Goal: Task Accomplishment & Management: Manage account settings

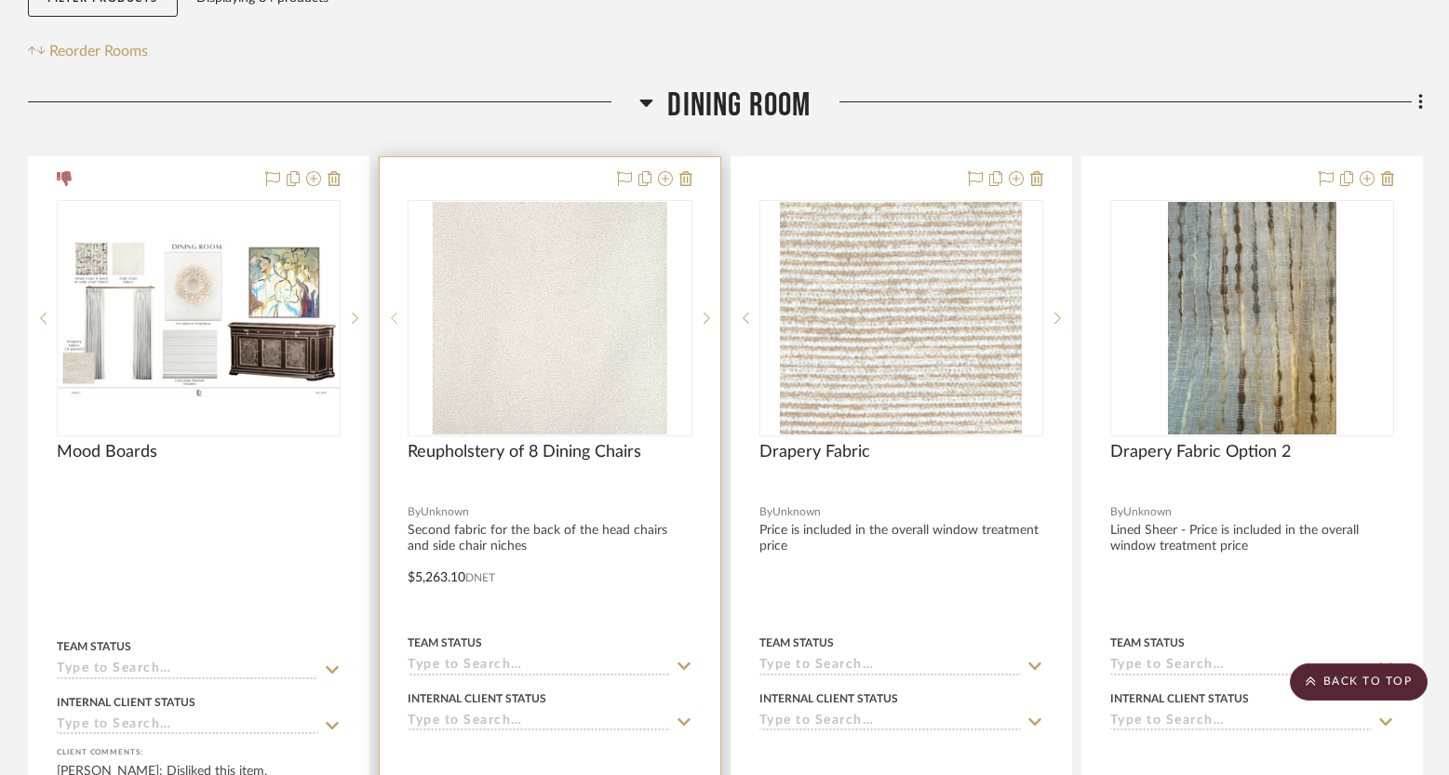
scroll to position [742, 0]
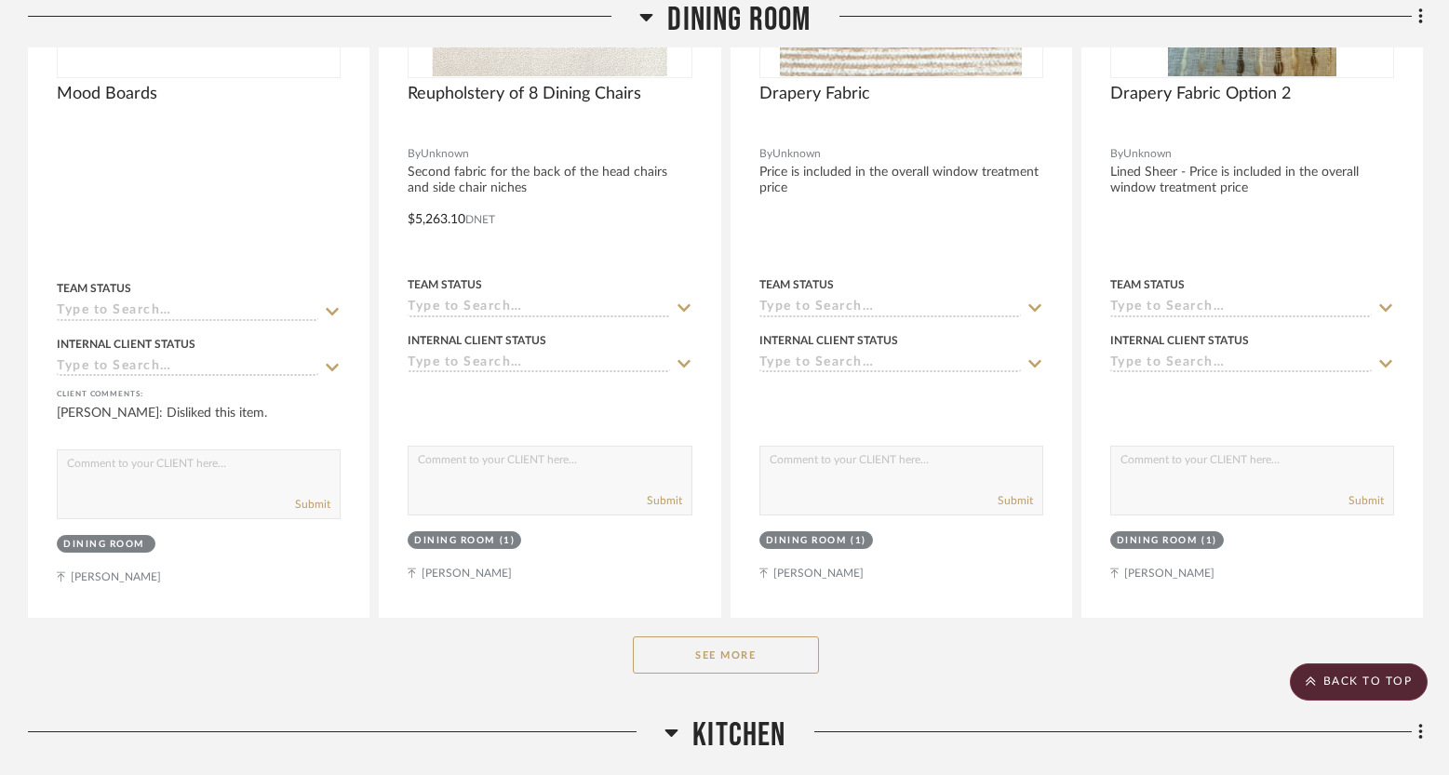
click at [712, 650] on button "See More" at bounding box center [726, 654] width 186 height 37
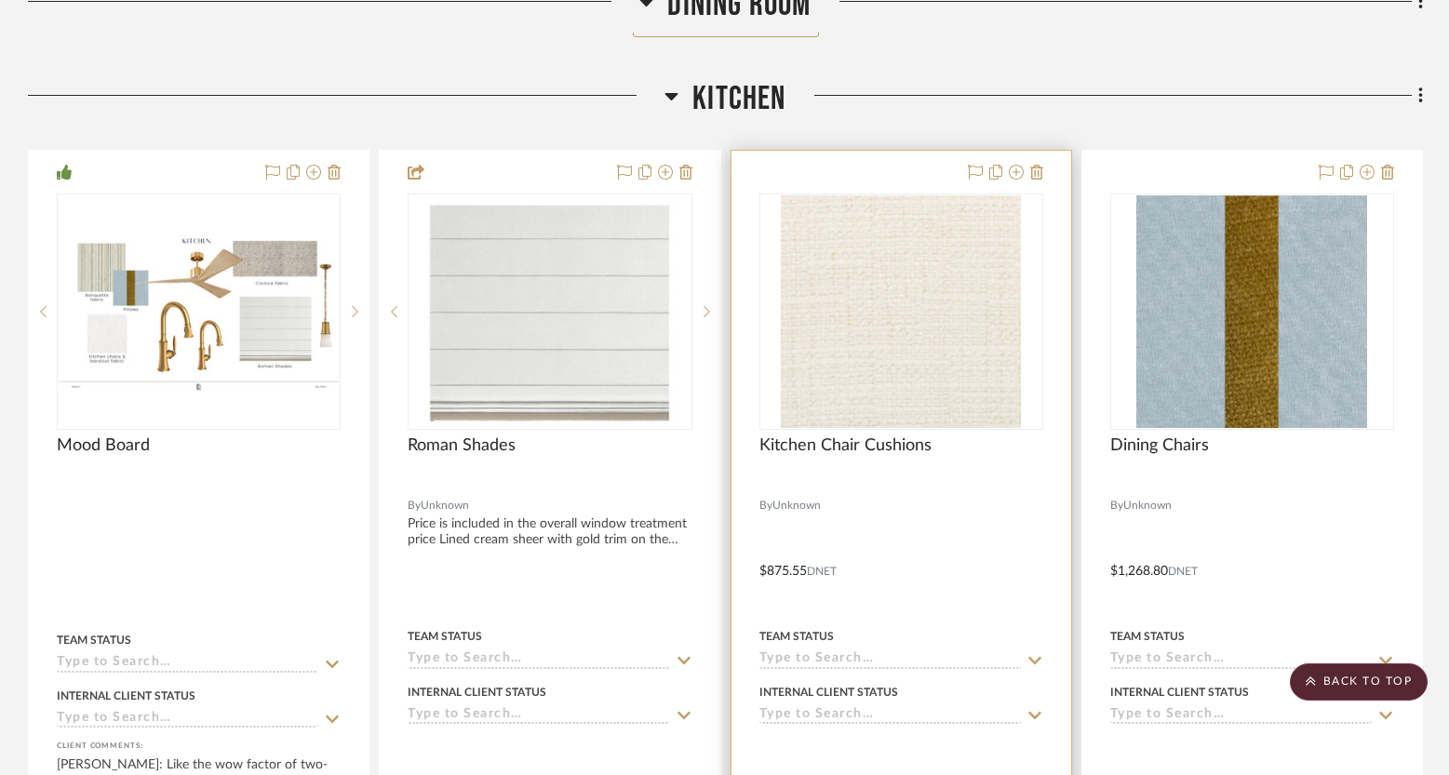
scroll to position [6952, 0]
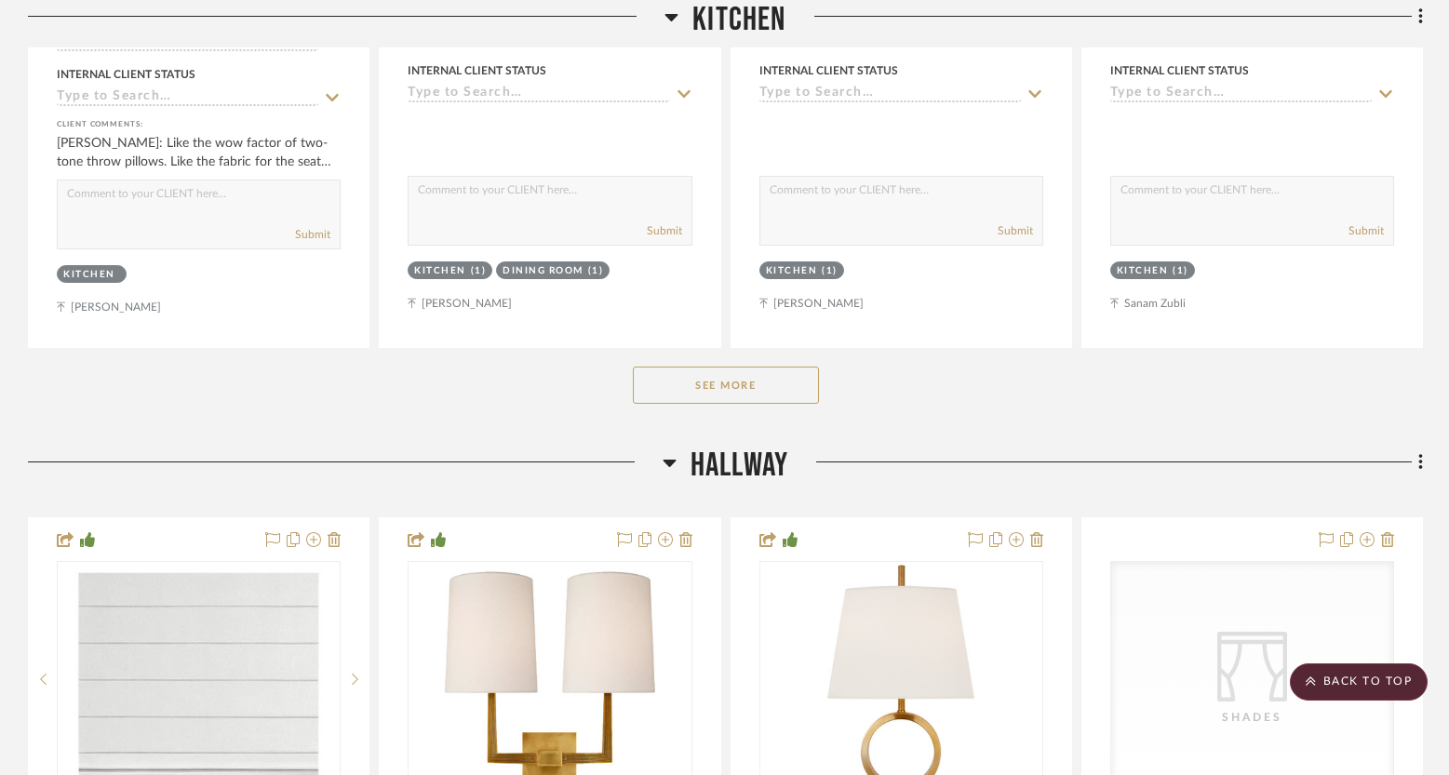
click at [730, 367] on button "See More" at bounding box center [726, 385] width 186 height 37
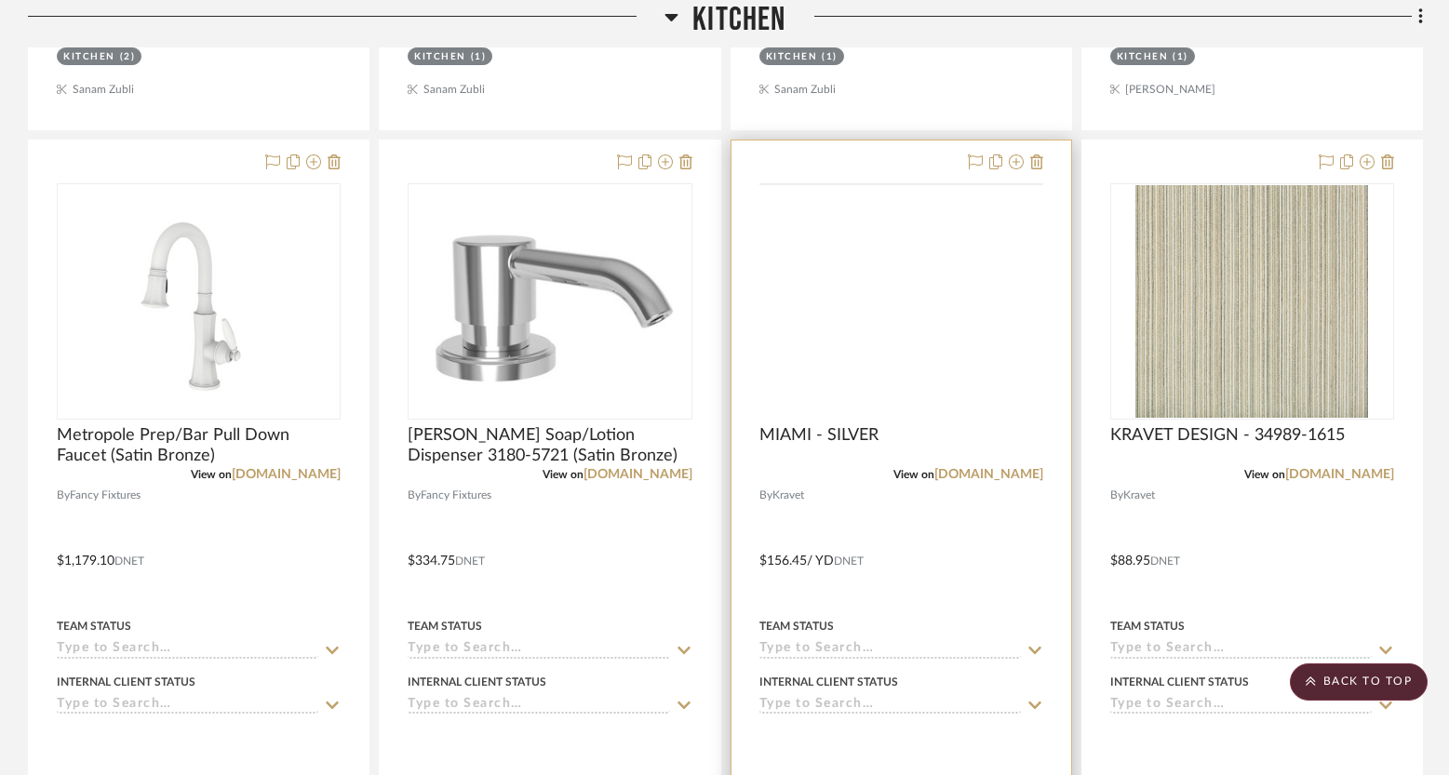
scroll to position [8804, 0]
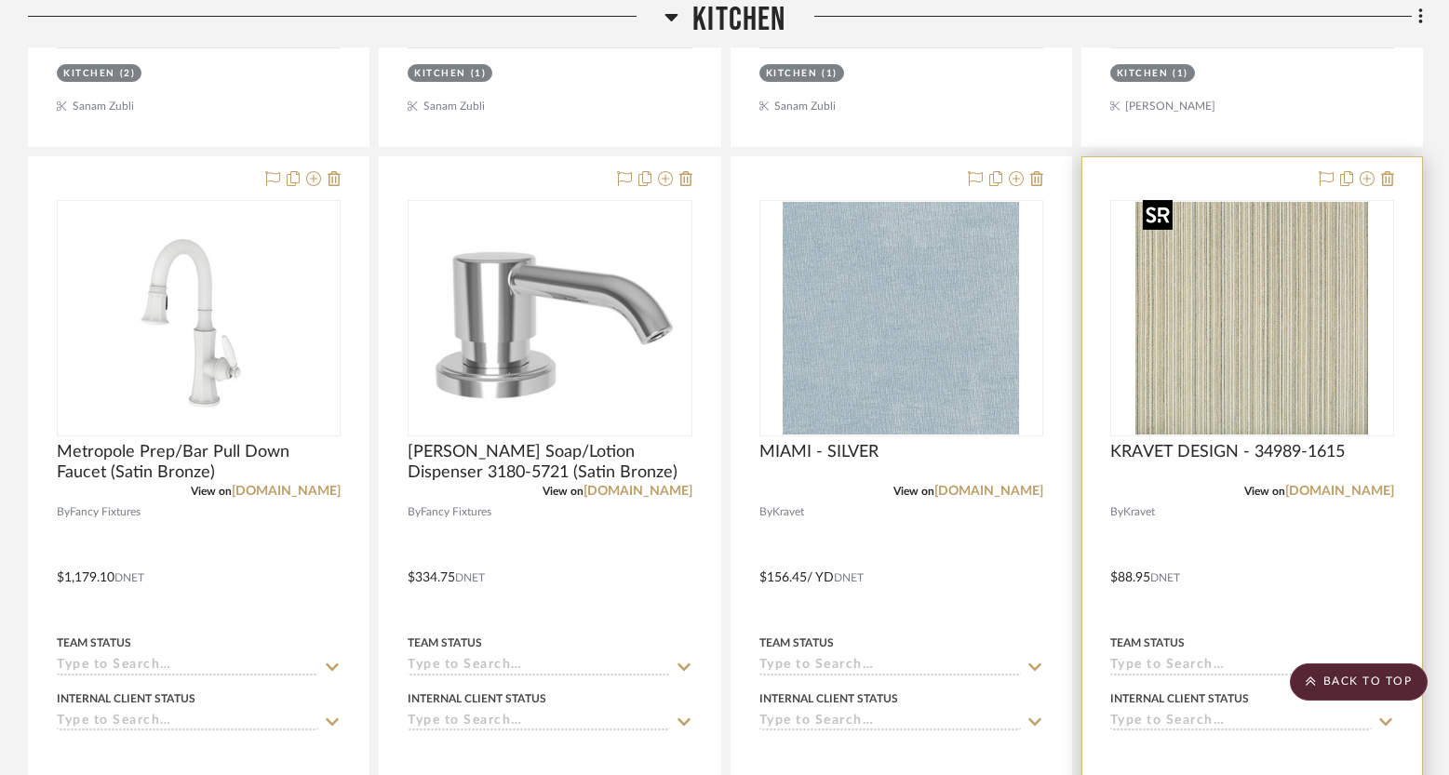
click at [1350, 359] on img "0" at bounding box center [1251, 318] width 233 height 233
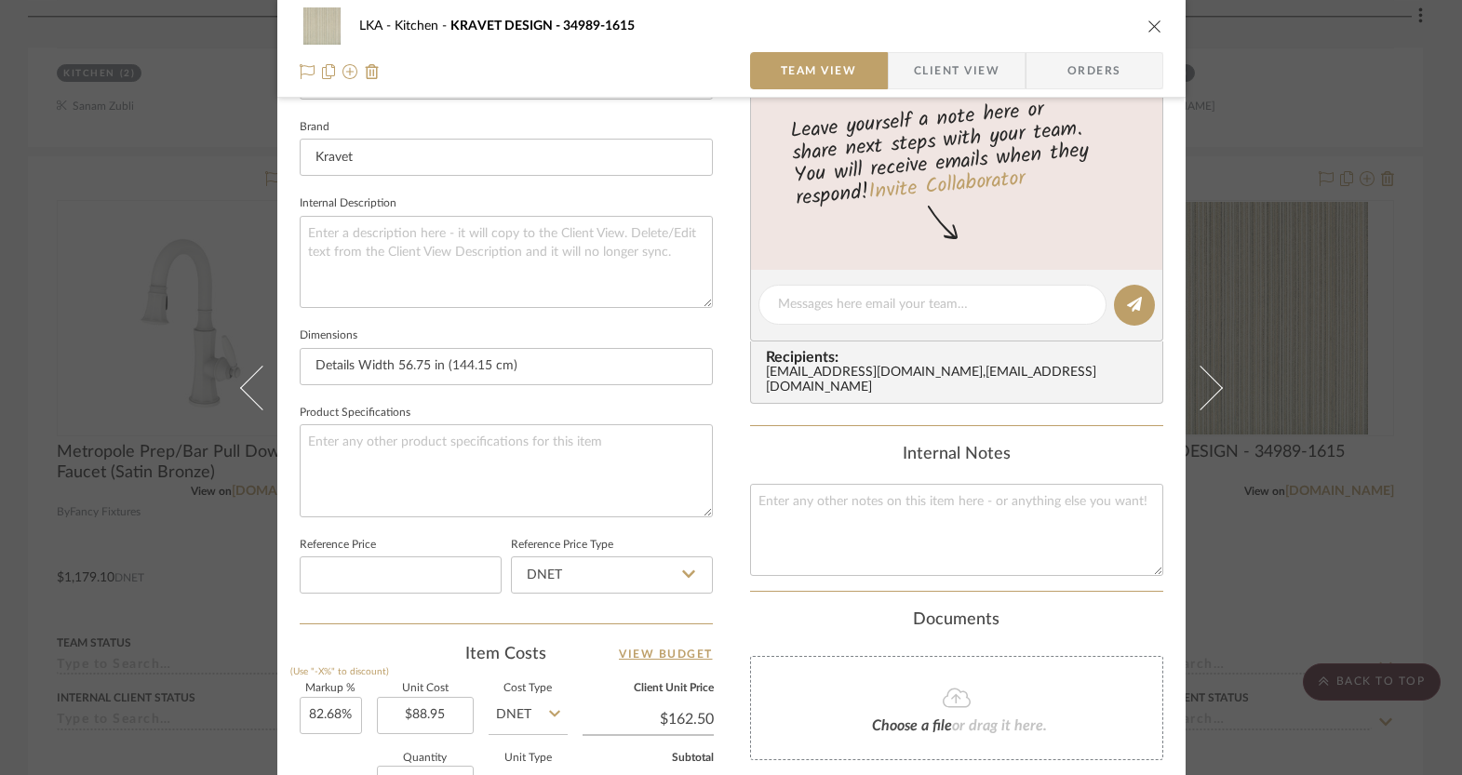
scroll to position [669, 0]
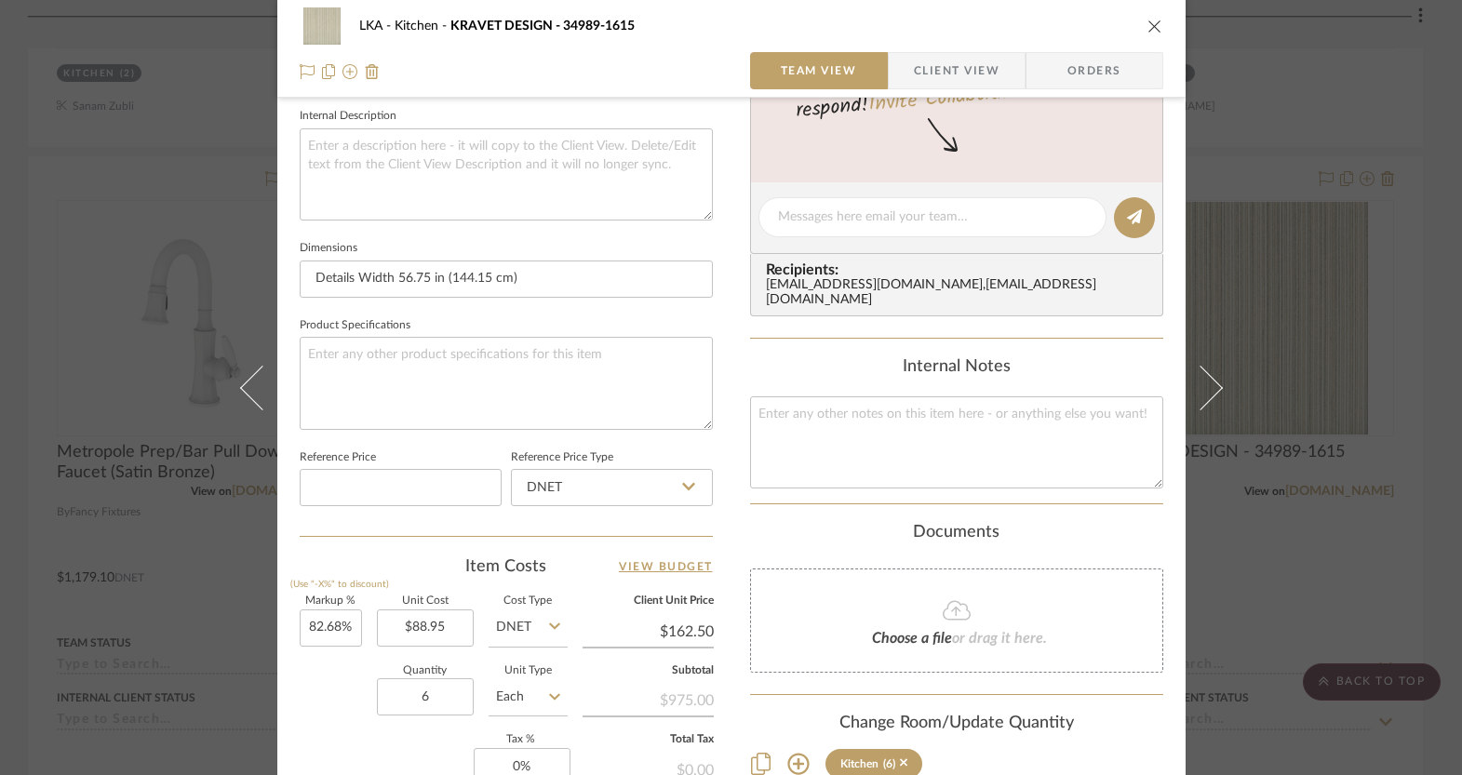
click at [1147, 23] on icon "close" at bounding box center [1154, 26] width 15 height 15
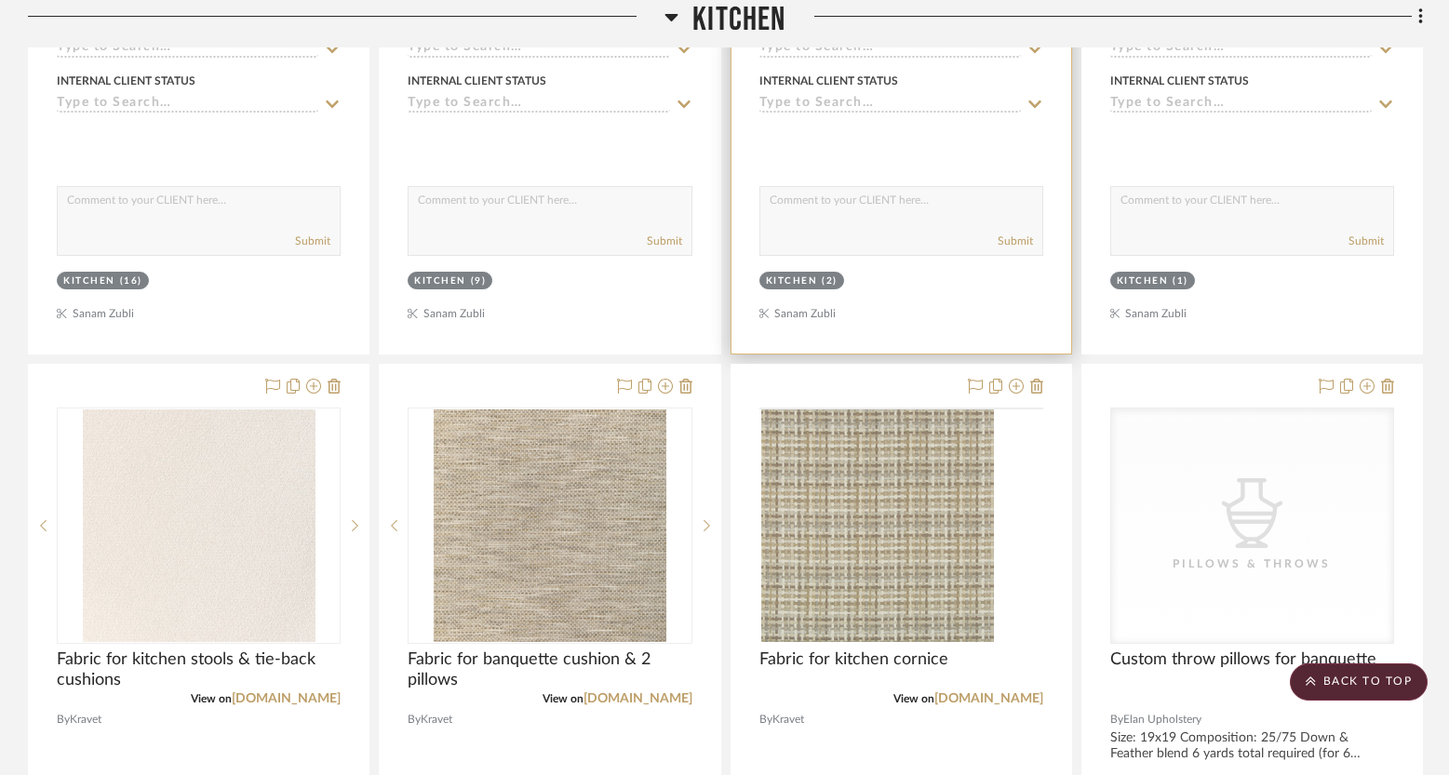
scroll to position [10429, 0]
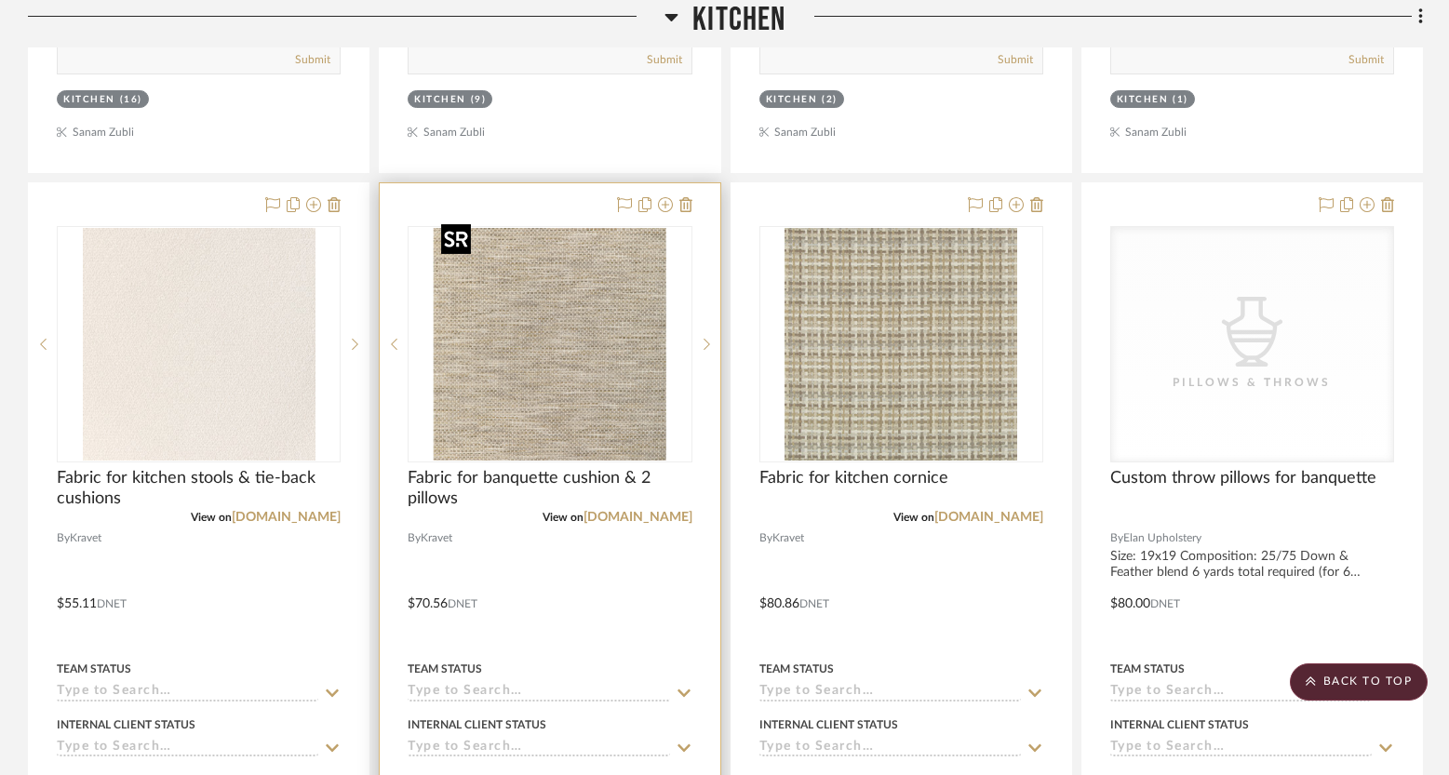
click at [626, 386] on div at bounding box center [550, 344] width 284 height 236
click at [610, 386] on img "0" at bounding box center [550, 344] width 233 height 233
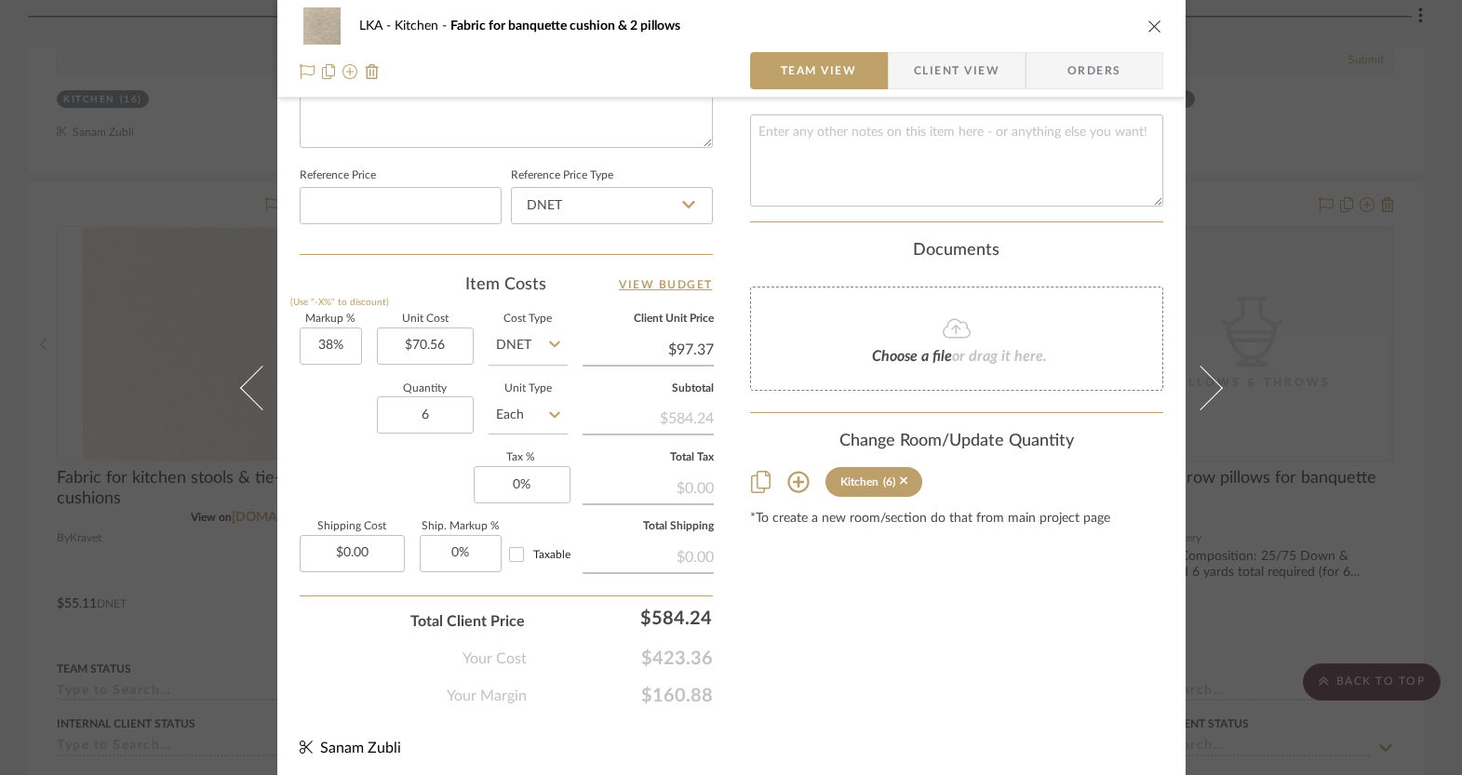
scroll to position [950, 0]
click at [1149, 23] on icon "close" at bounding box center [1154, 26] width 15 height 15
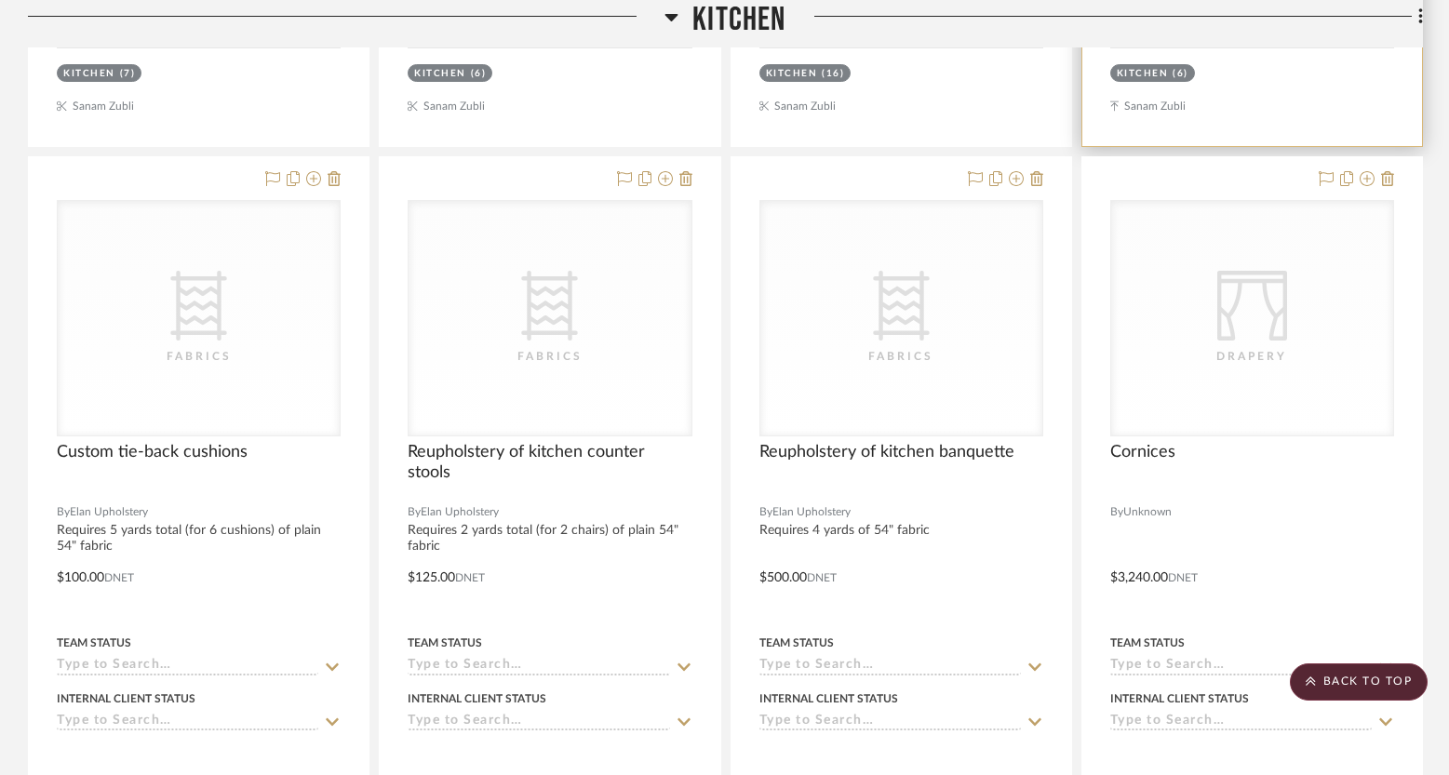
scroll to position [11389, 0]
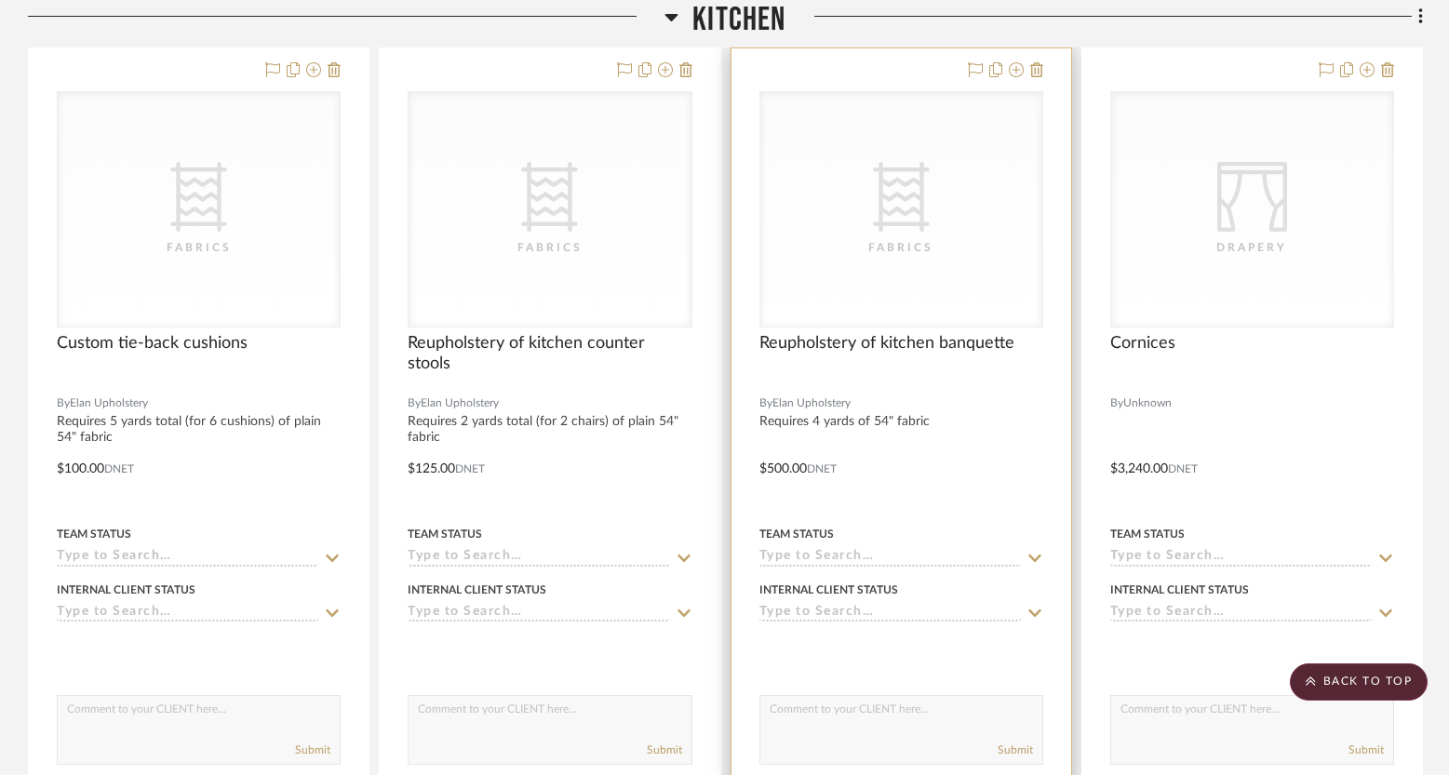
click at [886, 252] on div "CategoryIconFabric Created with Sketch. Fabrics" at bounding box center [901, 209] width 282 height 234
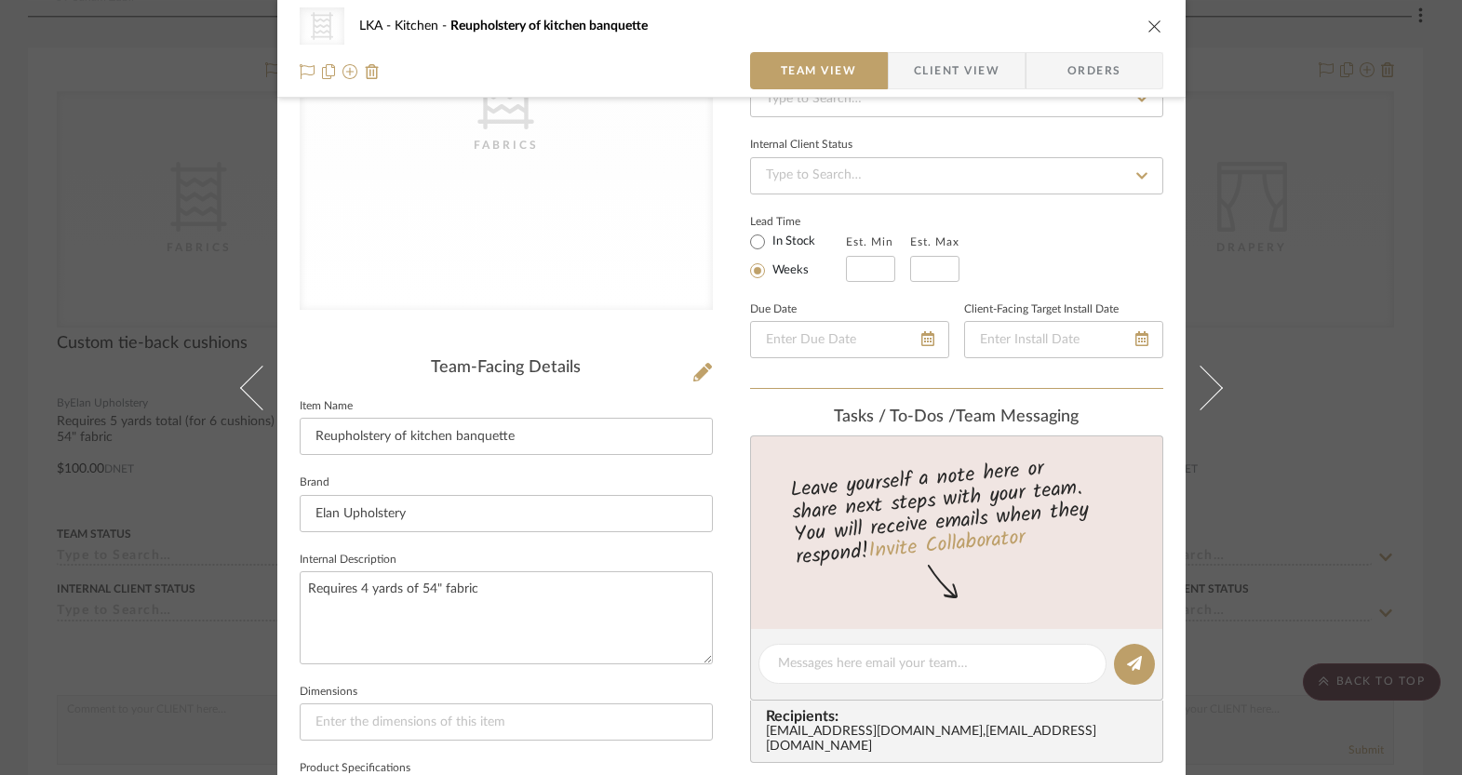
scroll to position [221, 0]
click at [1158, 19] on div "CategoryIconFabric Created with Sketch. Fabrics LKA Kitchen Reupholstery of kit…" at bounding box center [731, 49] width 908 height 98
click at [1148, 24] on icon "close" at bounding box center [1154, 26] width 15 height 15
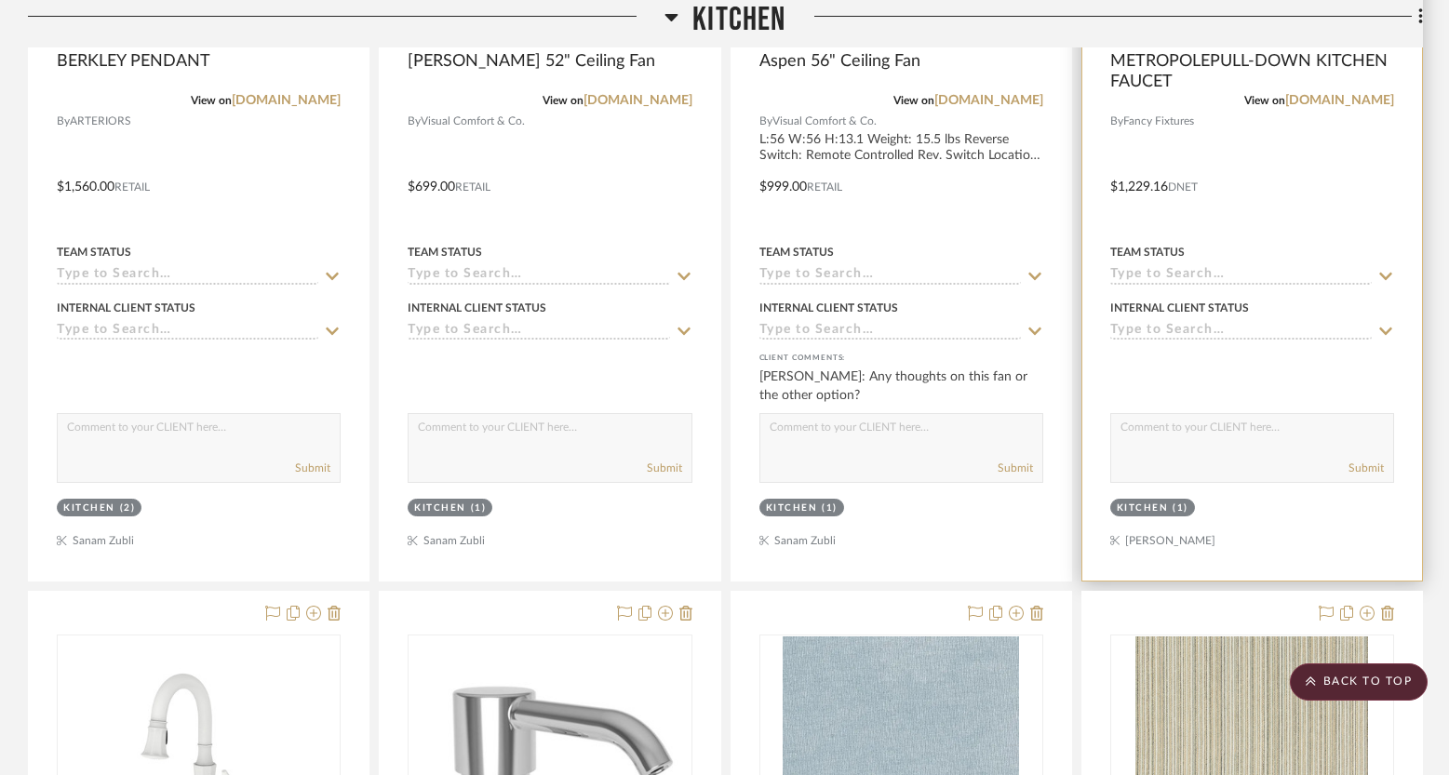
scroll to position [8677, 0]
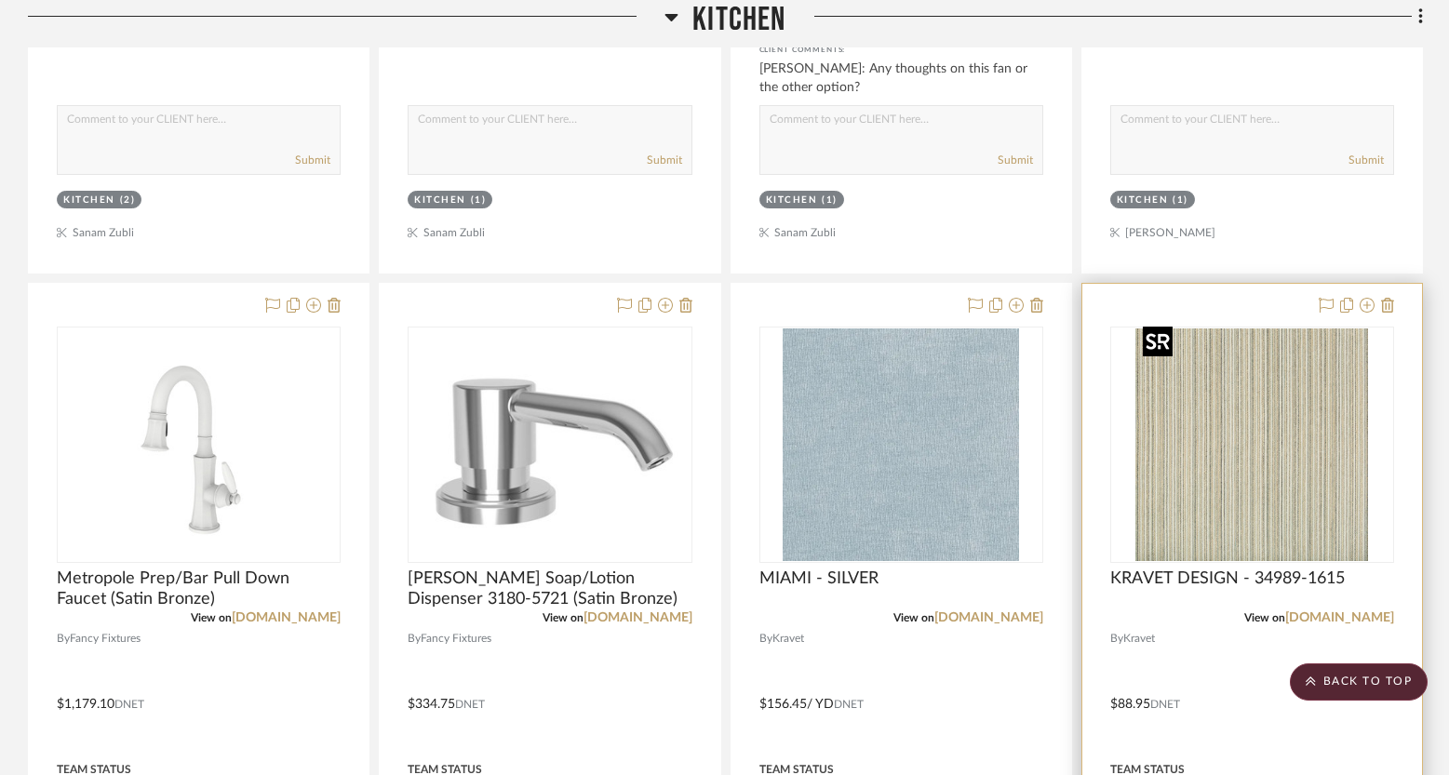
click at [1292, 426] on img "0" at bounding box center [1251, 444] width 233 height 233
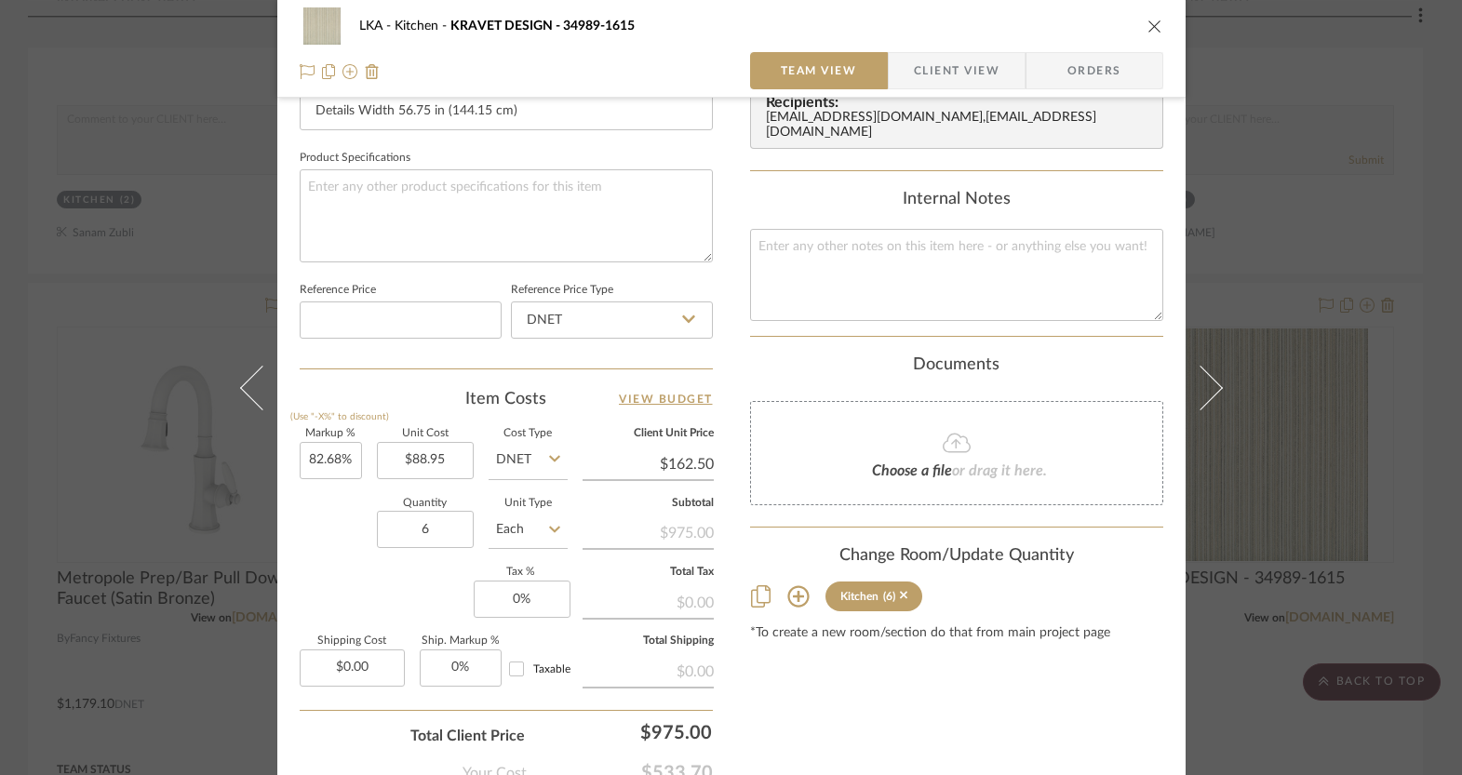
scroll to position [852, 0]
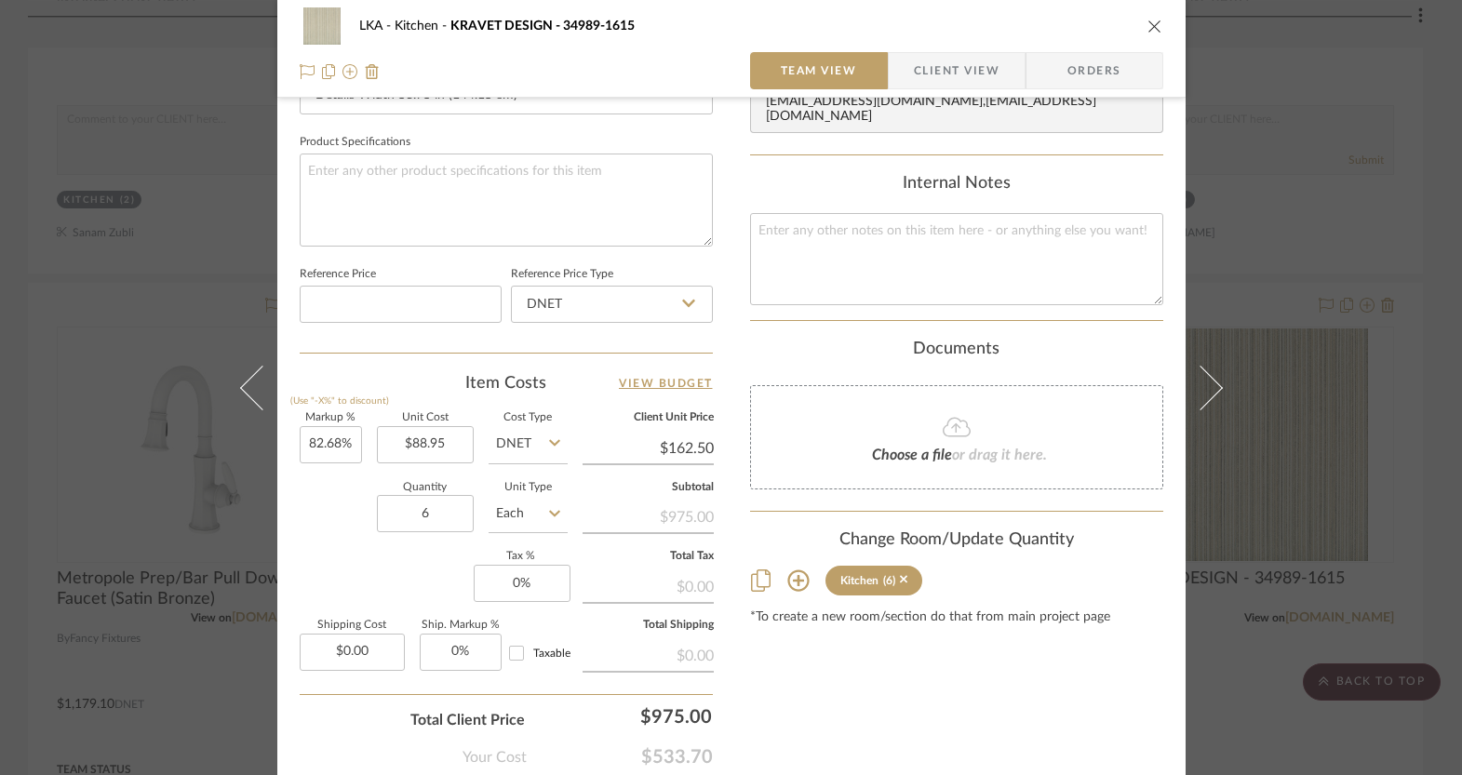
click at [1147, 21] on icon "close" at bounding box center [1154, 26] width 15 height 15
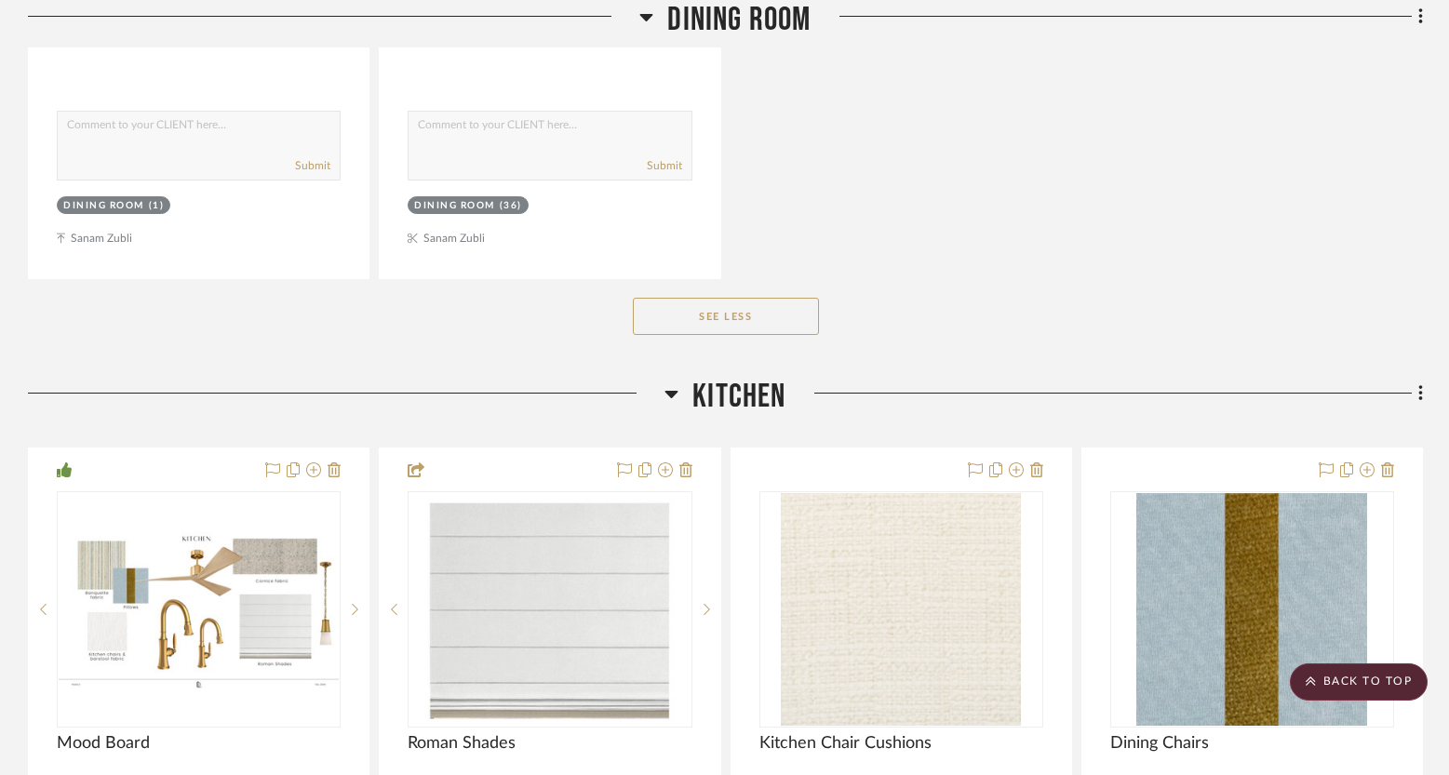
scroll to position [6030, 0]
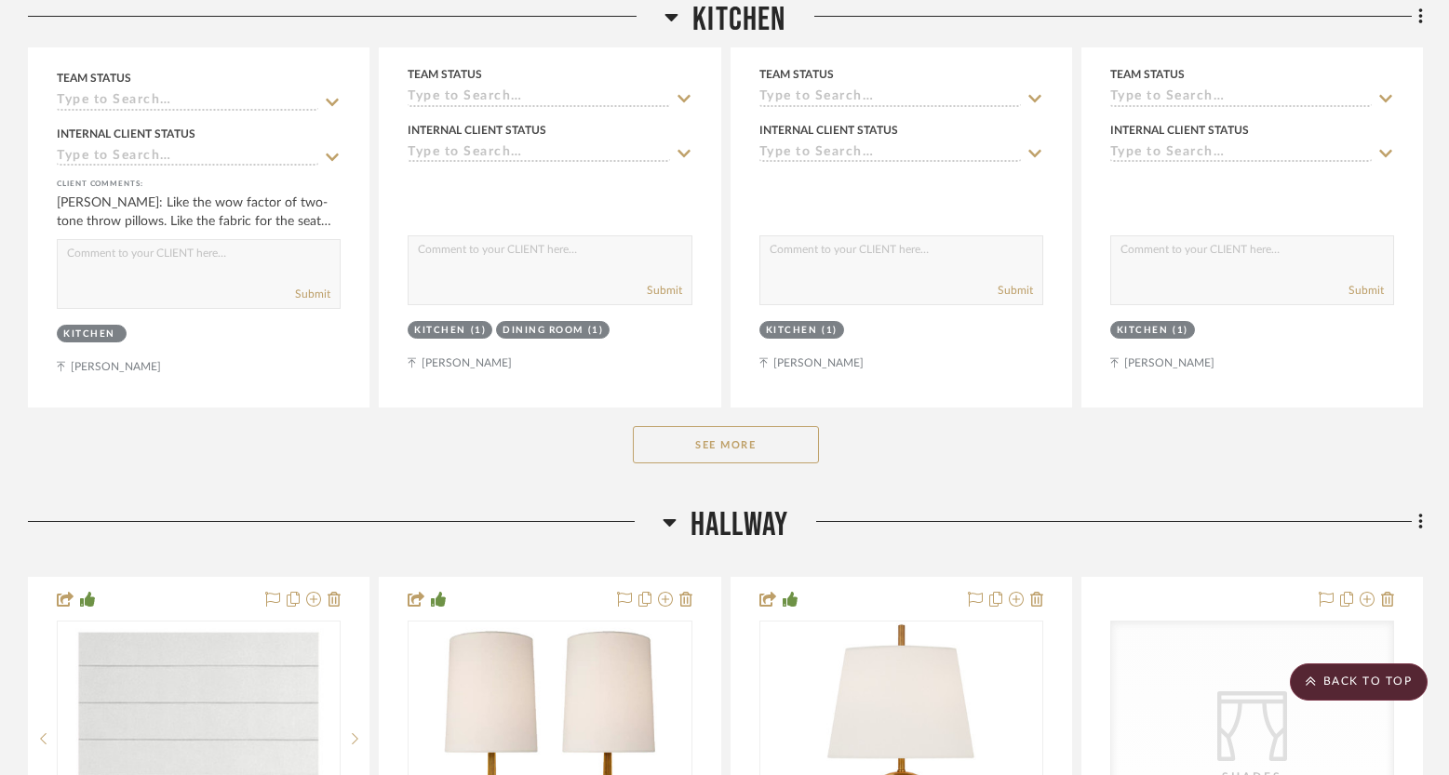
scroll to position [2115, 0]
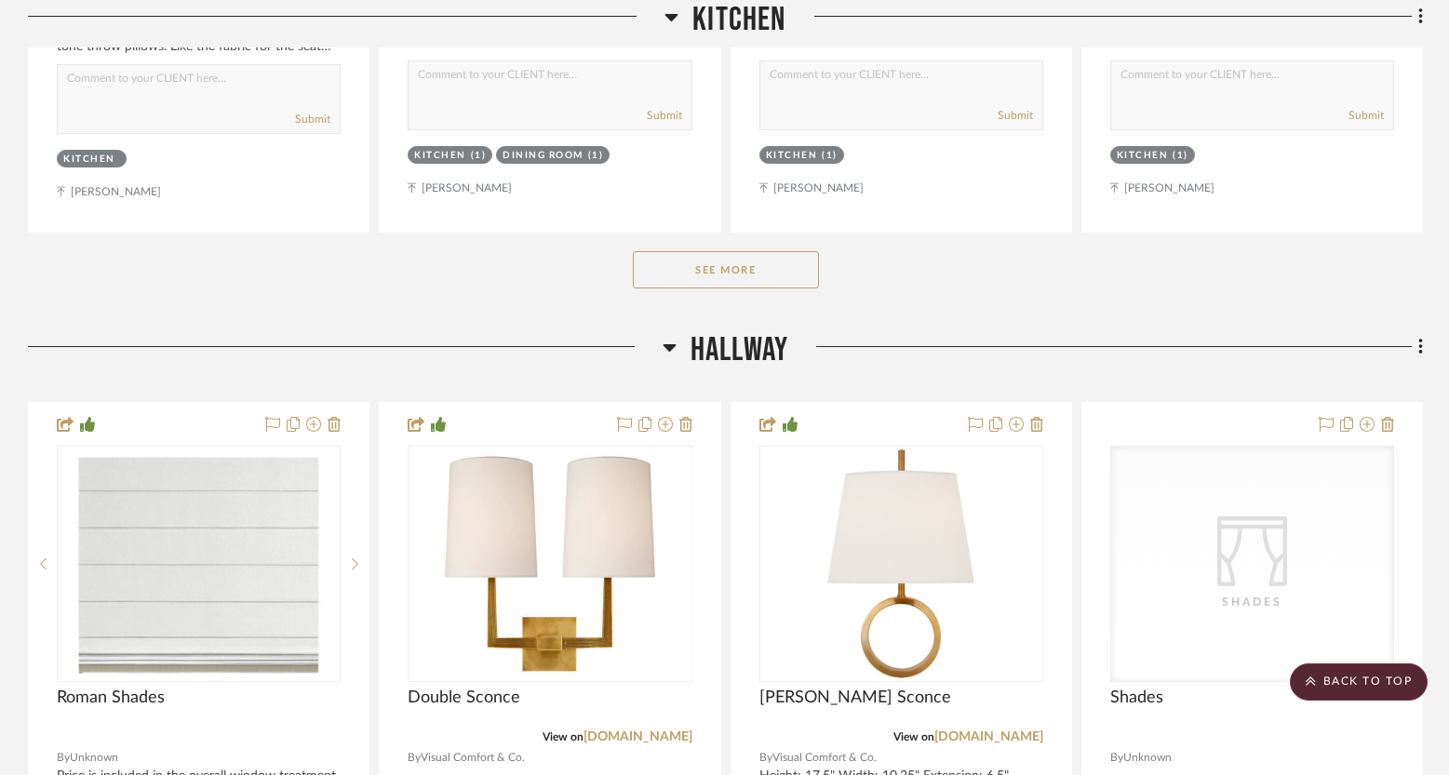
click at [707, 266] on button "See More" at bounding box center [726, 269] width 186 height 37
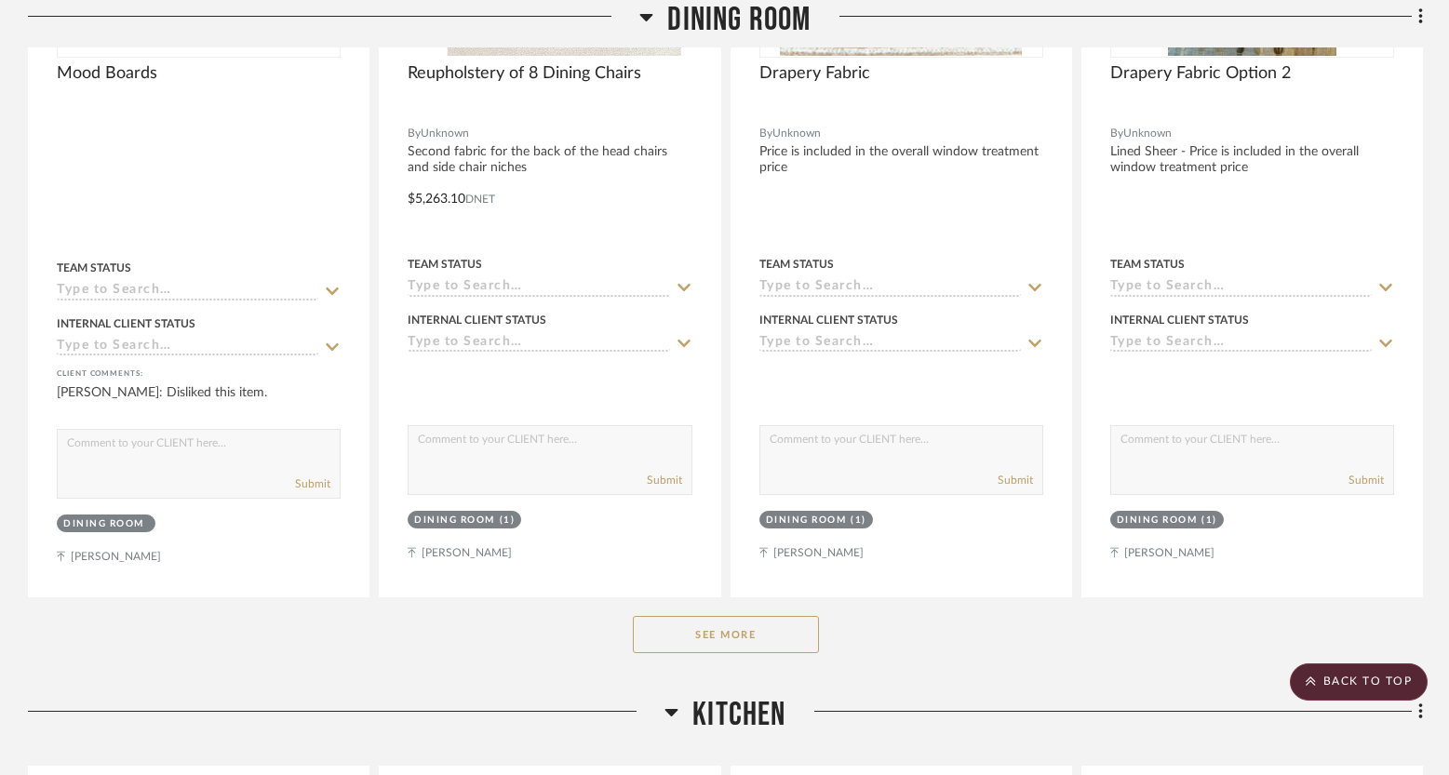
scroll to position [0, 0]
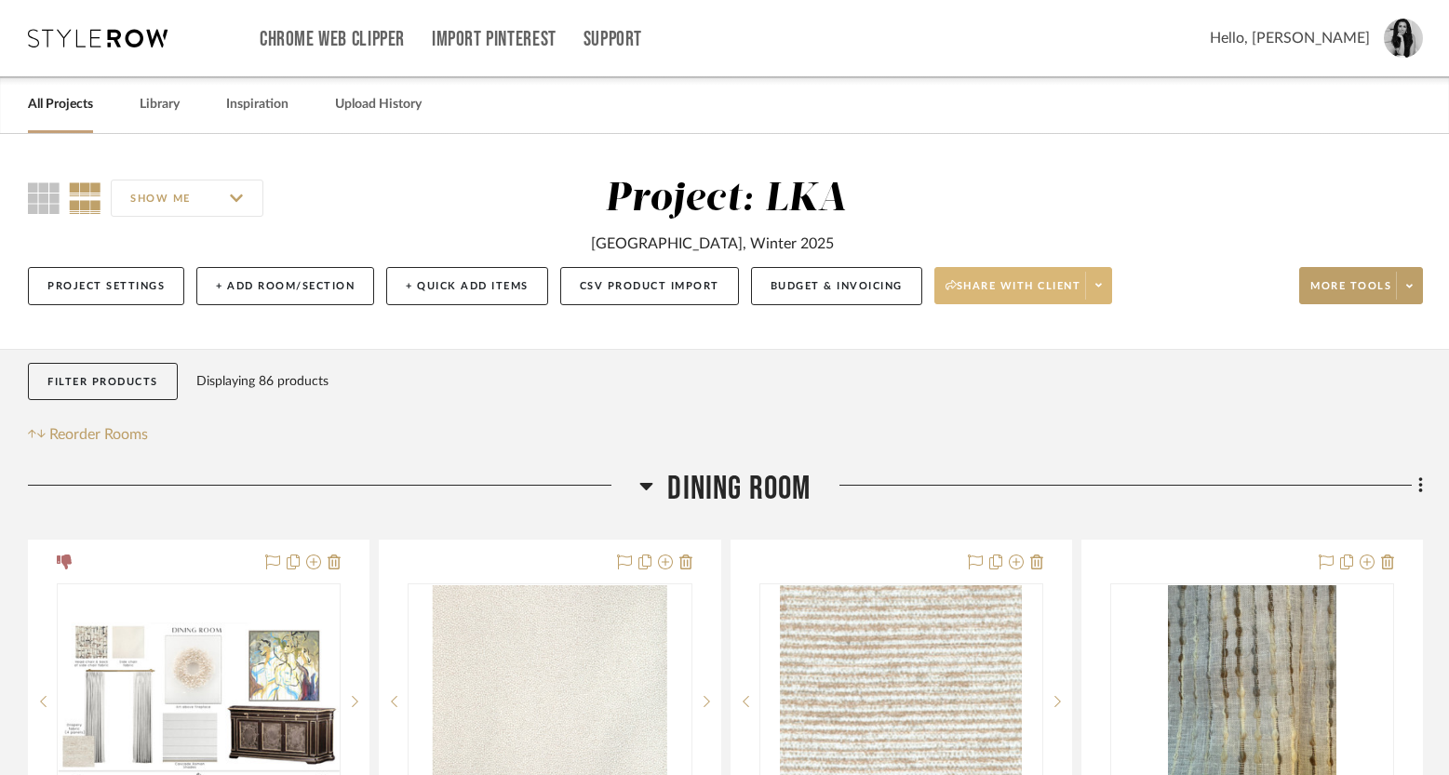
click at [1099, 286] on icon at bounding box center [1098, 286] width 7 height 4
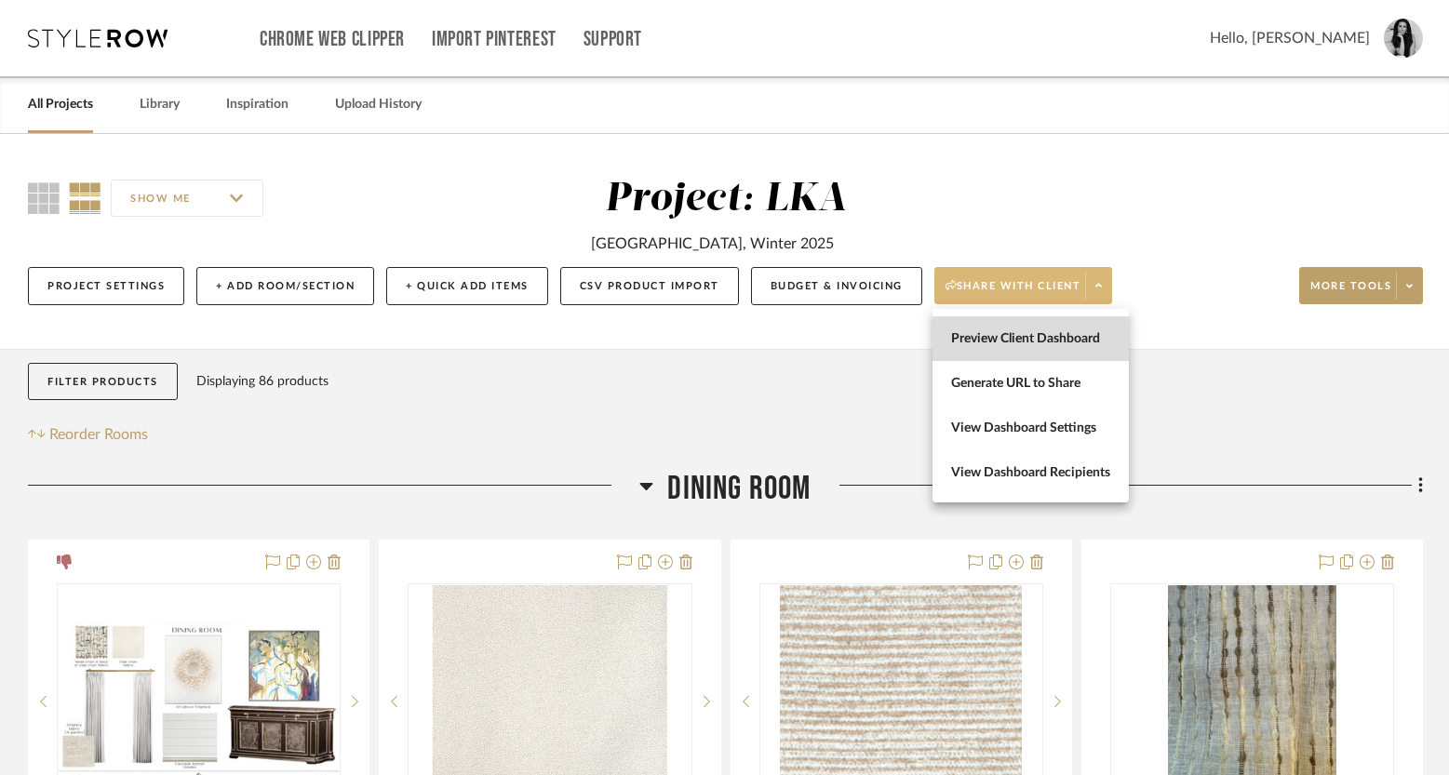
click at [1062, 341] on span "Preview Client Dashboard" at bounding box center [1030, 339] width 159 height 16
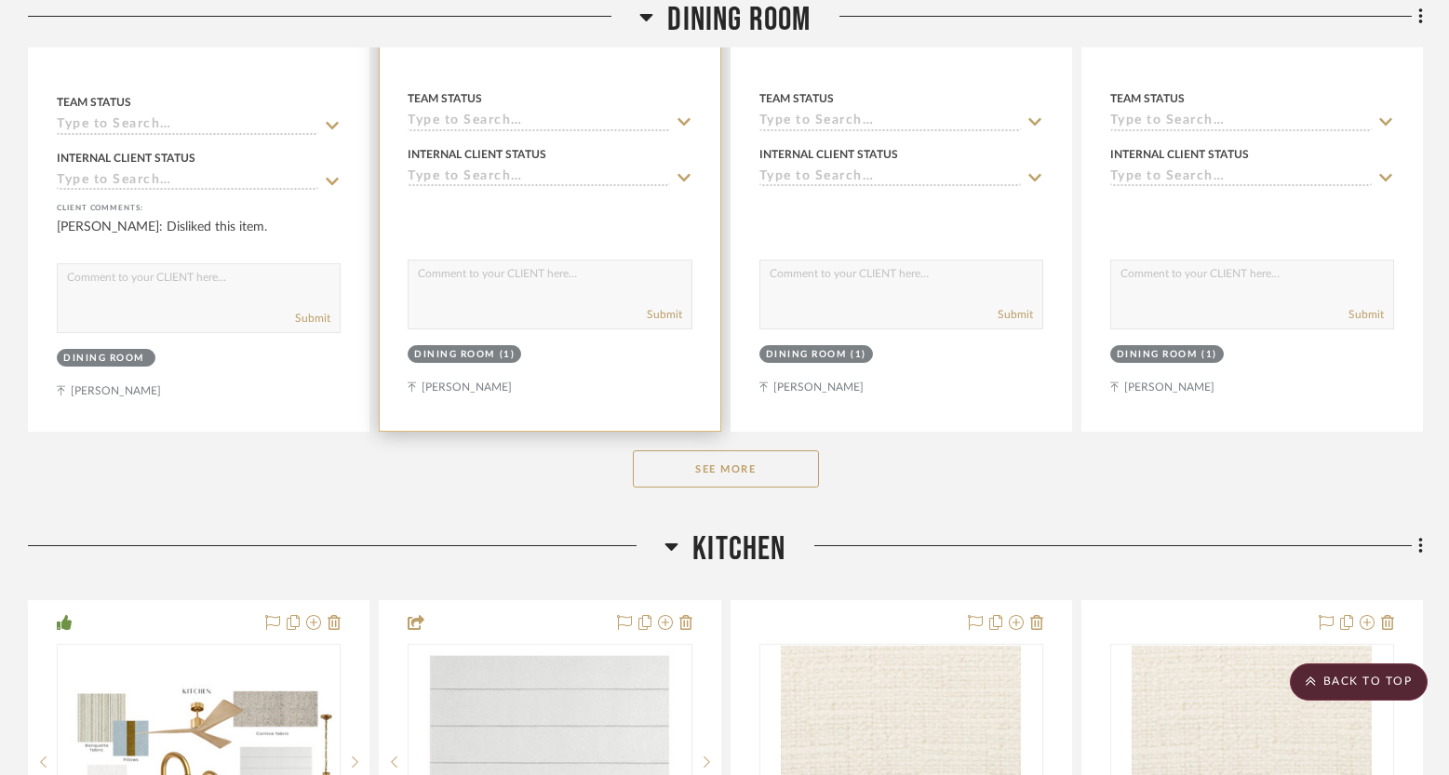
scroll to position [1099, 0]
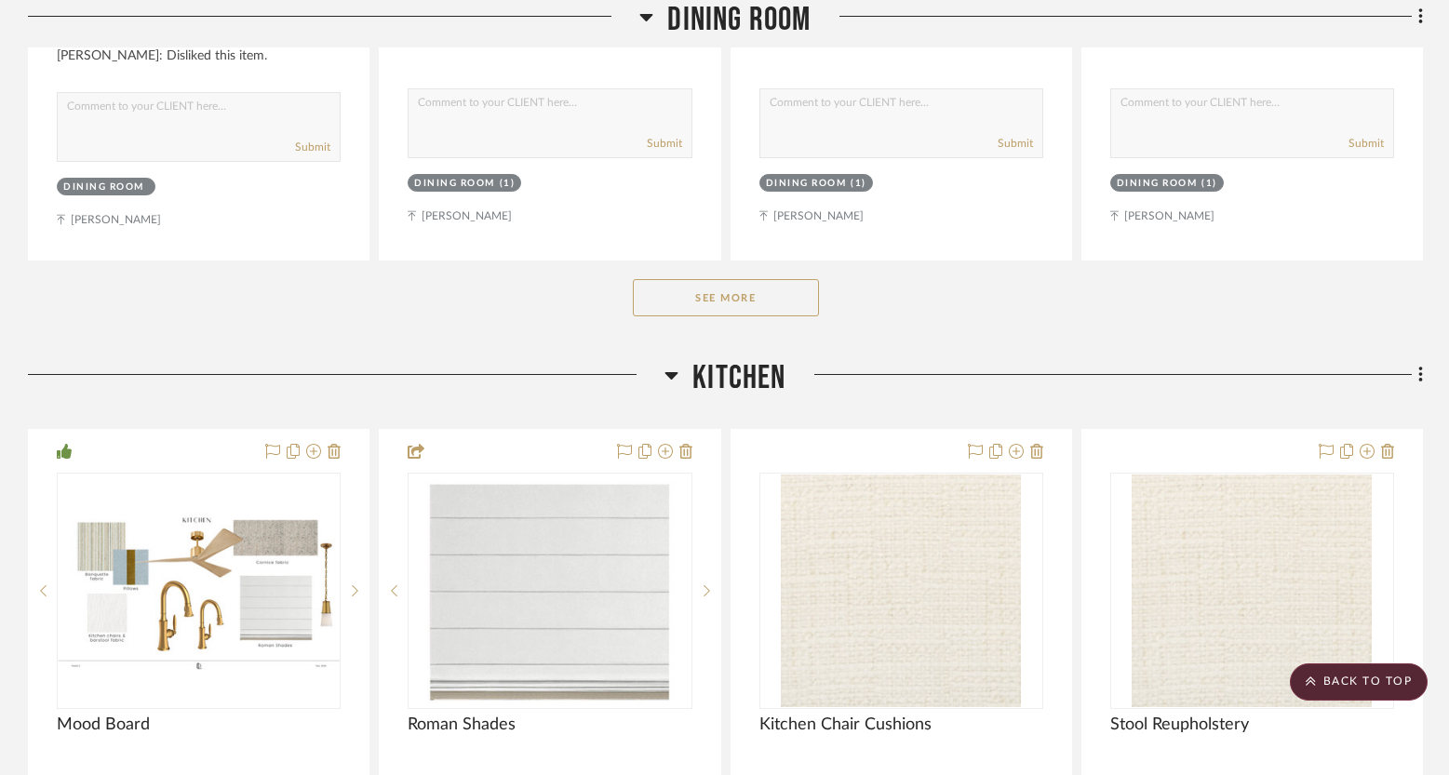
click at [728, 297] on button "See More" at bounding box center [726, 297] width 186 height 37
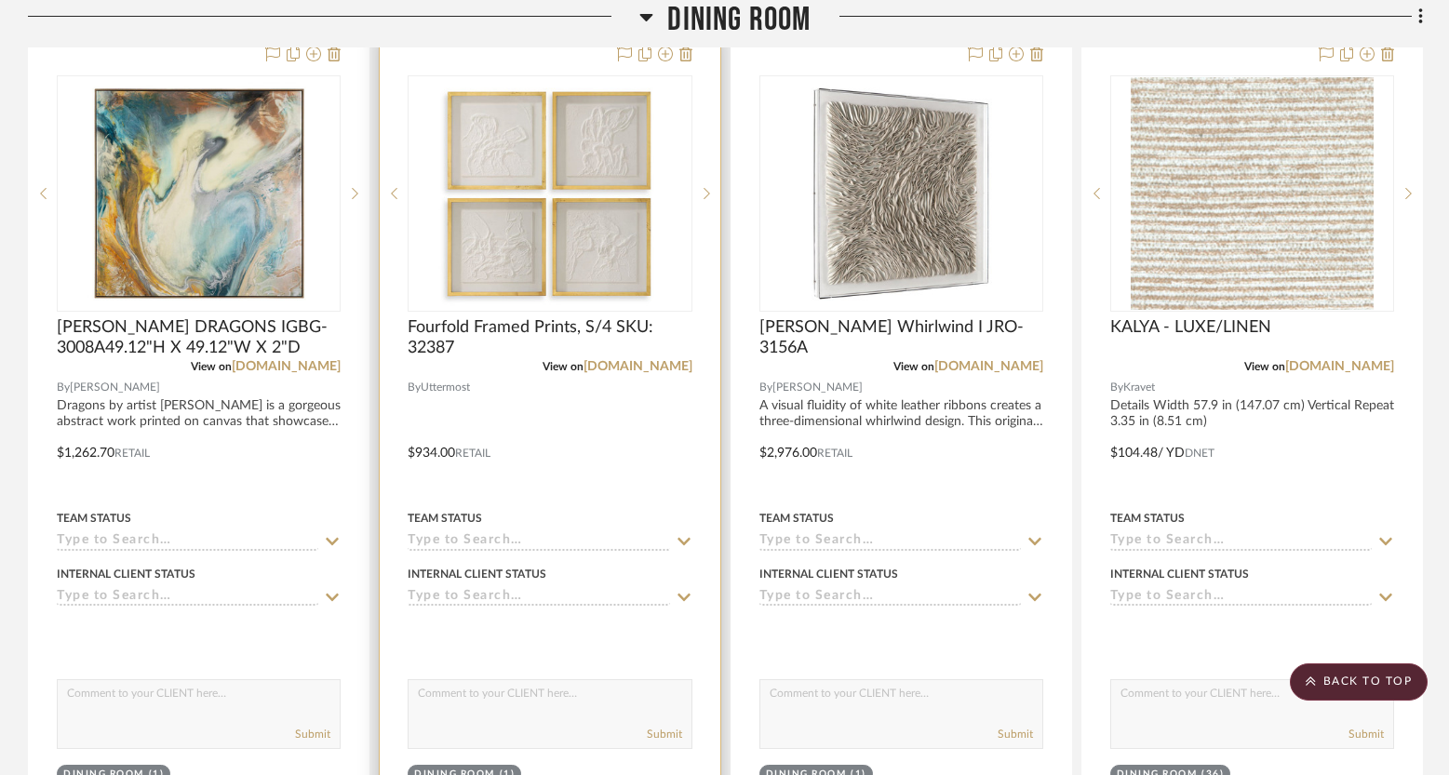
scroll to position [2164, 0]
click at [602, 233] on img "0" at bounding box center [550, 191] width 233 height 233
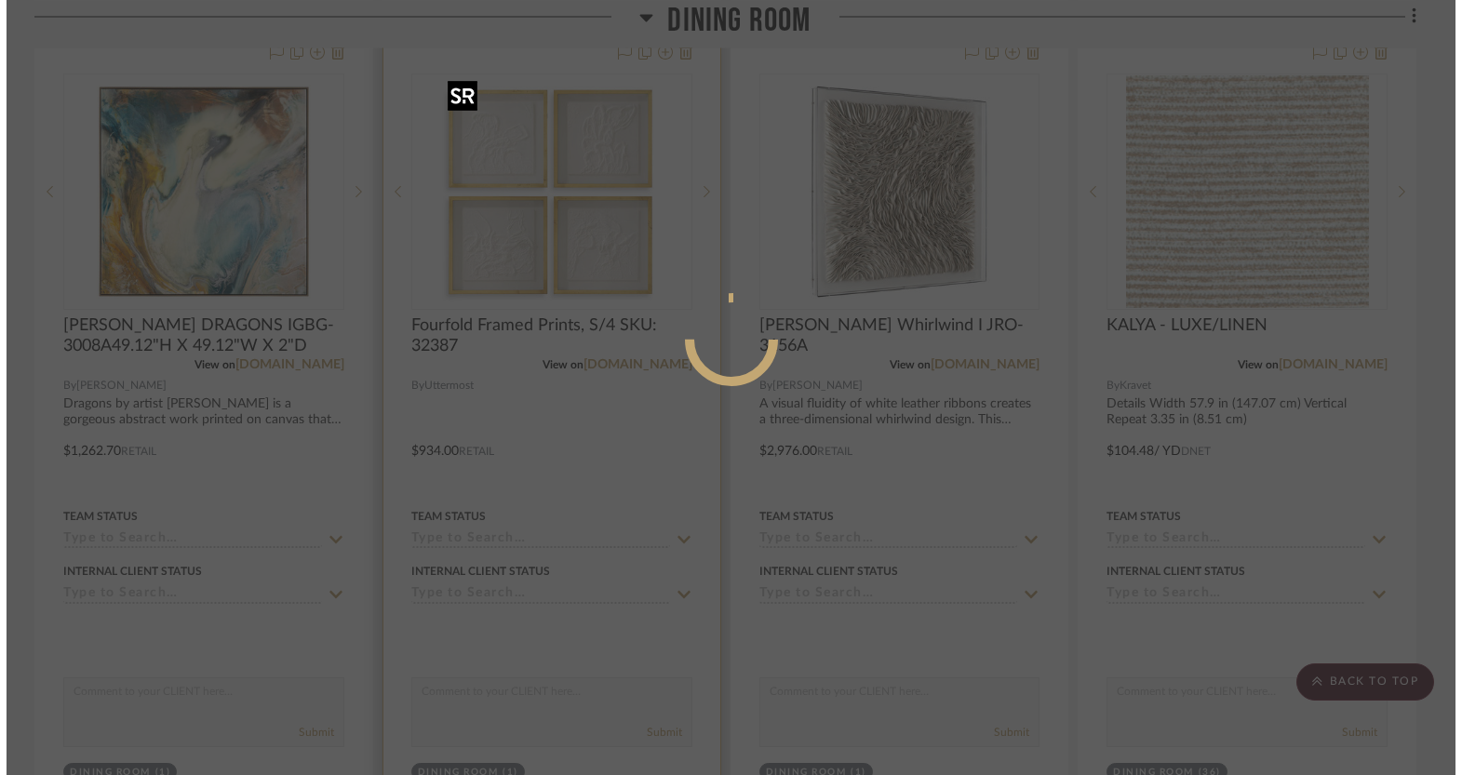
scroll to position [0, 0]
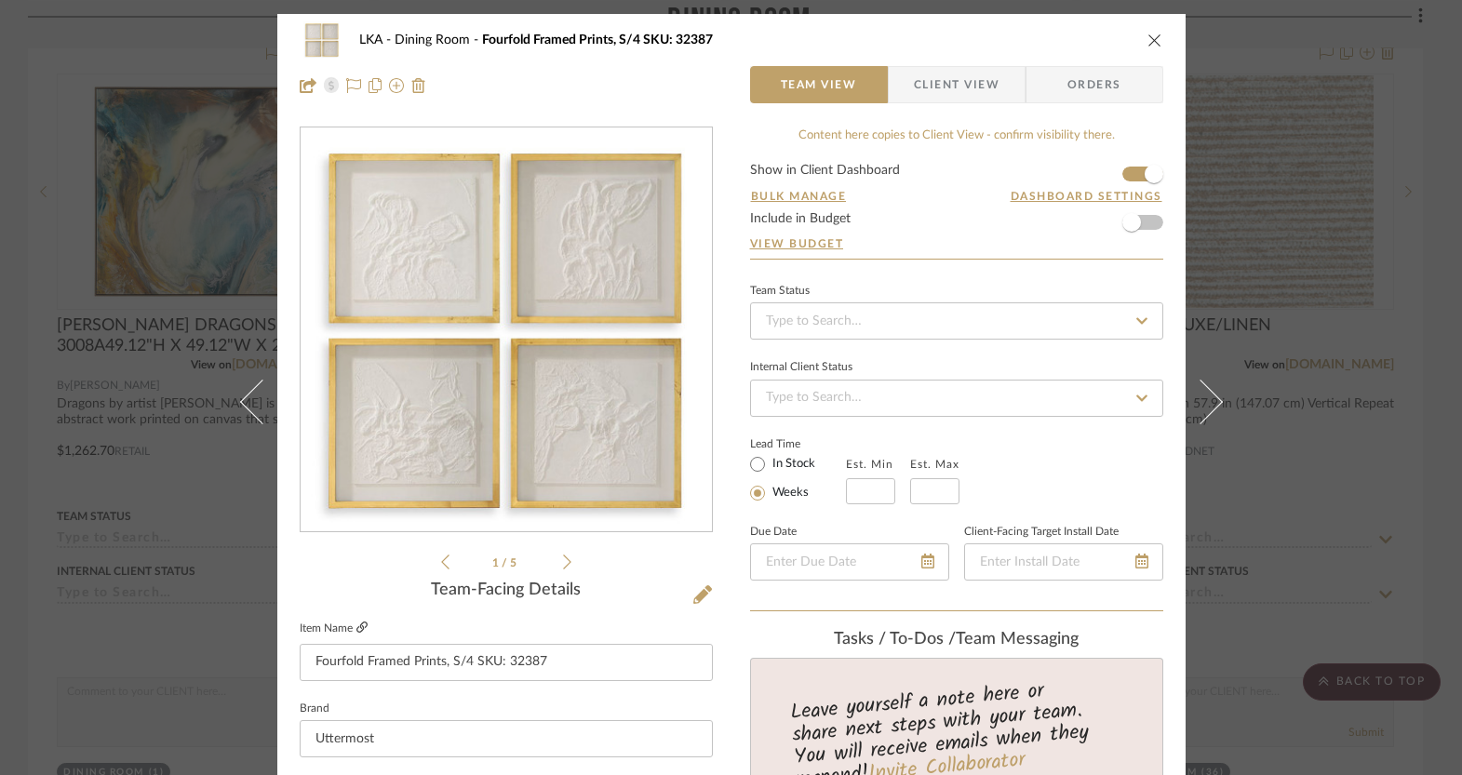
click at [356, 622] on icon at bounding box center [361, 627] width 11 height 11
click at [610, 288] on img "0" at bounding box center [506, 330] width 404 height 404
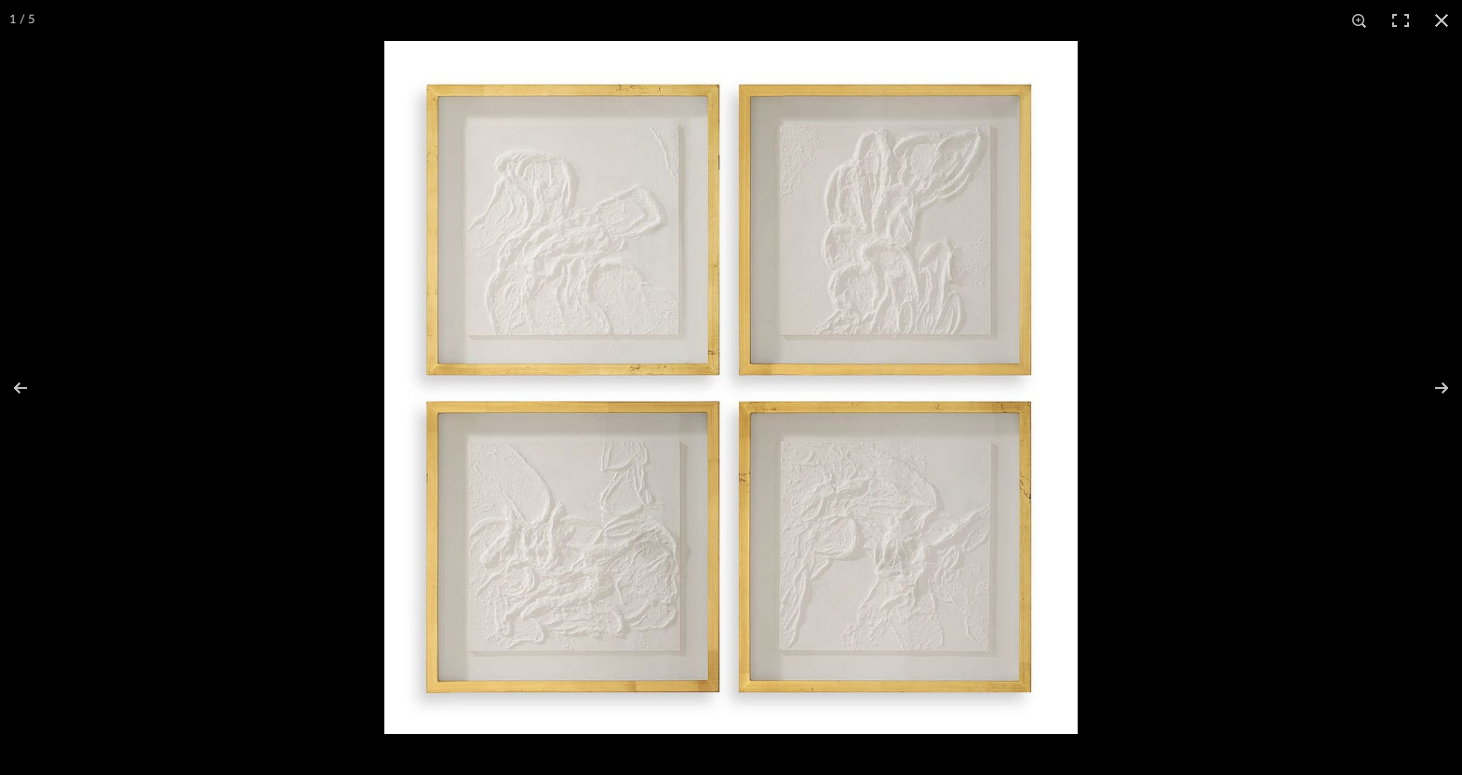
click at [610, 289] on img at bounding box center [730, 387] width 693 height 693
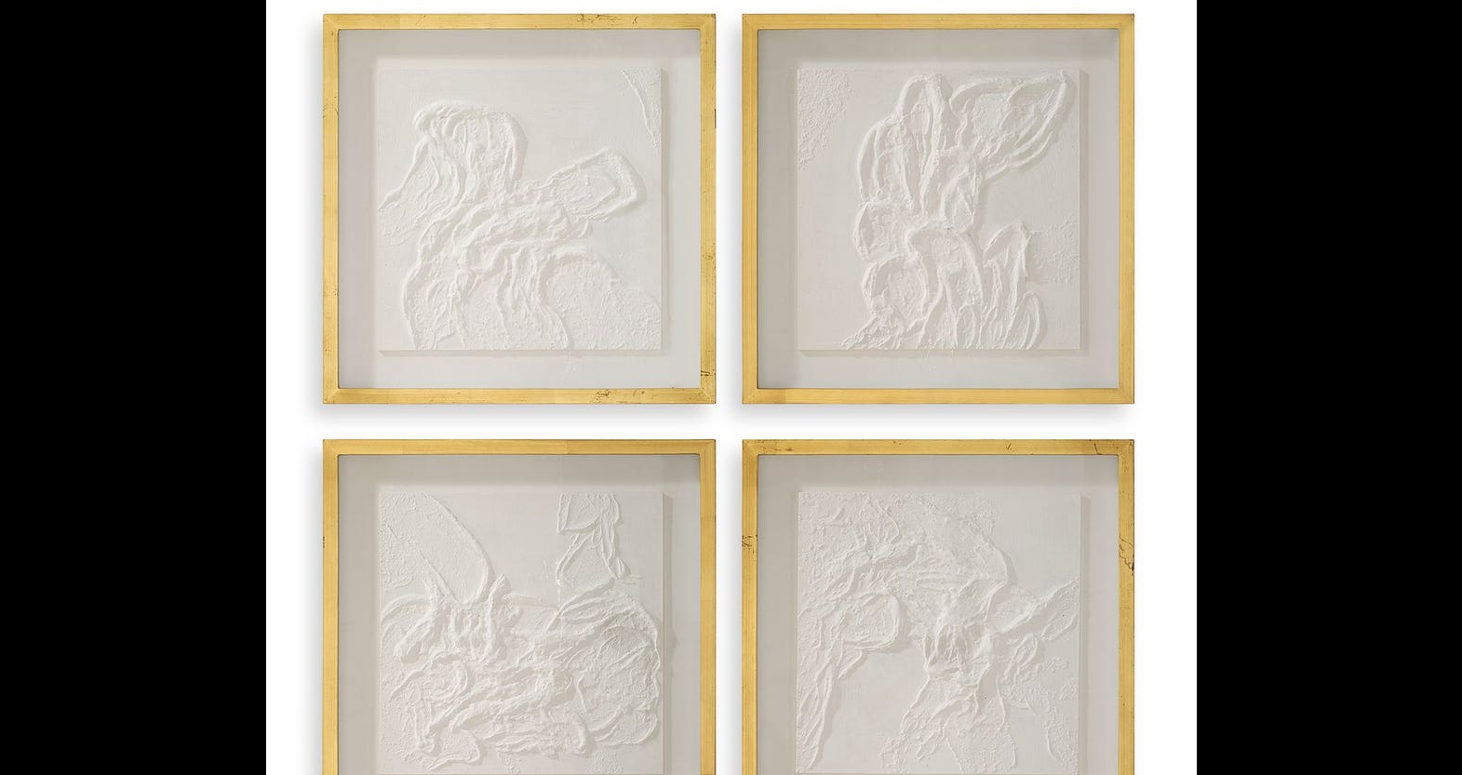
click at [610, 289] on img at bounding box center [731, 420] width 931 height 931
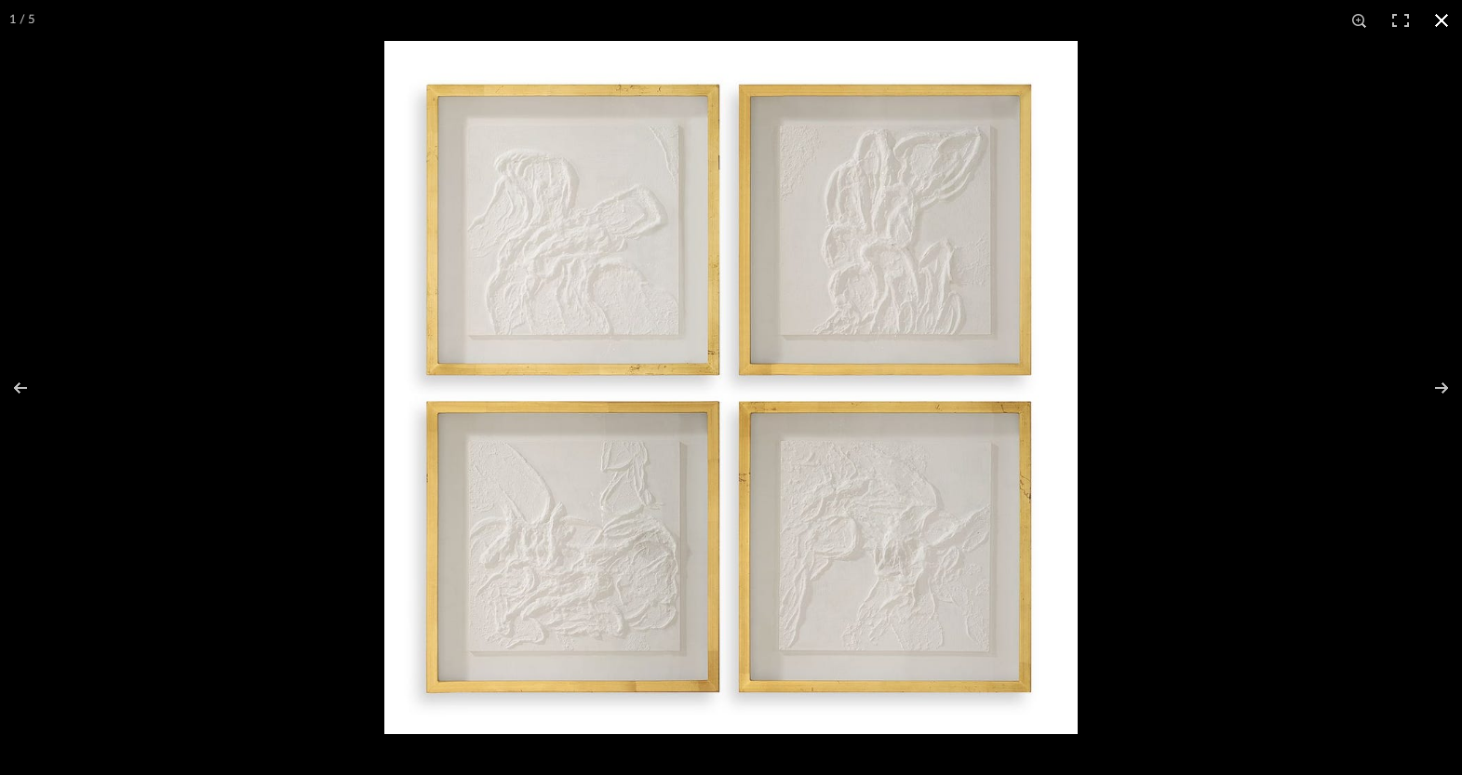
click at [1443, 12] on button at bounding box center [1441, 20] width 41 height 41
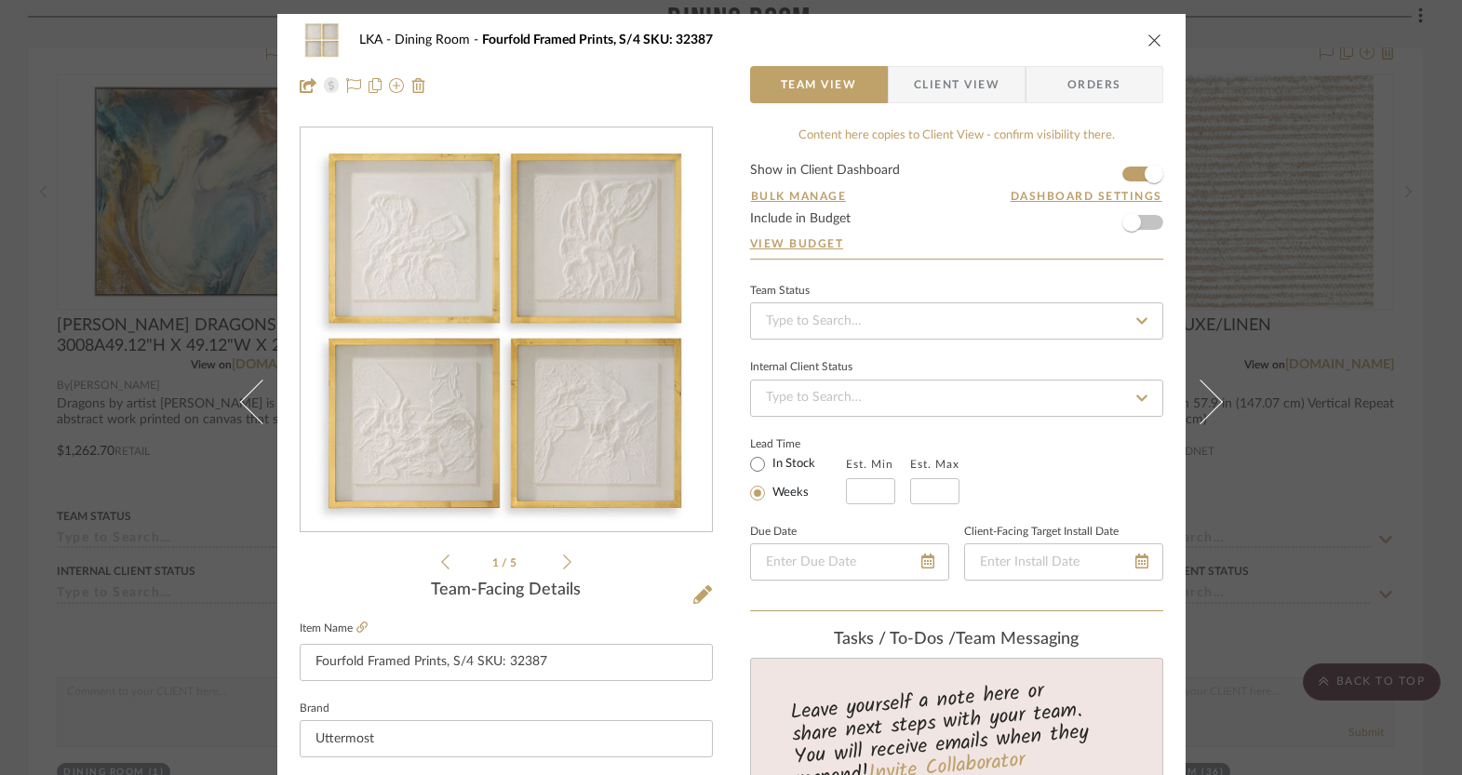
click at [1147, 42] on icon "close" at bounding box center [1154, 40] width 15 height 15
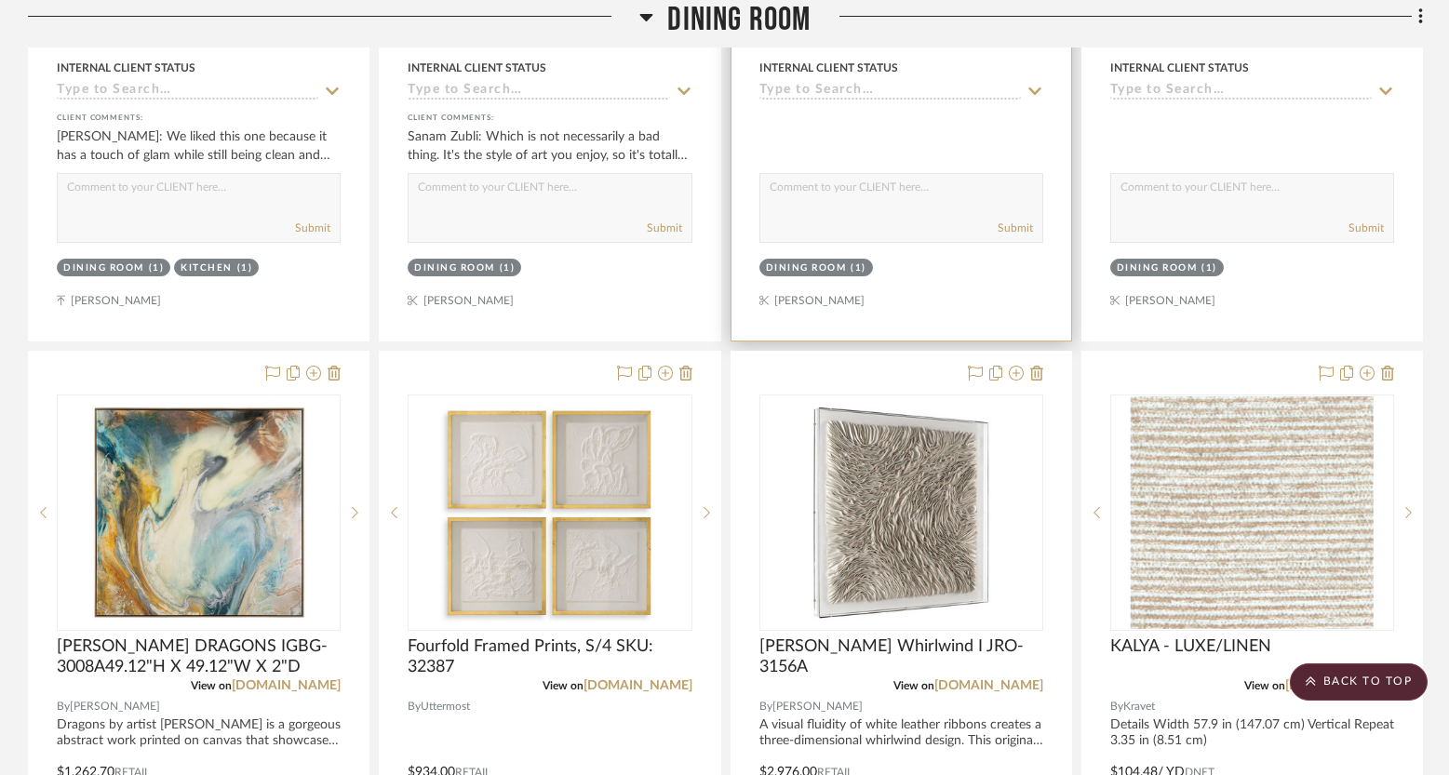
scroll to position [1869, 0]
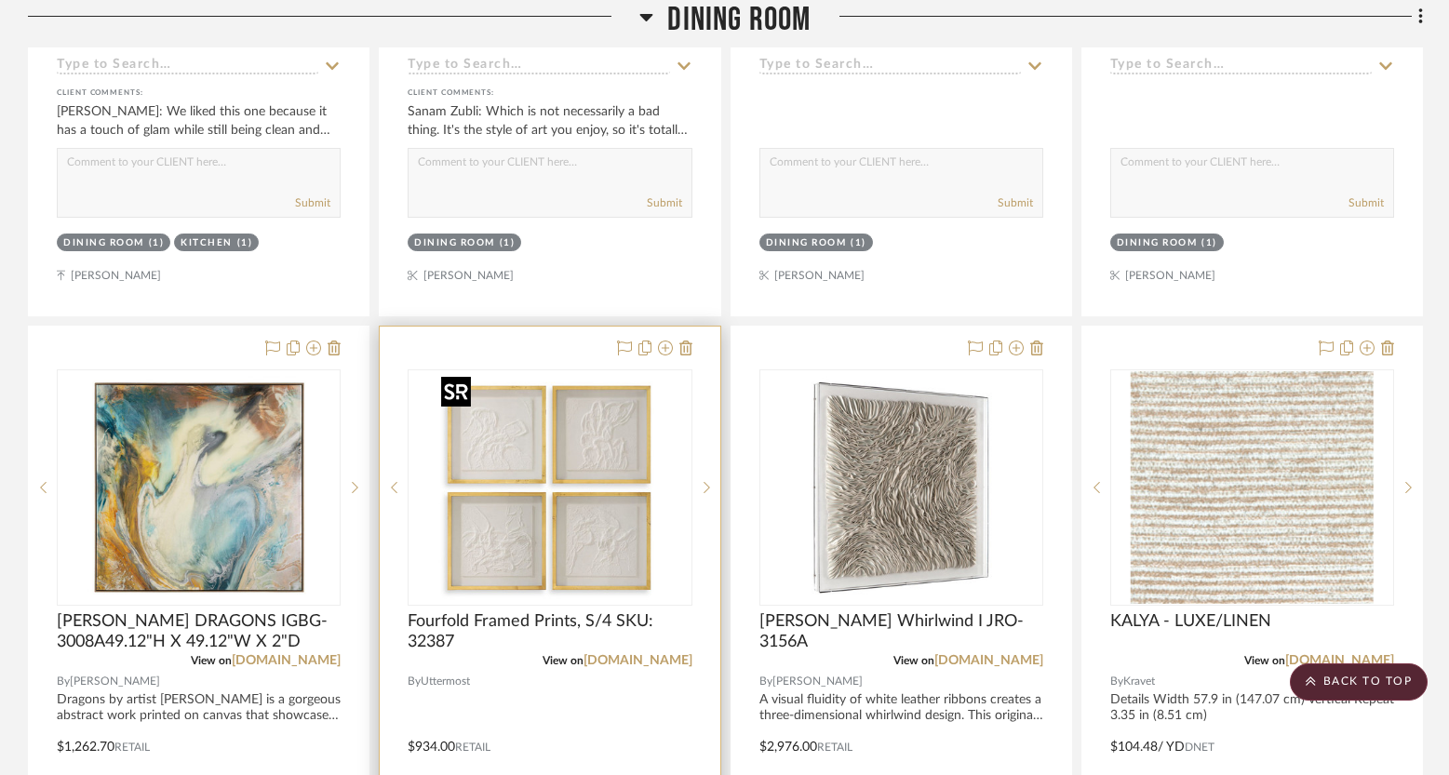
click at [533, 522] on img "0" at bounding box center [550, 487] width 233 height 233
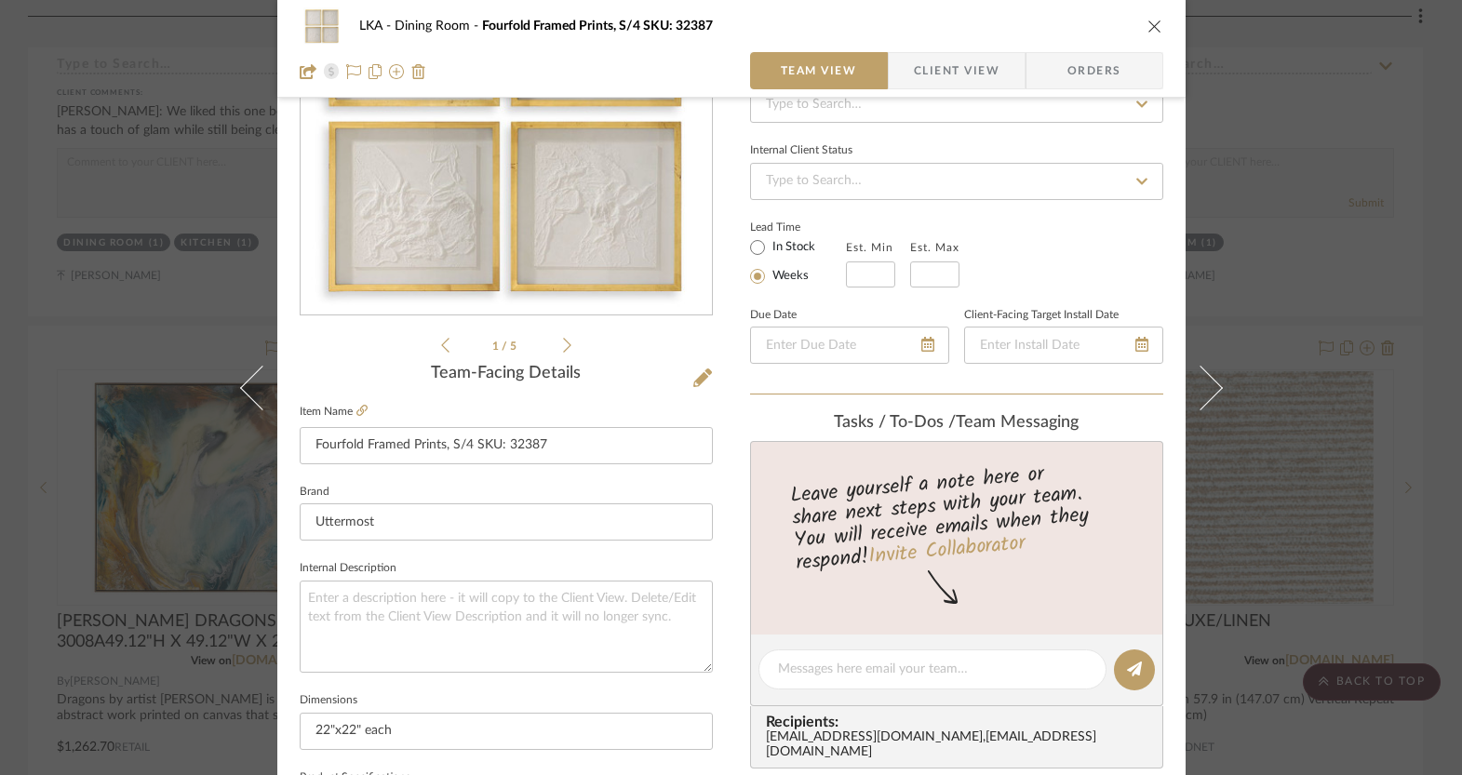
scroll to position [331, 0]
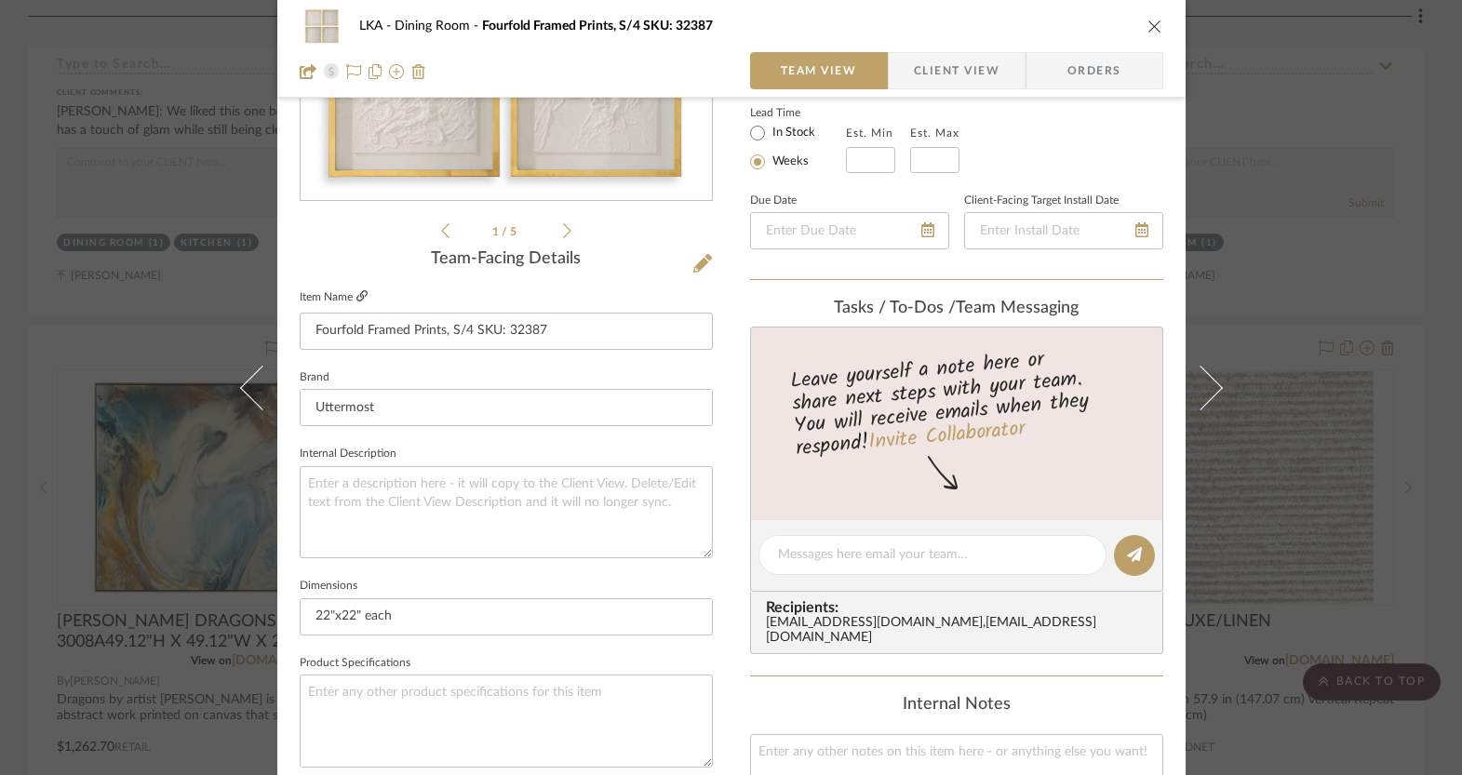
click at [356, 290] on icon at bounding box center [361, 295] width 11 height 11
click at [395, 488] on textarea at bounding box center [506, 512] width 413 height 92
paste textarea "Hand painted abstracts, these elegant pieces of art exhibit thick dimensional t…"
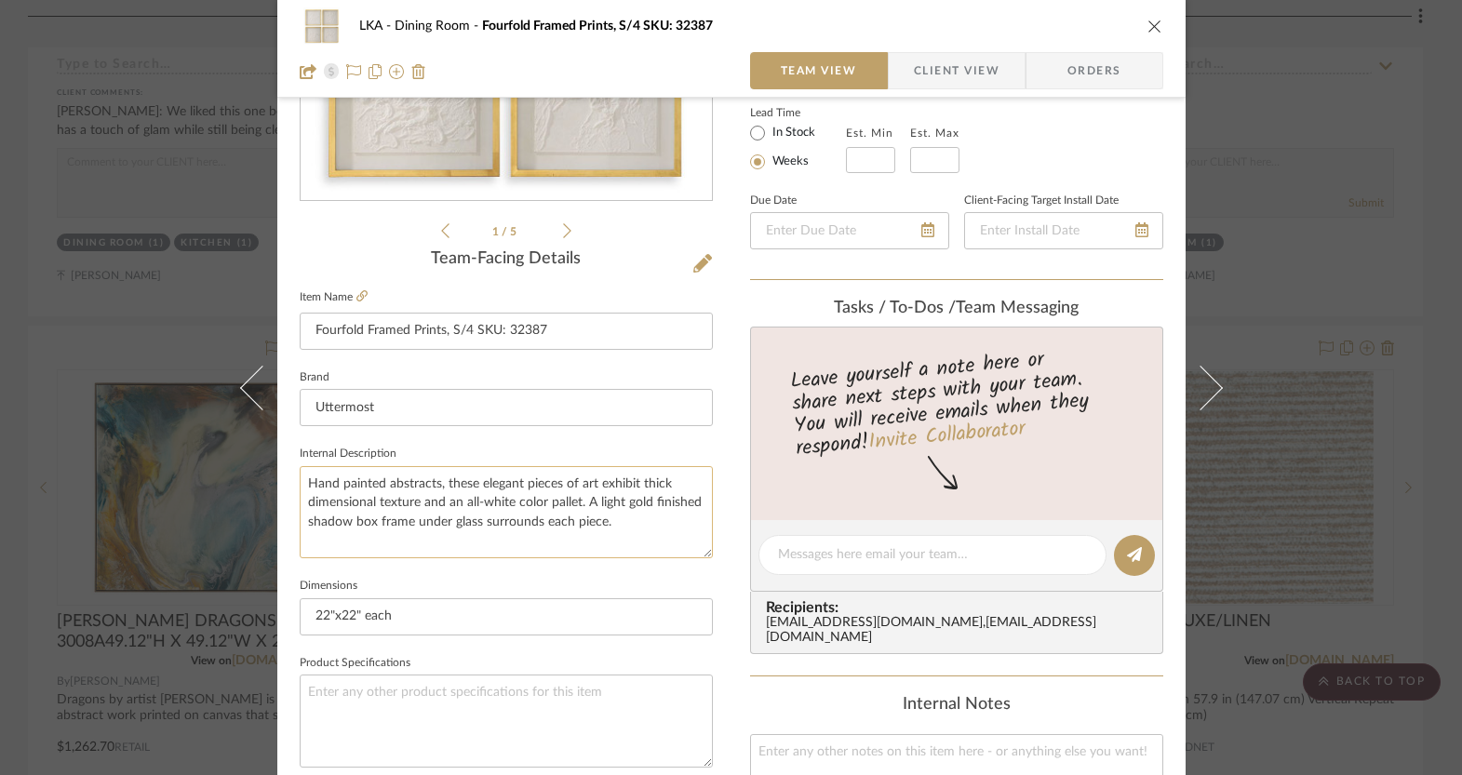
click at [612, 544] on textarea "Hand painted abstracts, these elegant pieces of art exhibit thick dimensional t…" at bounding box center [506, 512] width 413 height 92
type textarea "Hand painted abstracts, these elegant pieces of art exhibit thick dimensional t…"
click at [716, 511] on div "LKA Dining Room Fourfold Framed Prints, S/4 SKU: 32387 Team View Client View Or…" at bounding box center [731, 542] width 908 height 1719
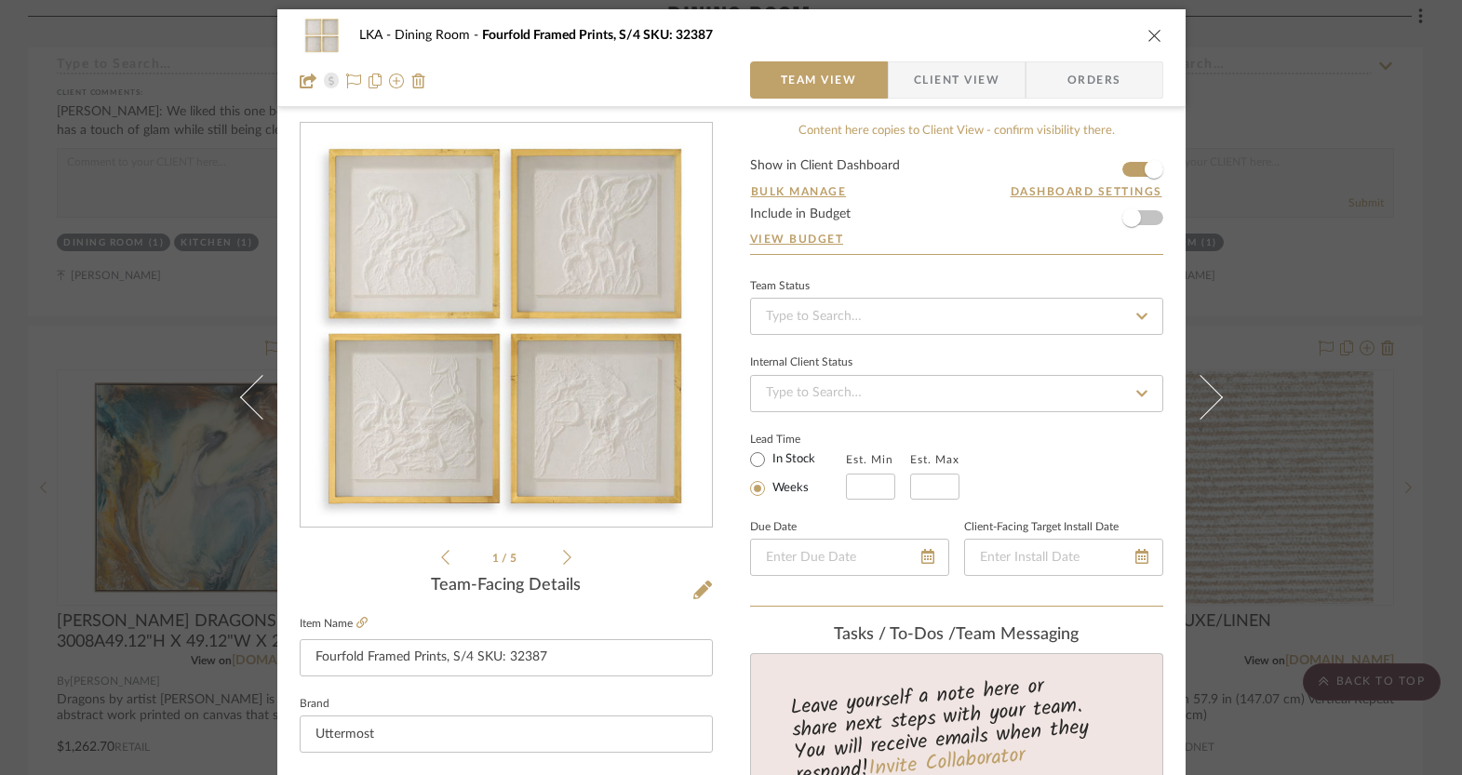
scroll to position [0, 0]
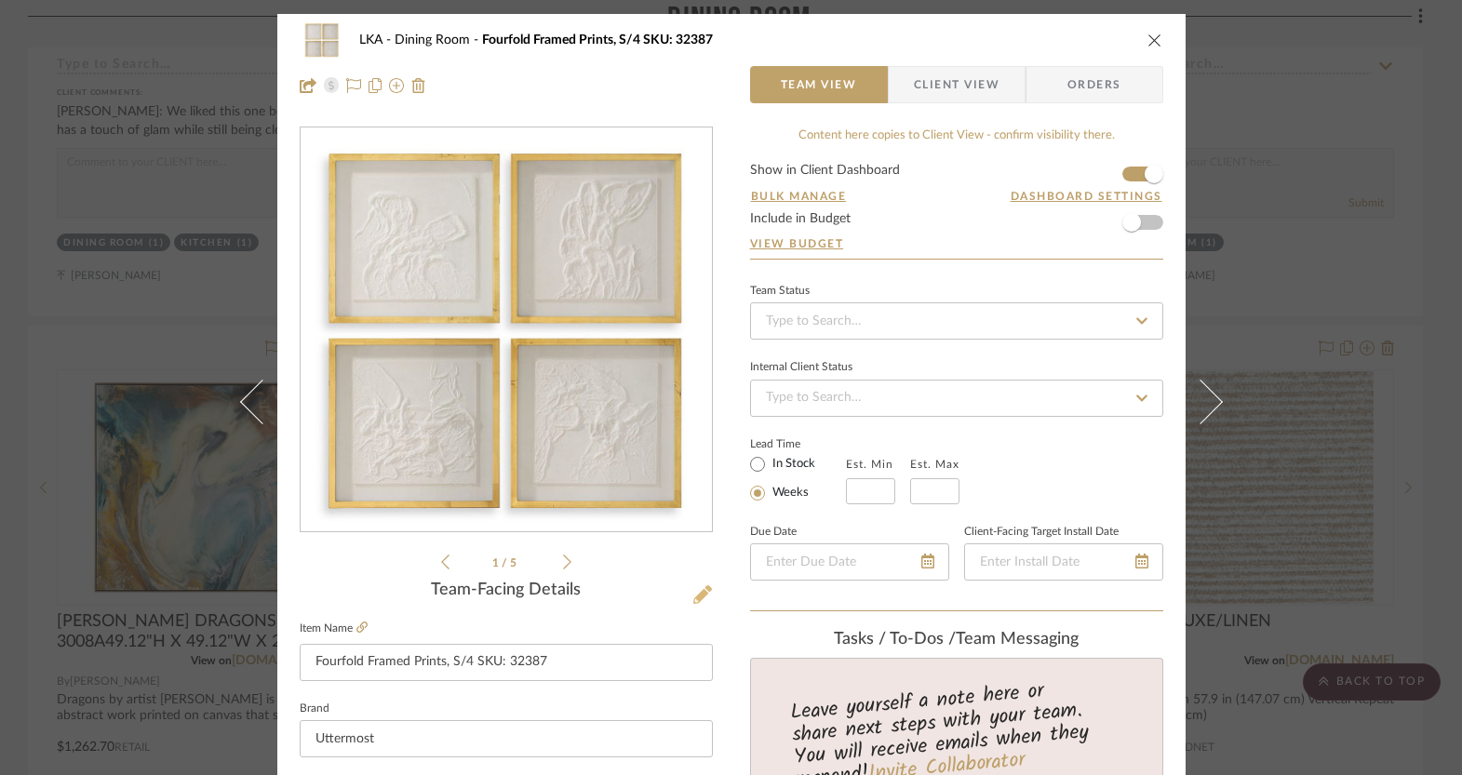
click at [700, 596] on icon at bounding box center [702, 594] width 19 height 19
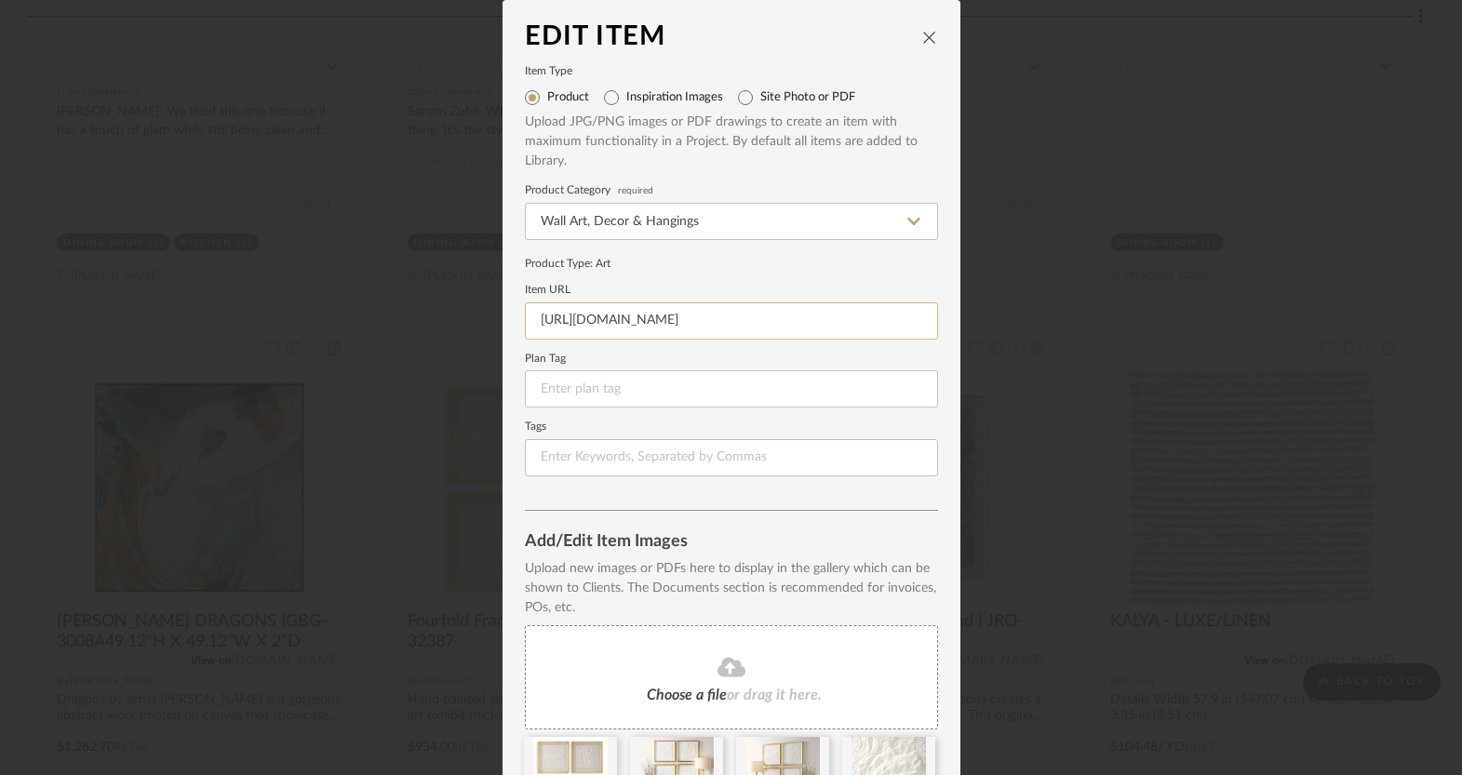
click at [694, 313] on input "https://www.google.com/search?q=Fourfold+Framed+Prints%2C+S%2F4+SKU%3A+32387&rl…" at bounding box center [731, 320] width 413 height 37
click at [694, 315] on input "https://www.google.com/search?q=Fourfold+Framed+Prints%2C+S%2F4+SKU%3A+32387&rl…" at bounding box center [731, 320] width 413 height 37
paste input "uttermost.com/fourfold-framed-prints-s4-32387"
type input "https://uttermost.com/fourfold-framed-prints-s4-32387"
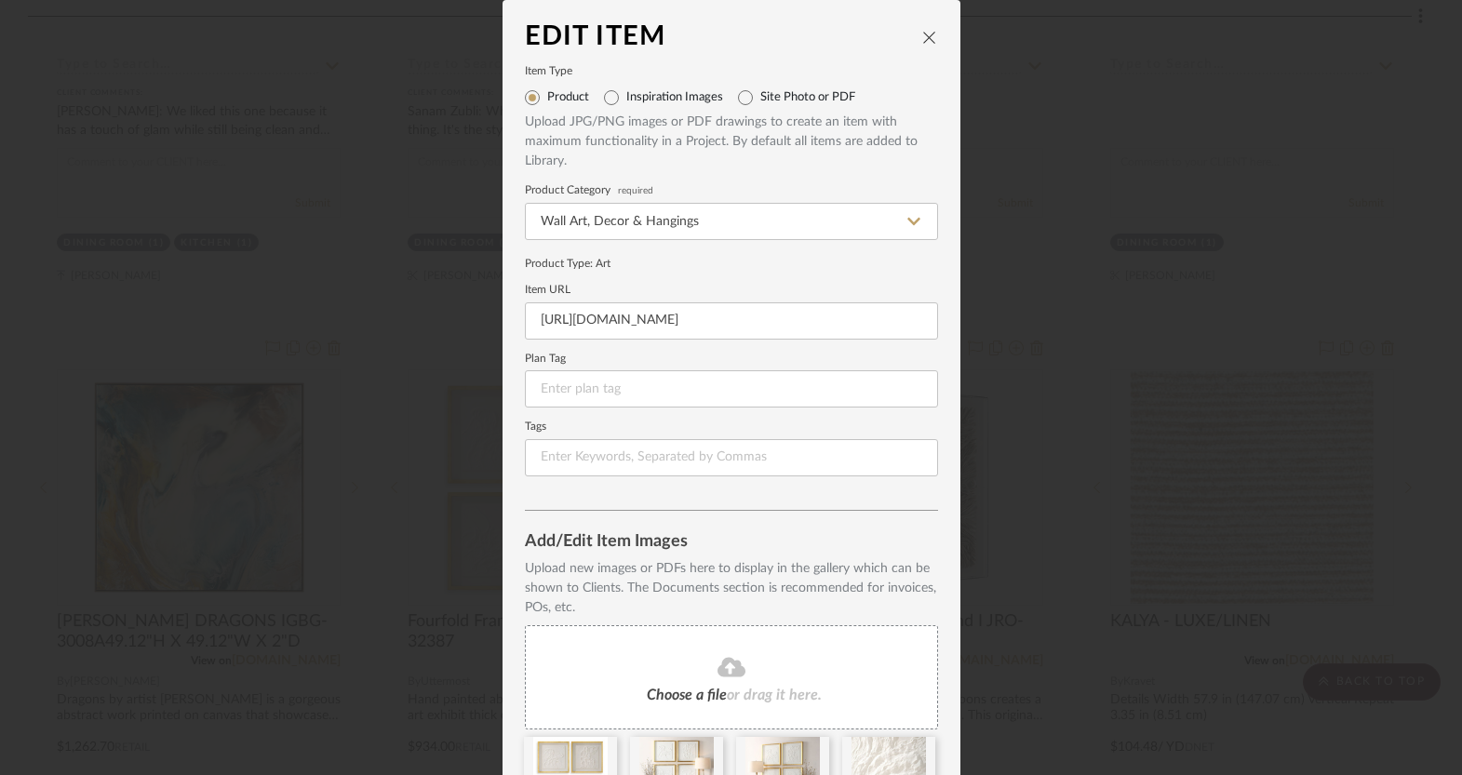
click at [924, 263] on div "Product Type : Art" at bounding box center [731, 263] width 413 height 17
click at [935, 277] on dialog-content "Edit Item Item Type Product Inspiration Images Site Photo or PDF Upload JPG/PNG…" at bounding box center [731, 485] width 458 height 971
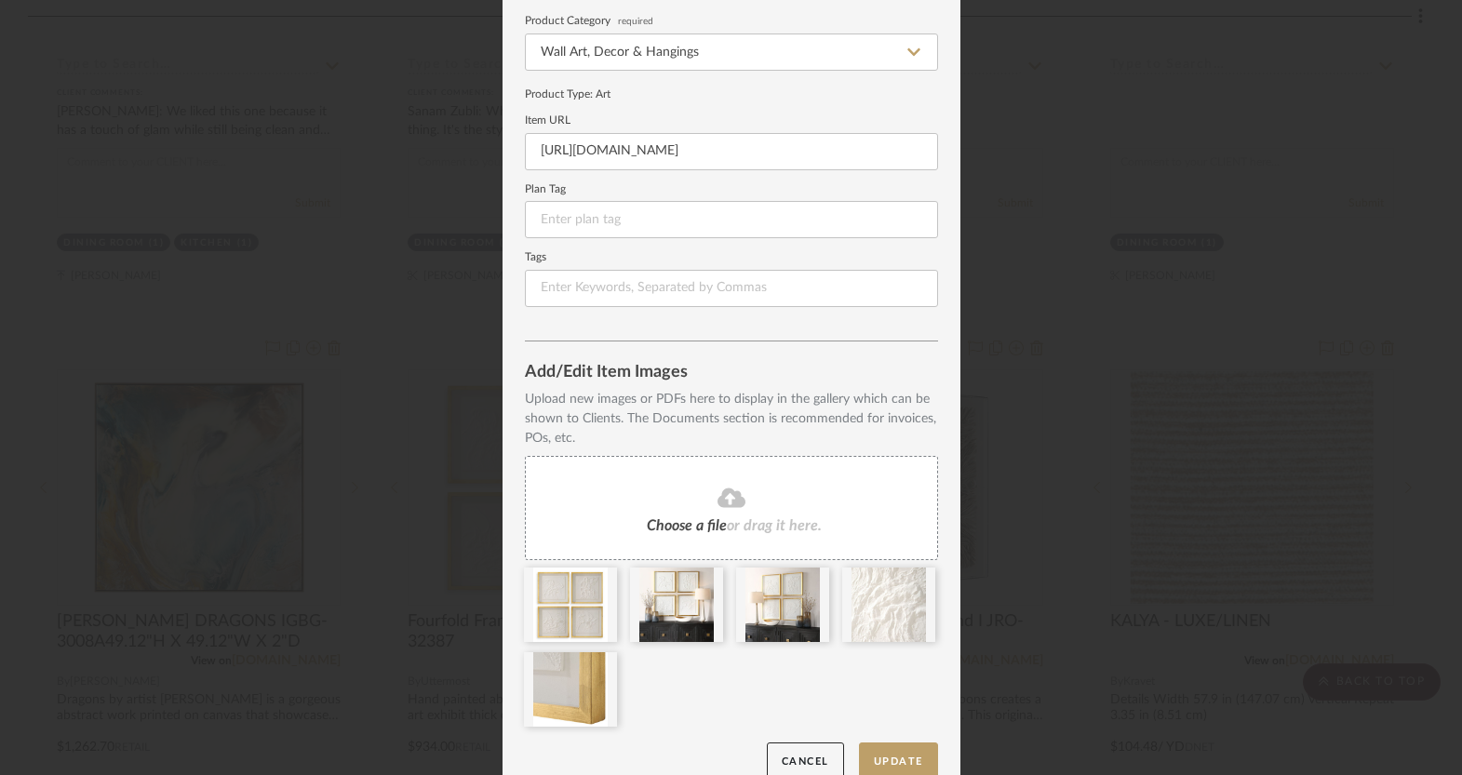
scroll to position [196, 0]
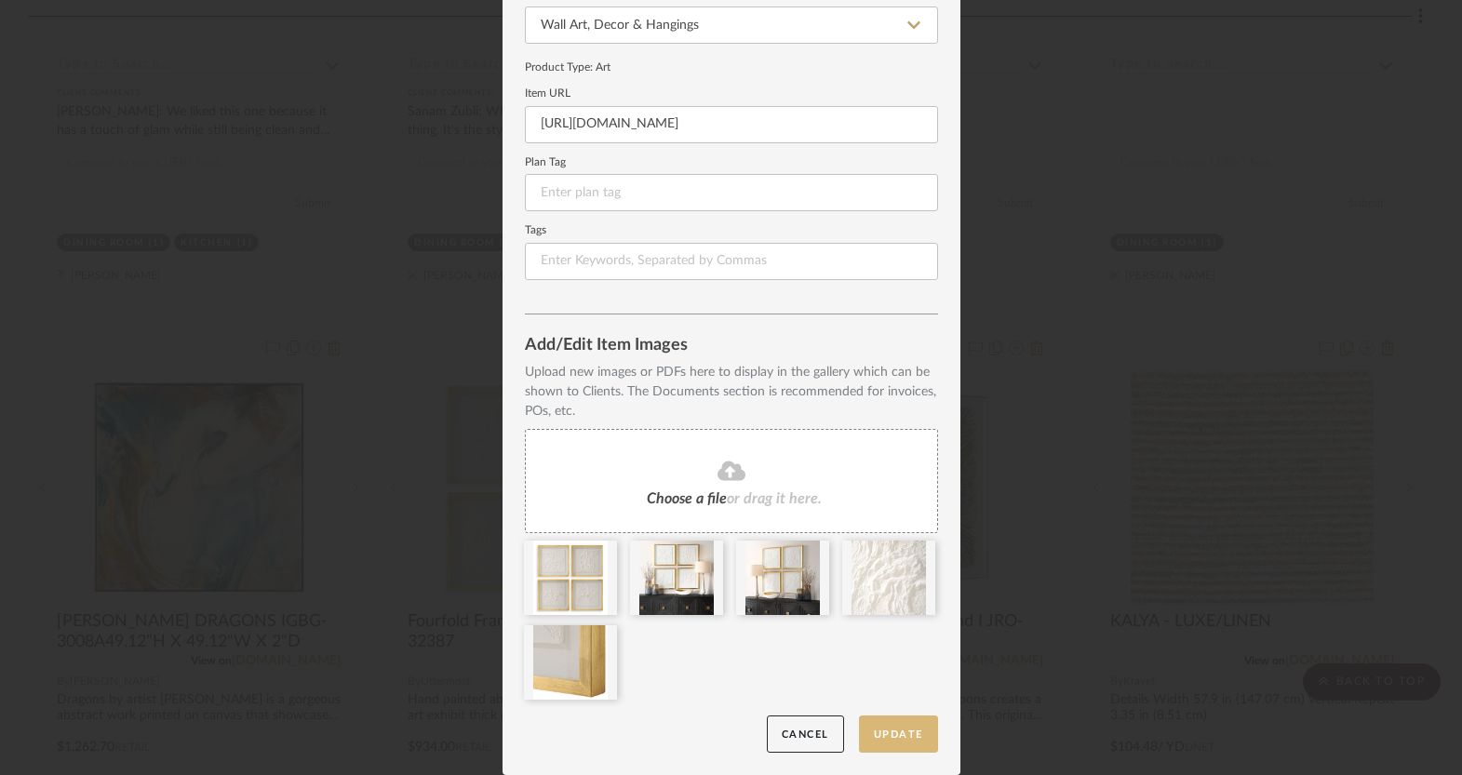
click at [881, 736] on button "Update" at bounding box center [898, 735] width 79 height 38
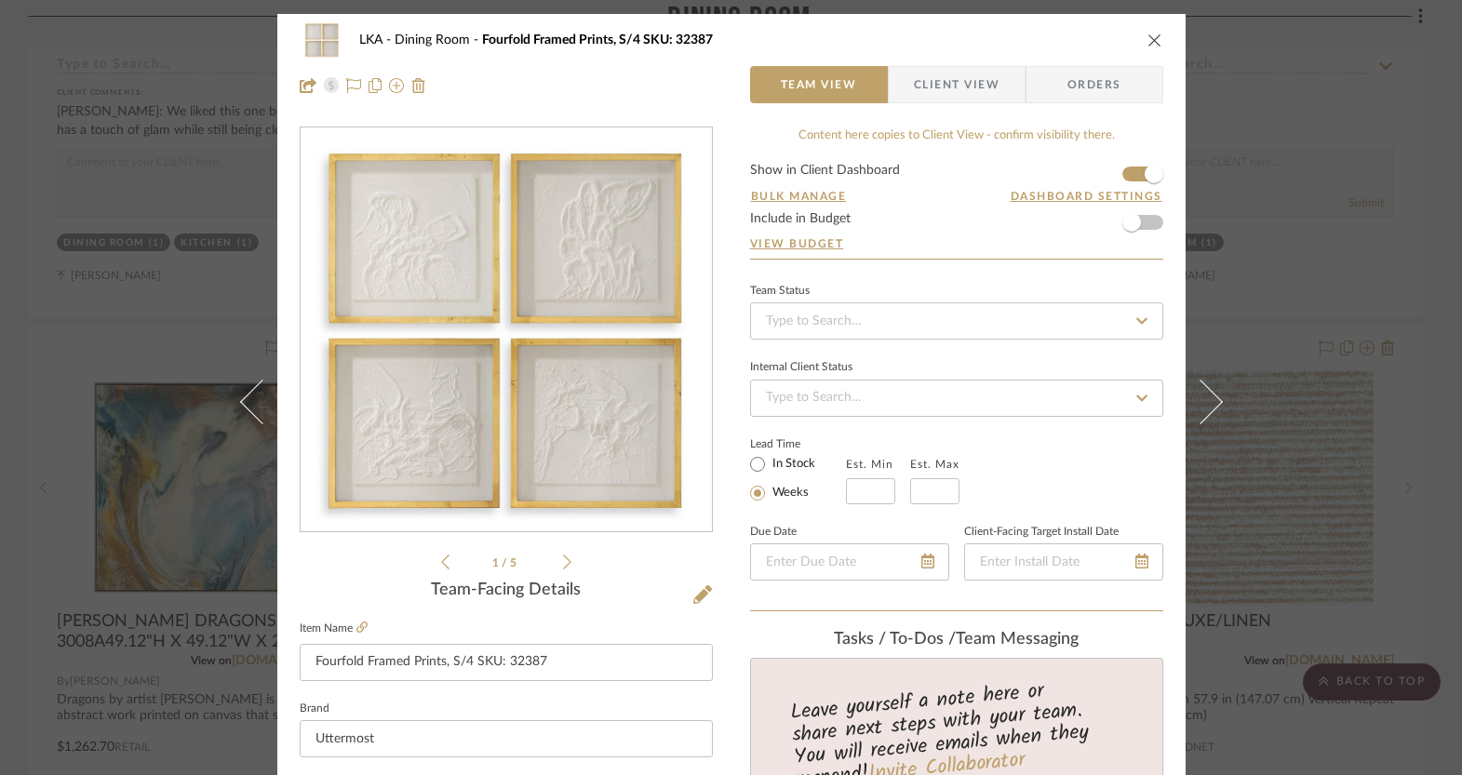
click at [1147, 33] on icon "close" at bounding box center [1154, 40] width 15 height 15
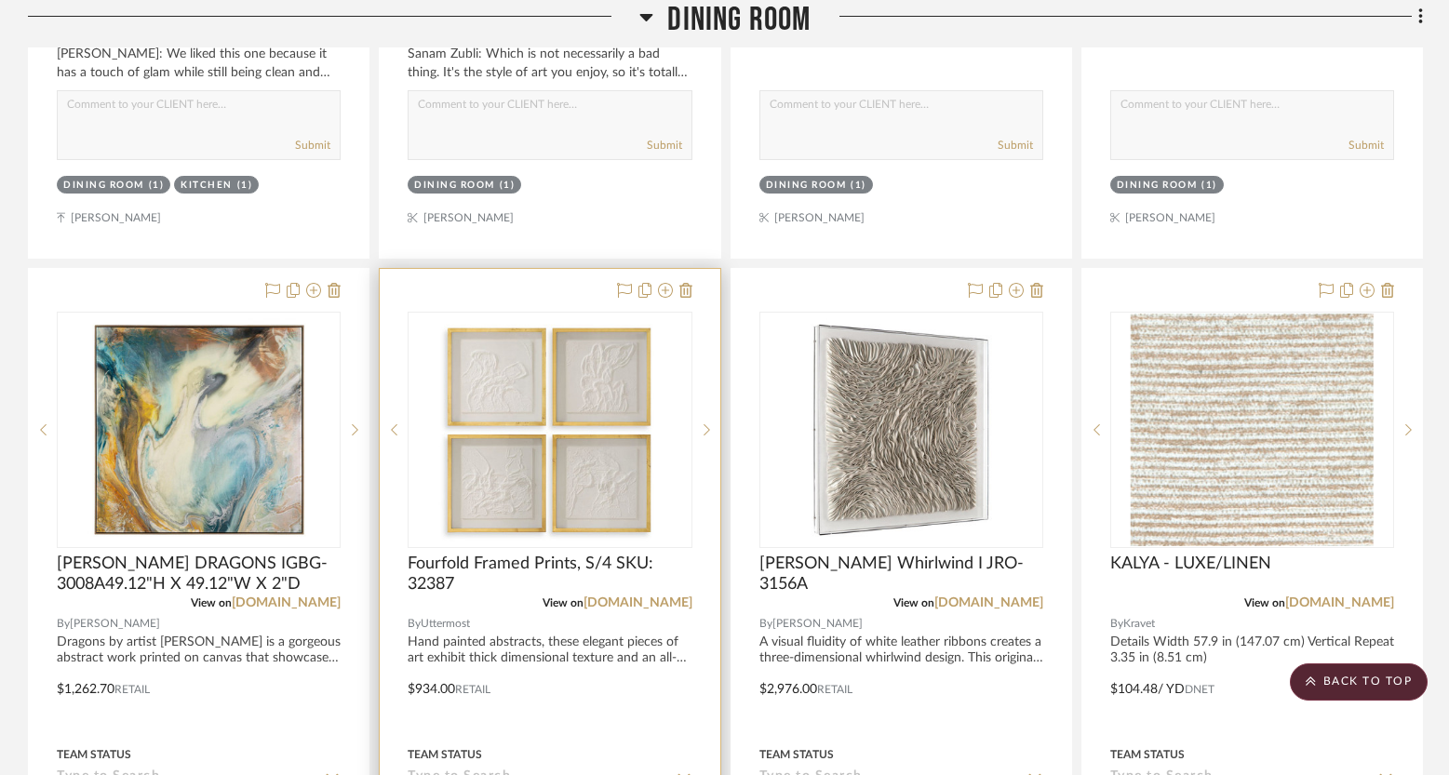
scroll to position [2024, 0]
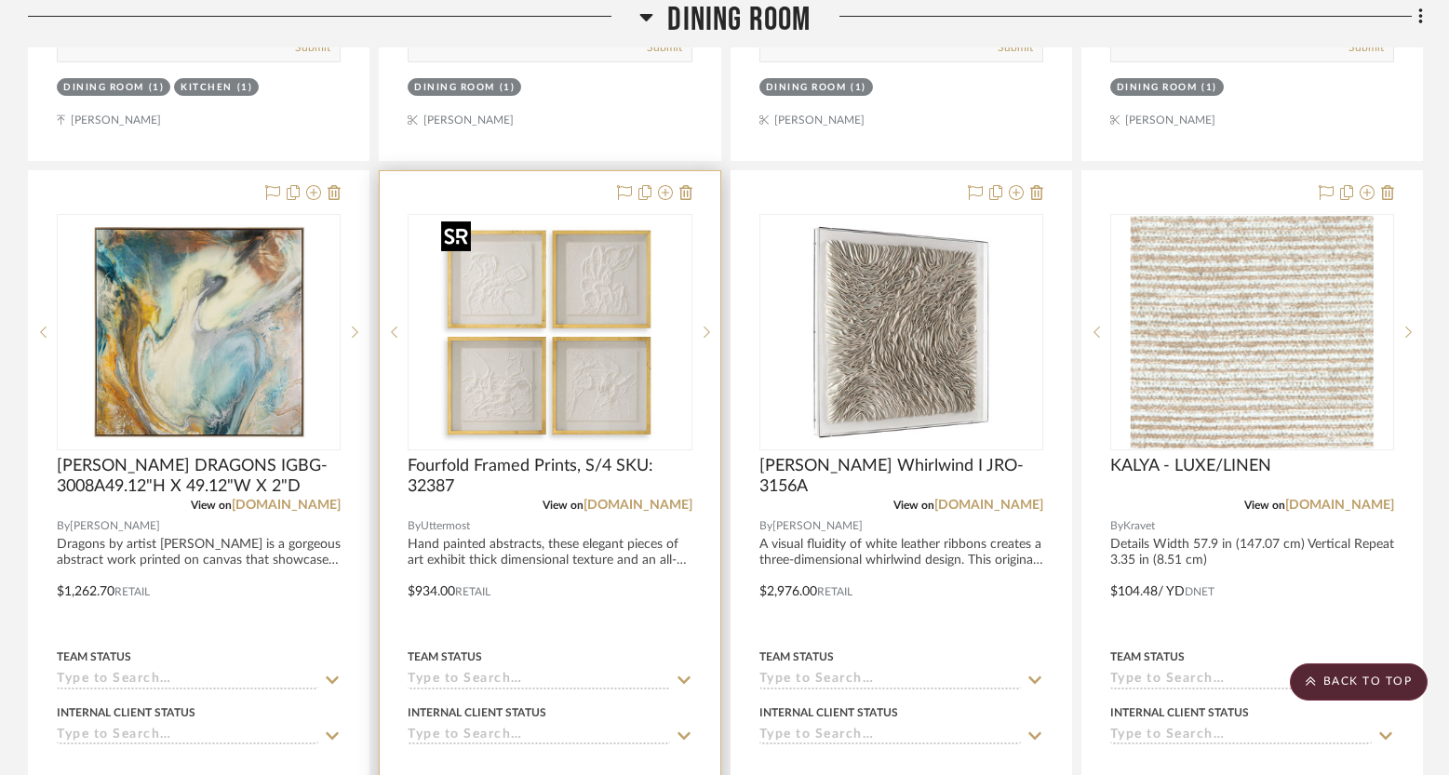
click at [526, 324] on img "0" at bounding box center [550, 332] width 233 height 233
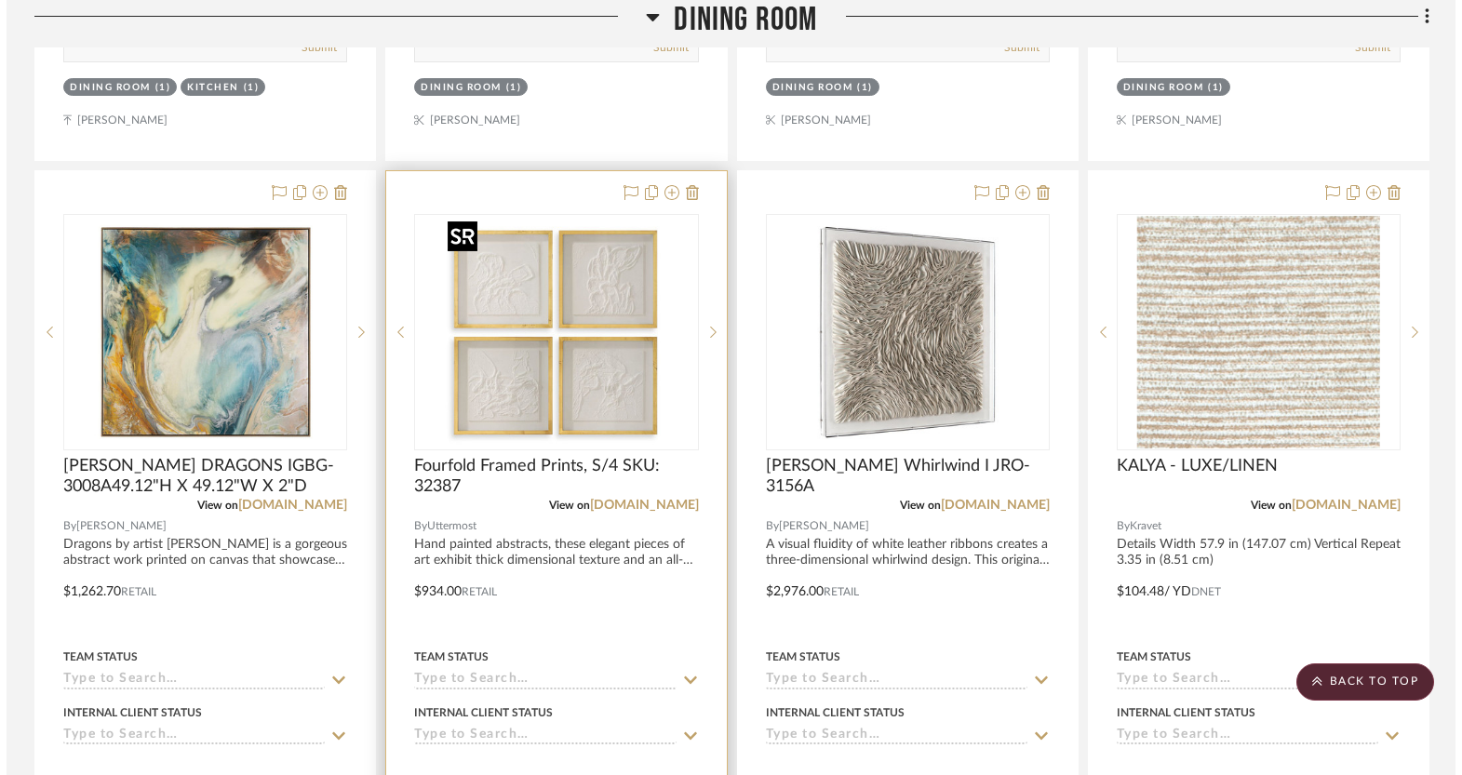
scroll to position [0, 0]
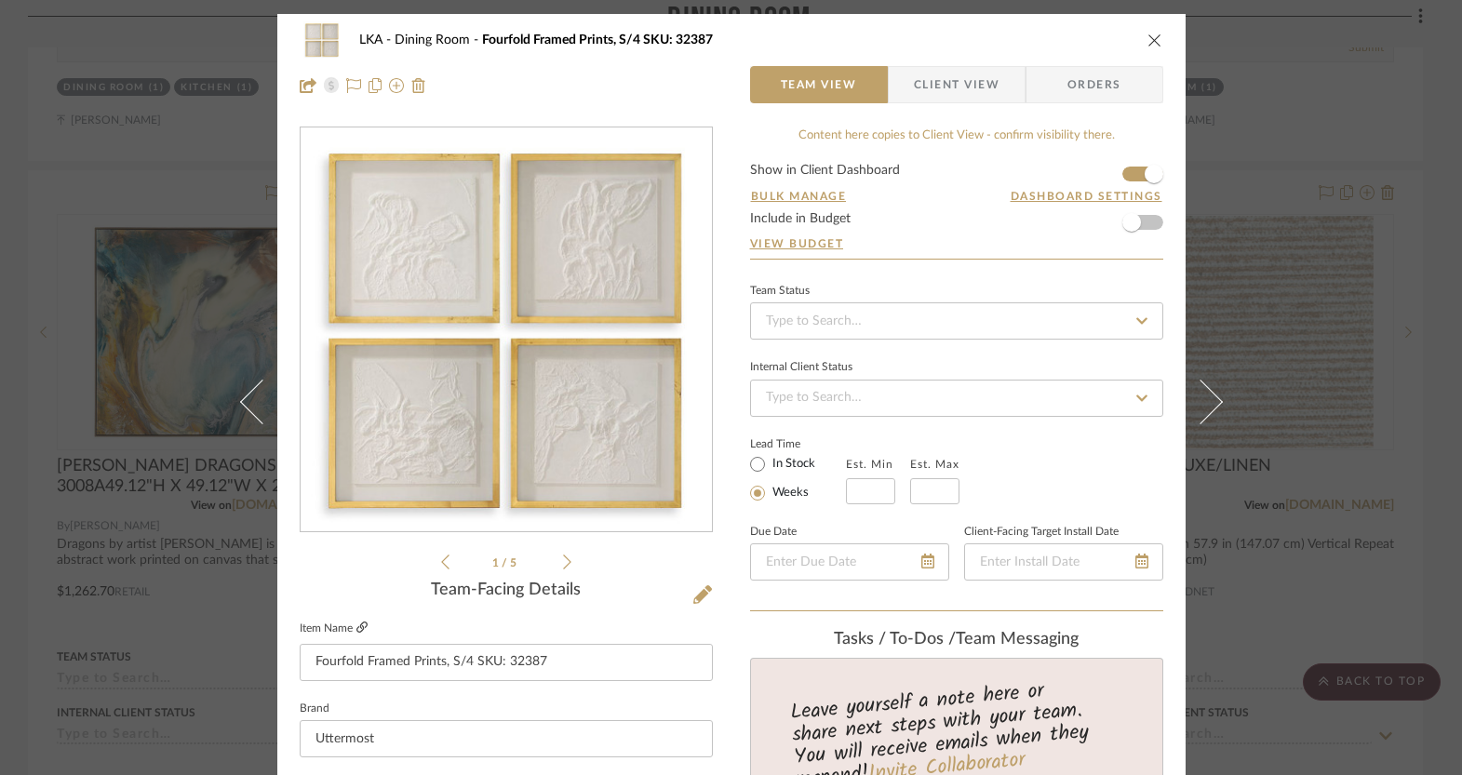
click at [356, 625] on icon at bounding box center [361, 627] width 11 height 11
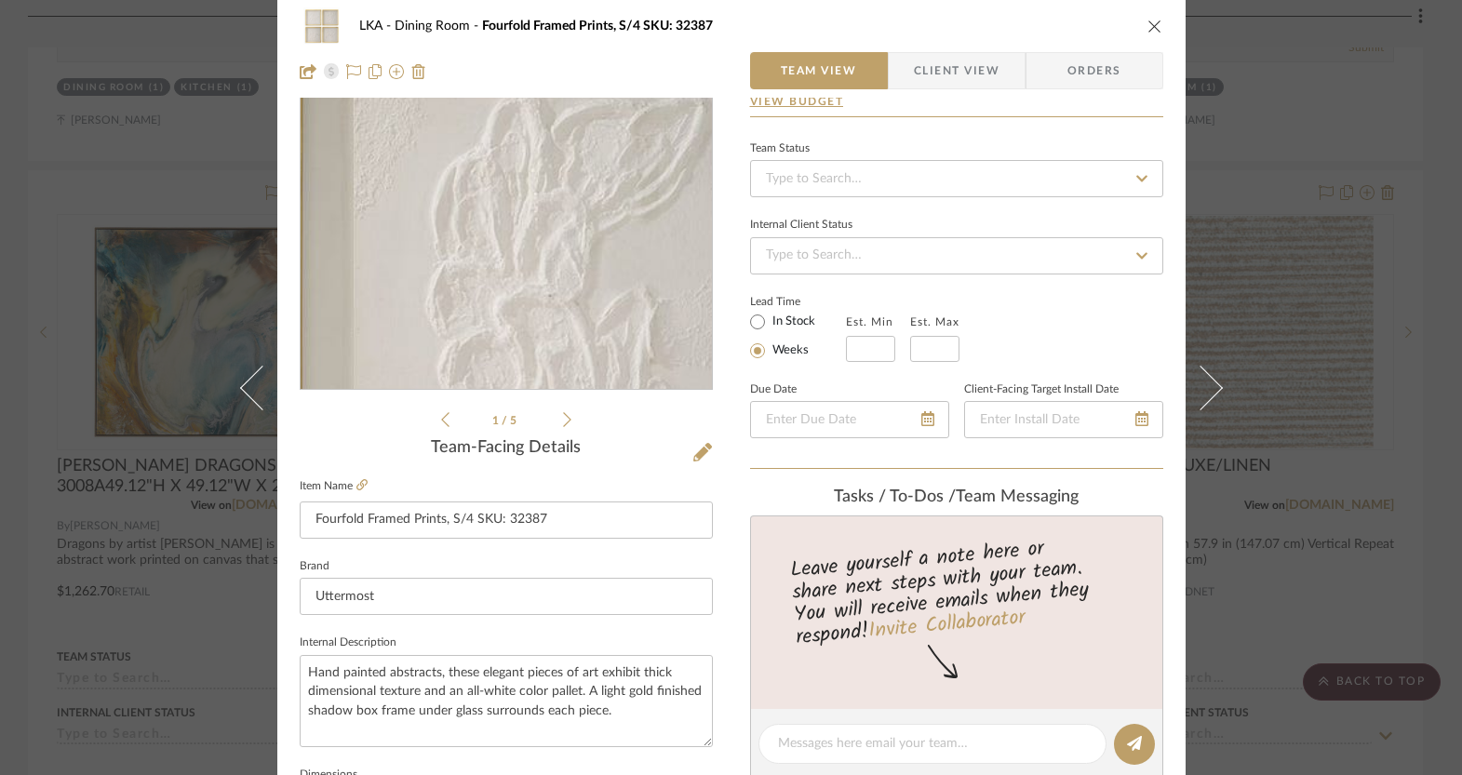
scroll to position [365, 0]
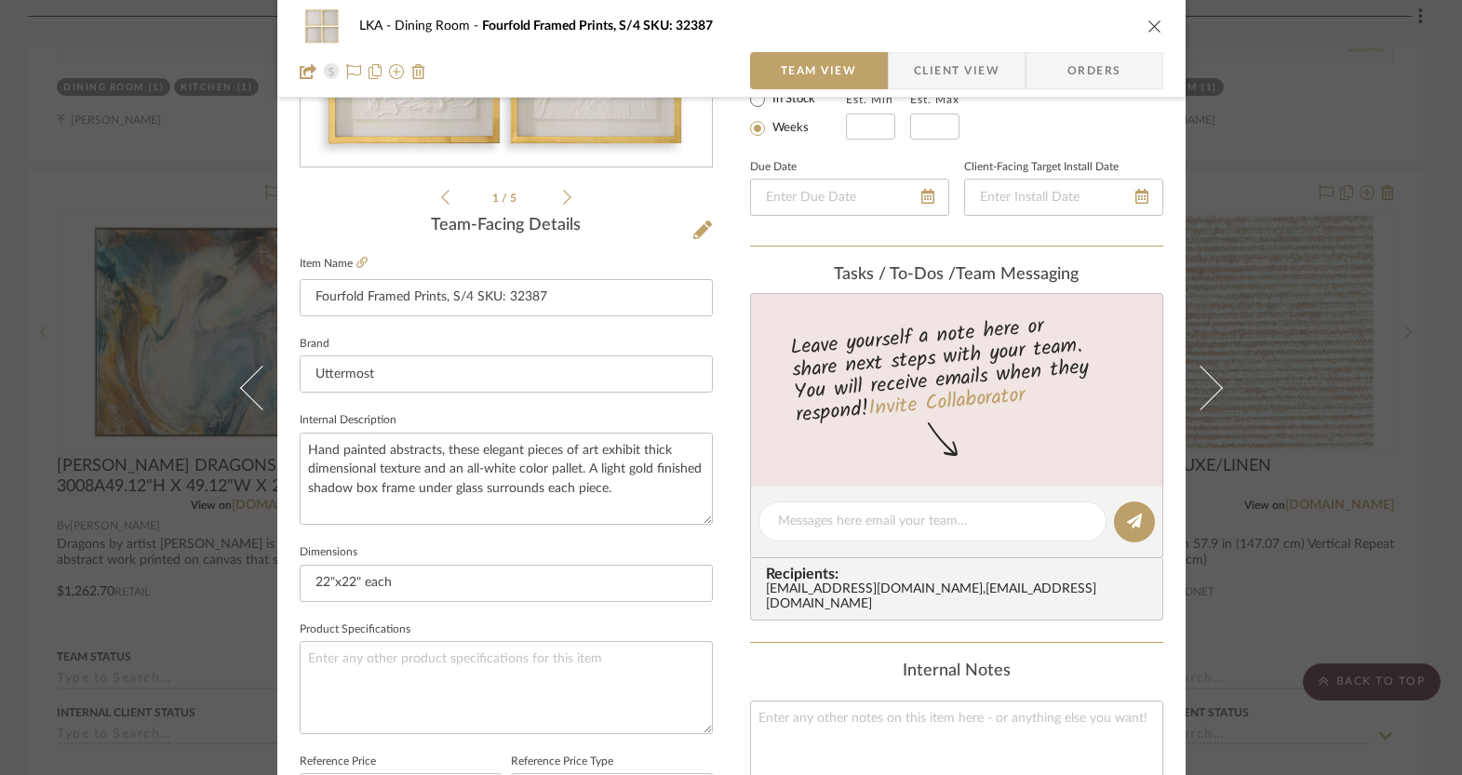
click at [710, 415] on div "LKA Dining Room Fourfold Framed Prints, S/4 SKU: 32387 Team View Client View Or…" at bounding box center [731, 508] width 908 height 1719
click at [951, 60] on span "Client View" at bounding box center [957, 70] width 86 height 37
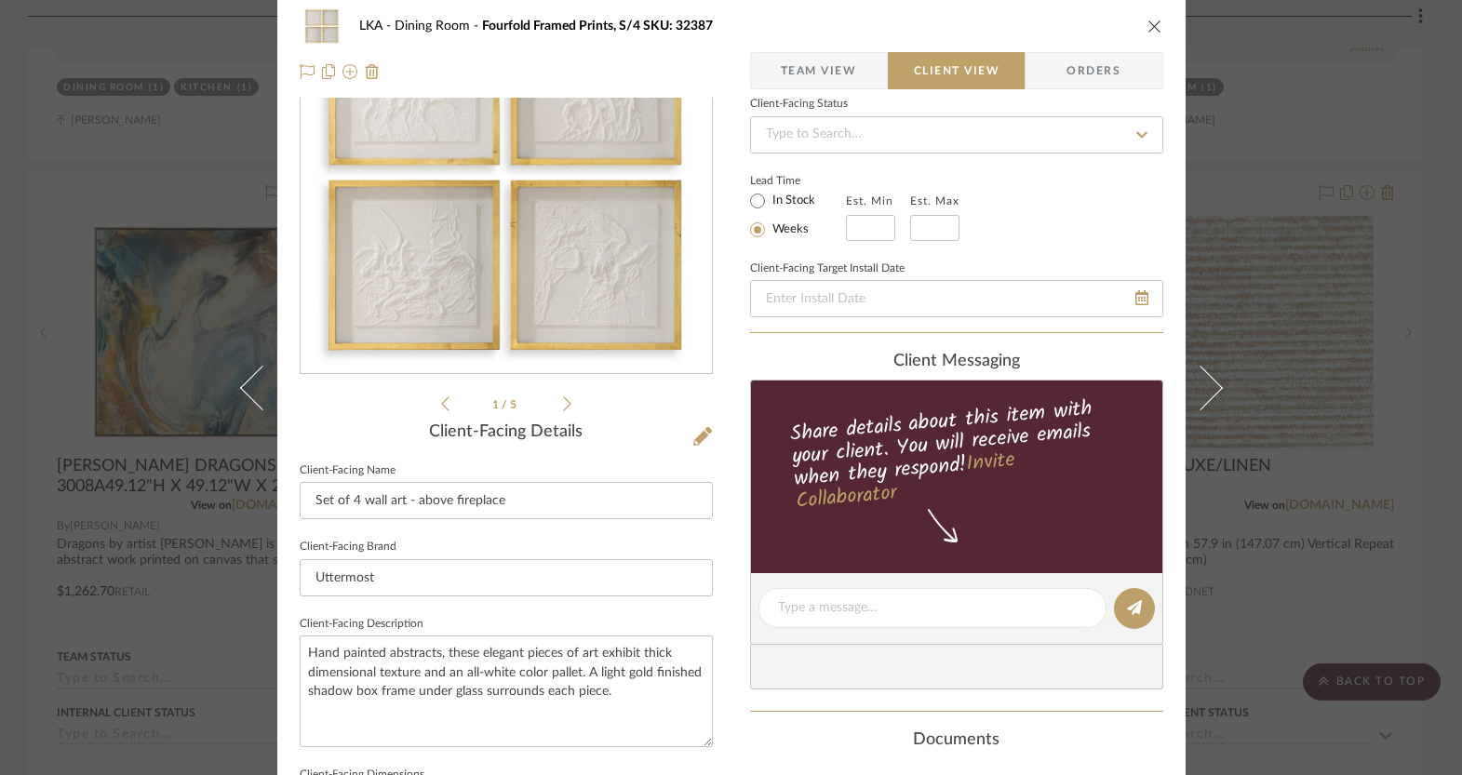
scroll to position [0, 0]
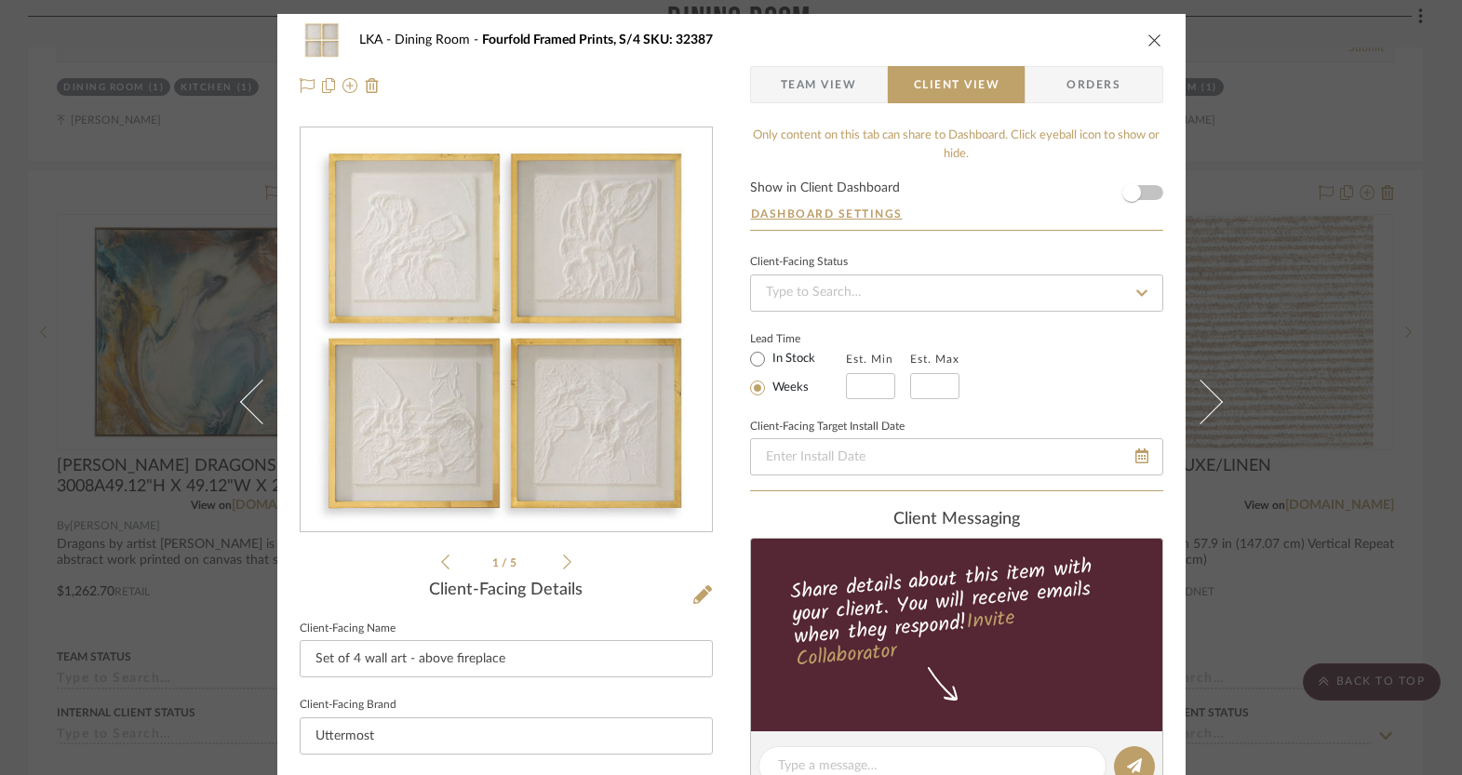
click at [1153, 38] on icon "close" at bounding box center [1154, 40] width 15 height 15
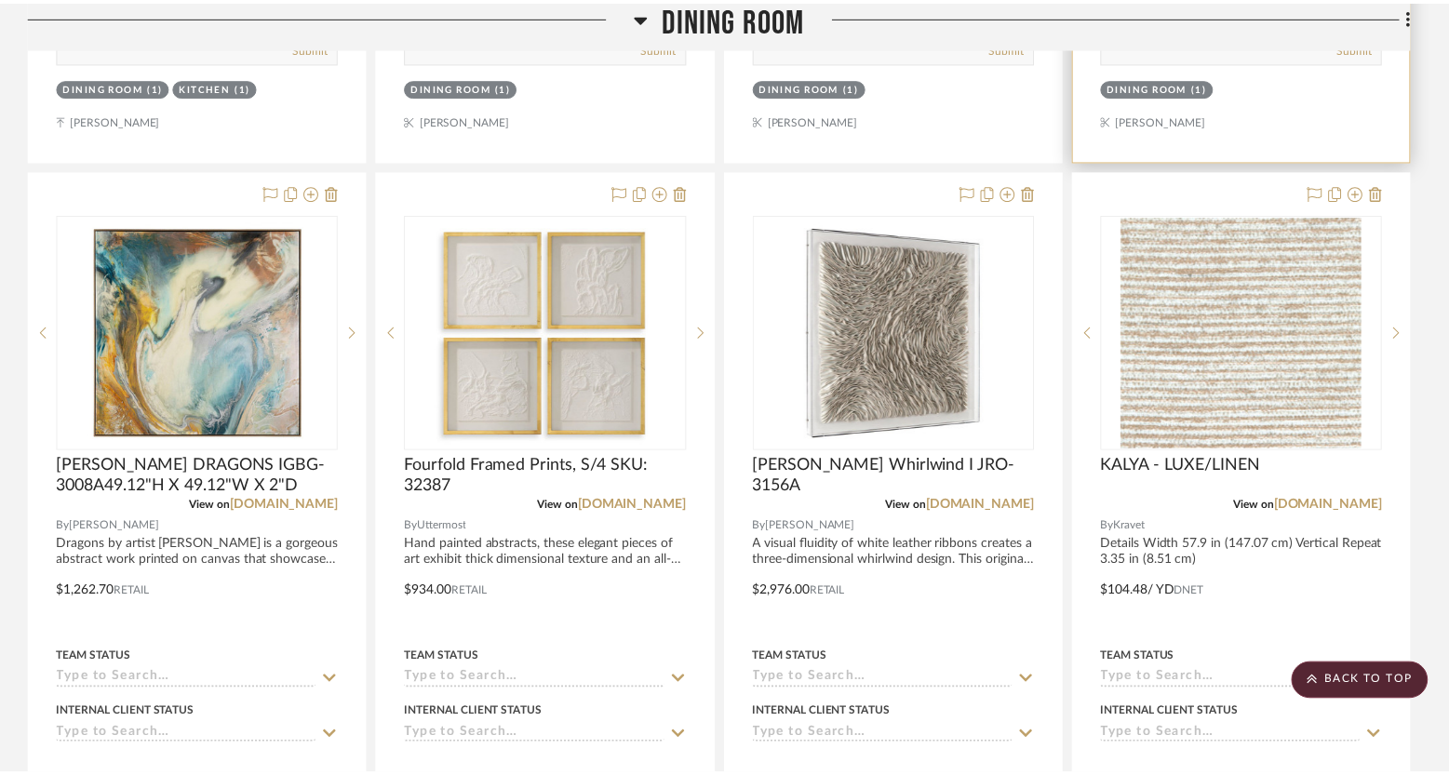
scroll to position [2024, 0]
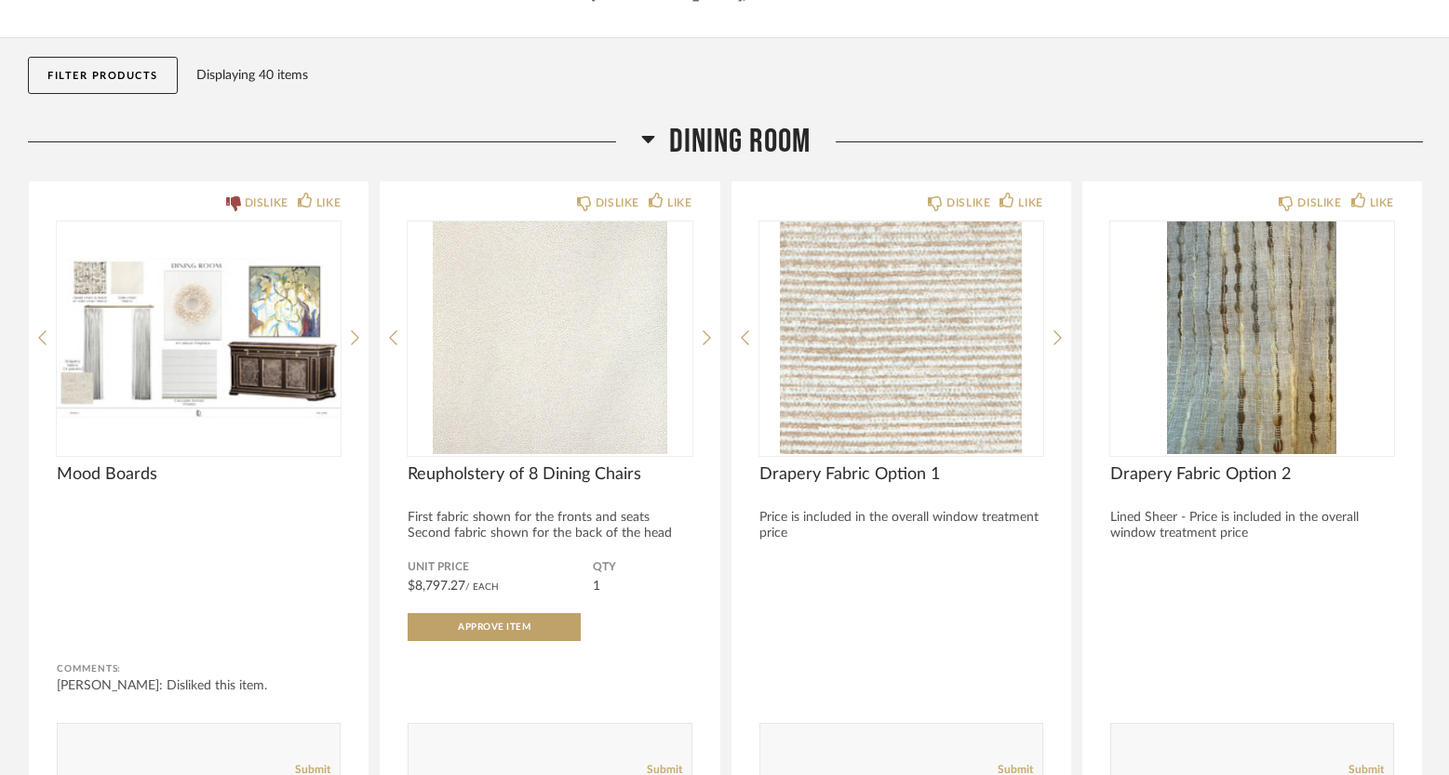
scroll to position [459, 0]
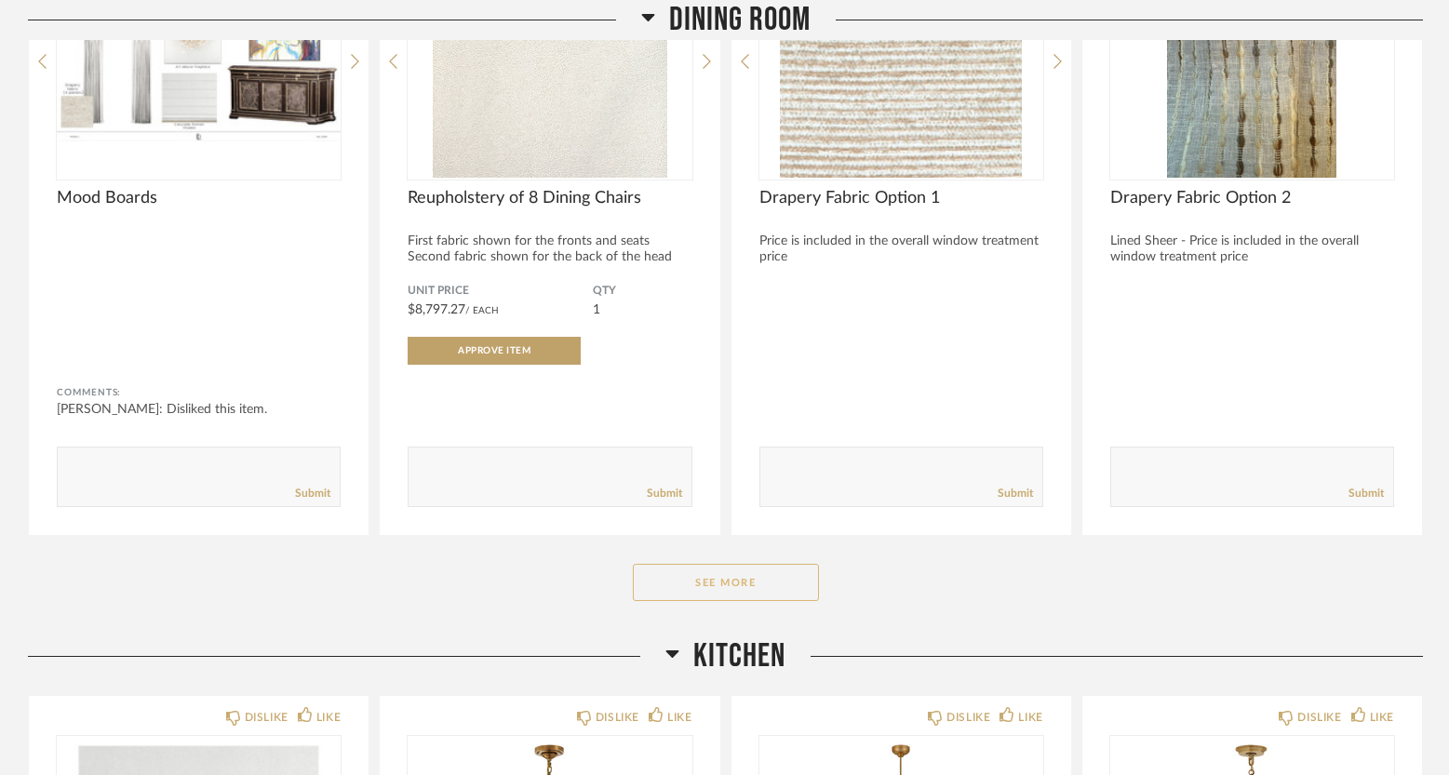
click at [712, 589] on button "See More" at bounding box center [726, 582] width 186 height 37
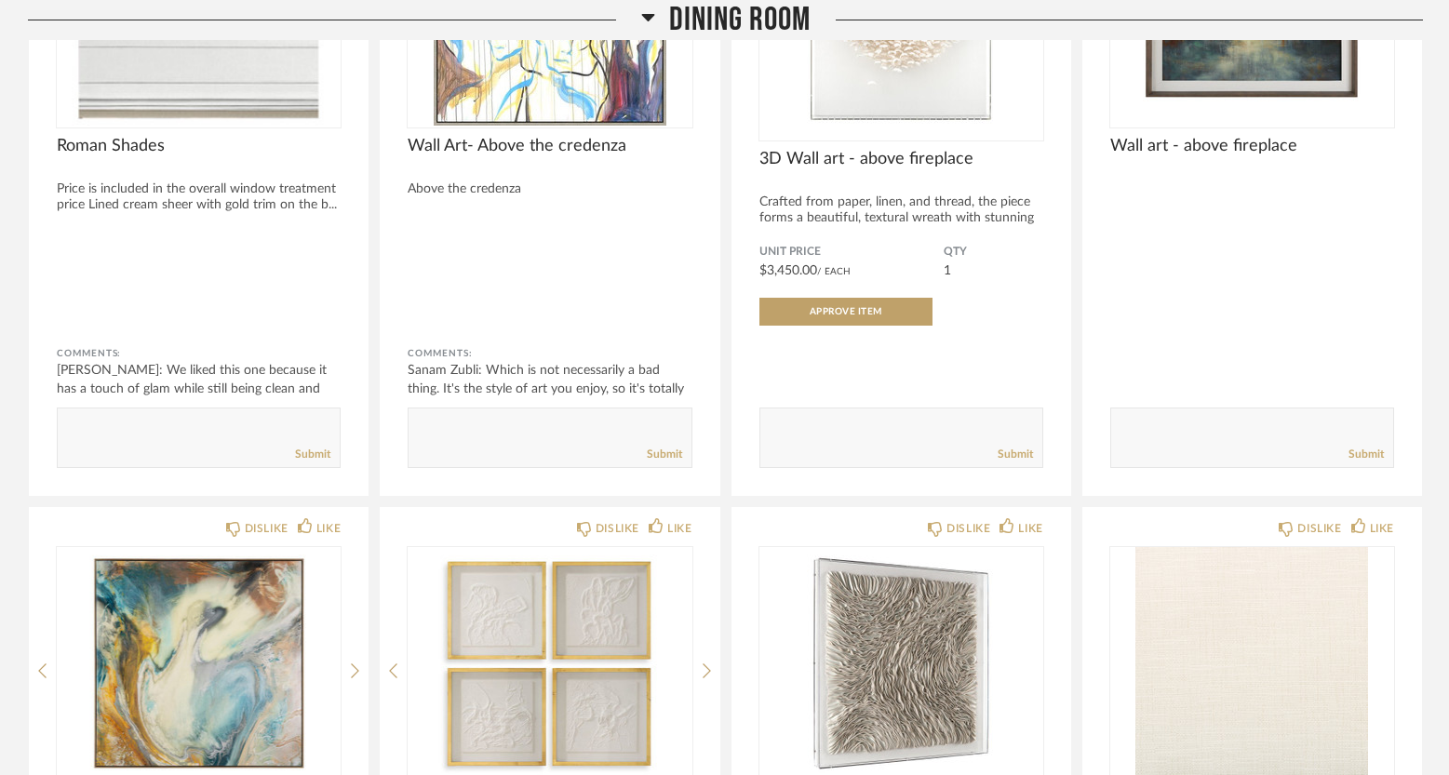
scroll to position [1159, 0]
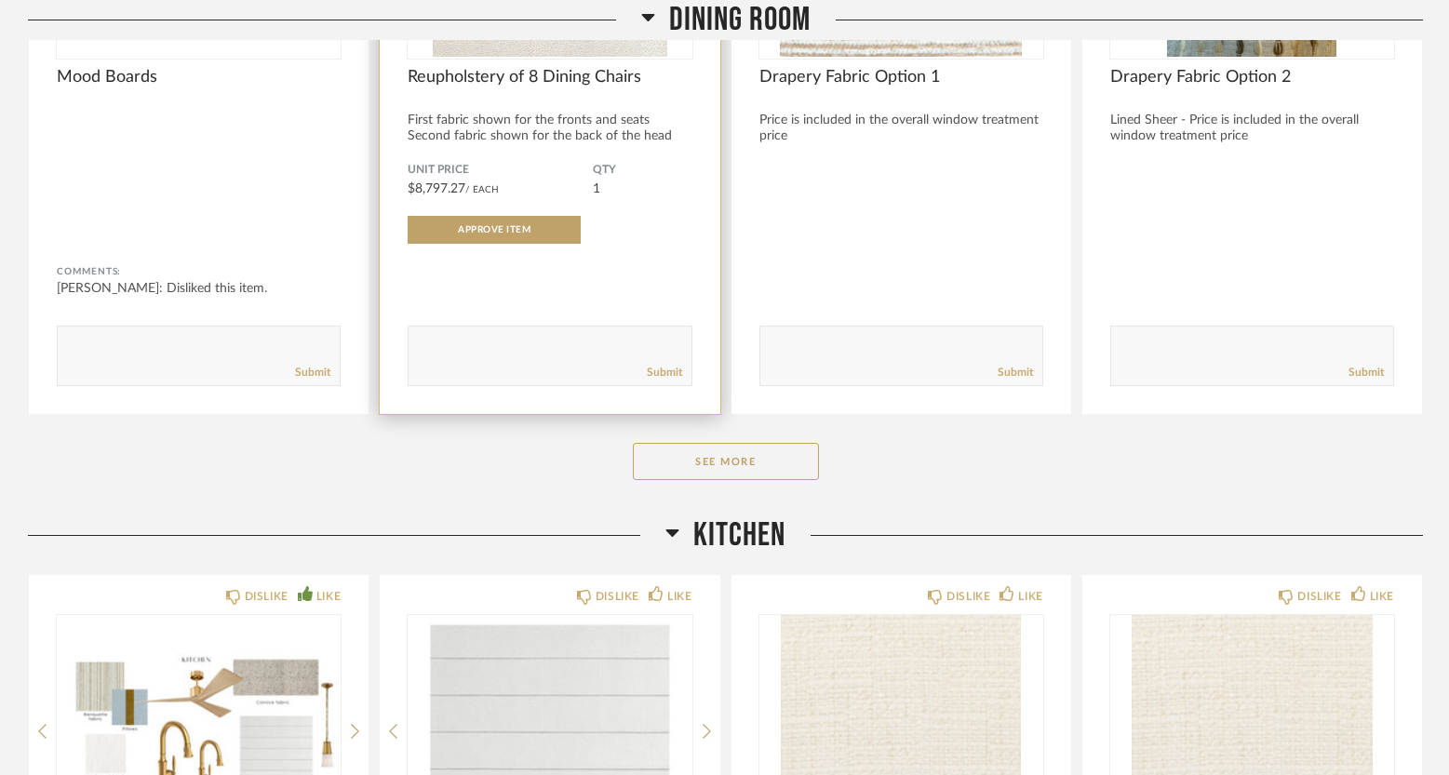
scroll to position [690, 0]
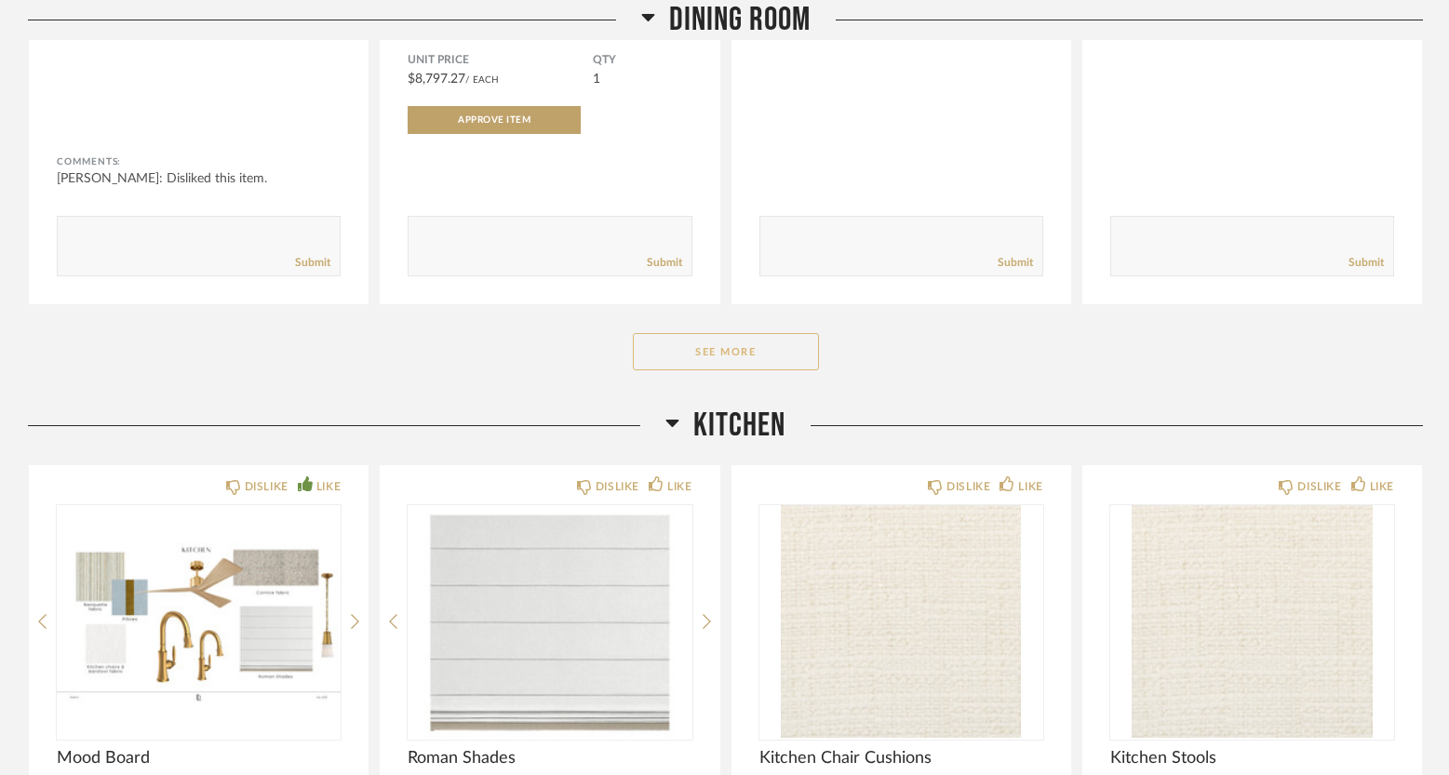
click at [689, 342] on button "See More" at bounding box center [726, 351] width 186 height 37
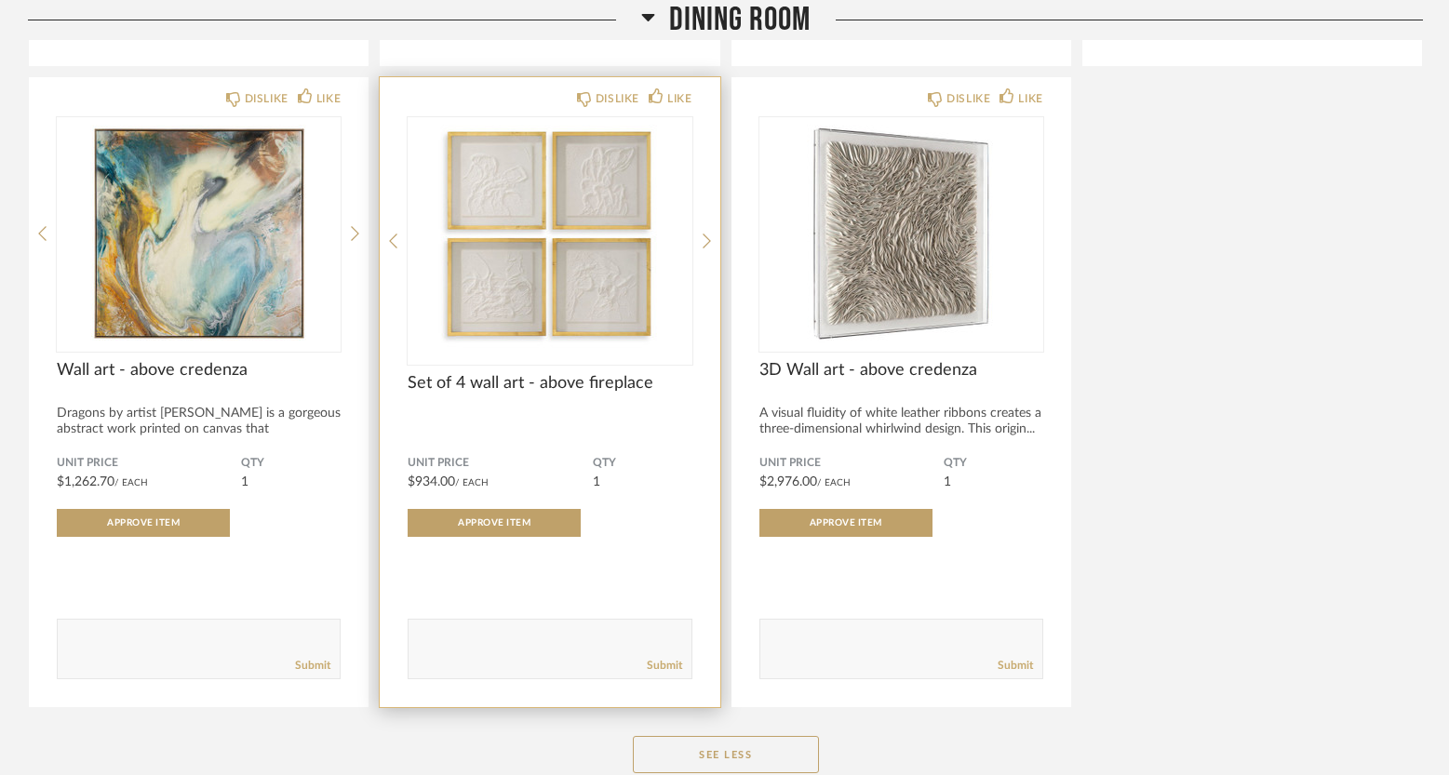
scroll to position [1496, 0]
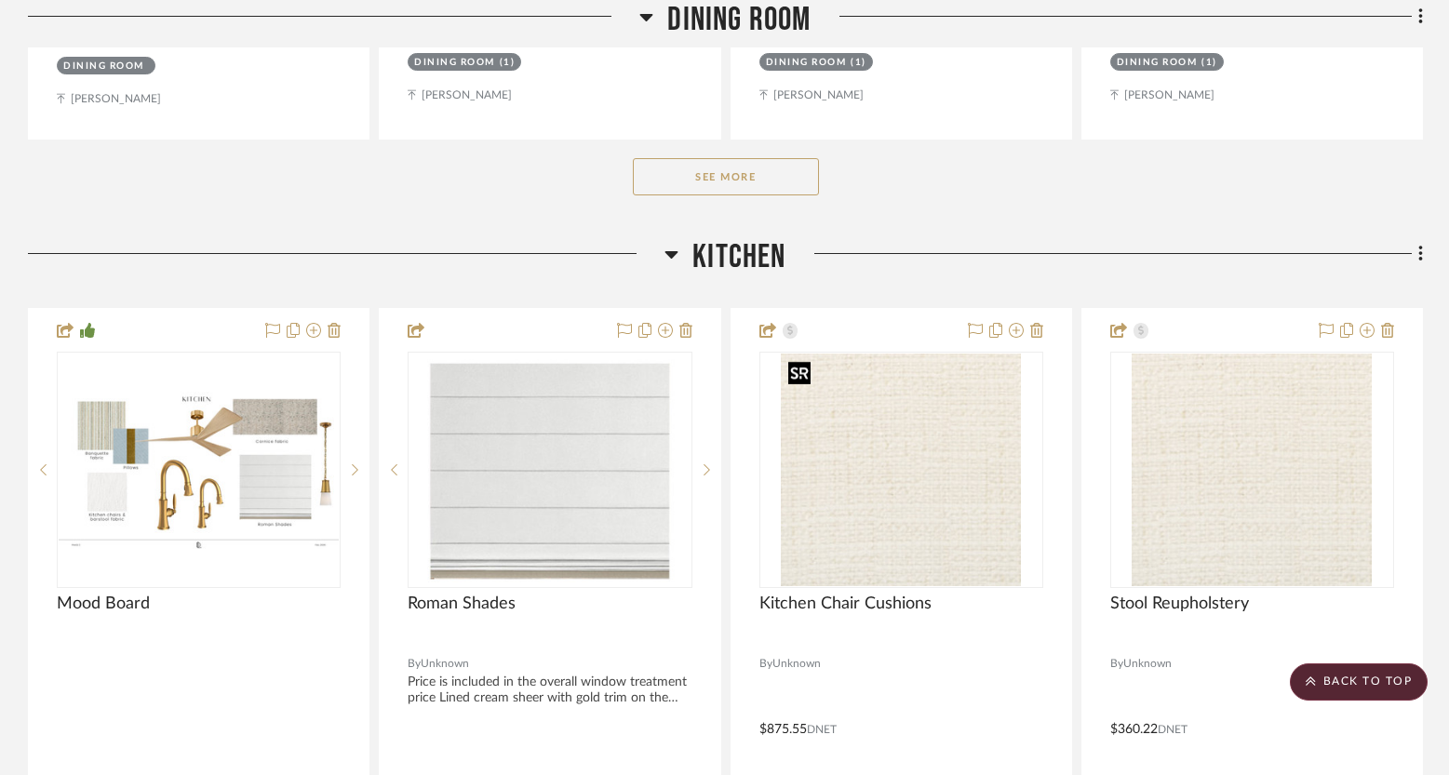
scroll to position [1221, 0]
click at [753, 166] on button "See More" at bounding box center [726, 175] width 186 height 37
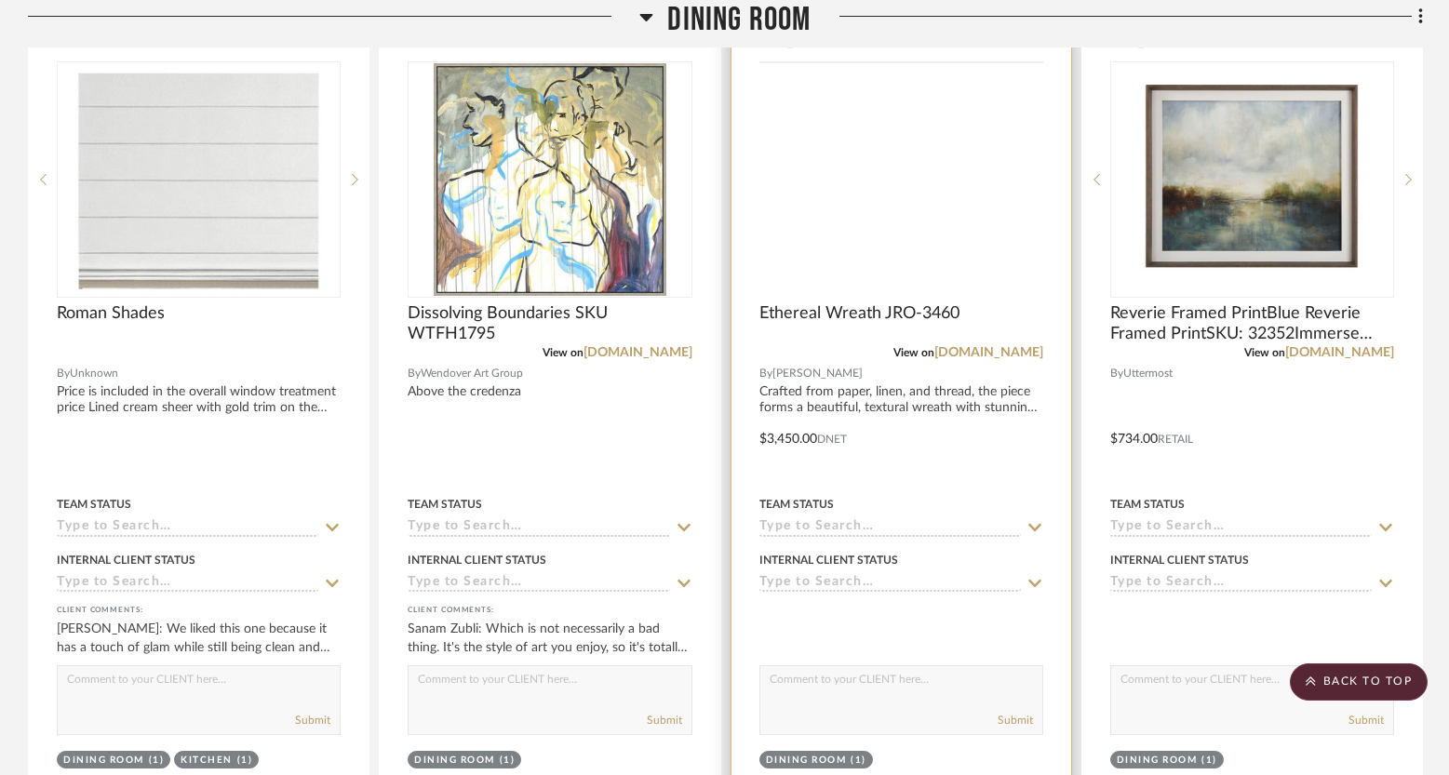
scroll to position [1321, 0]
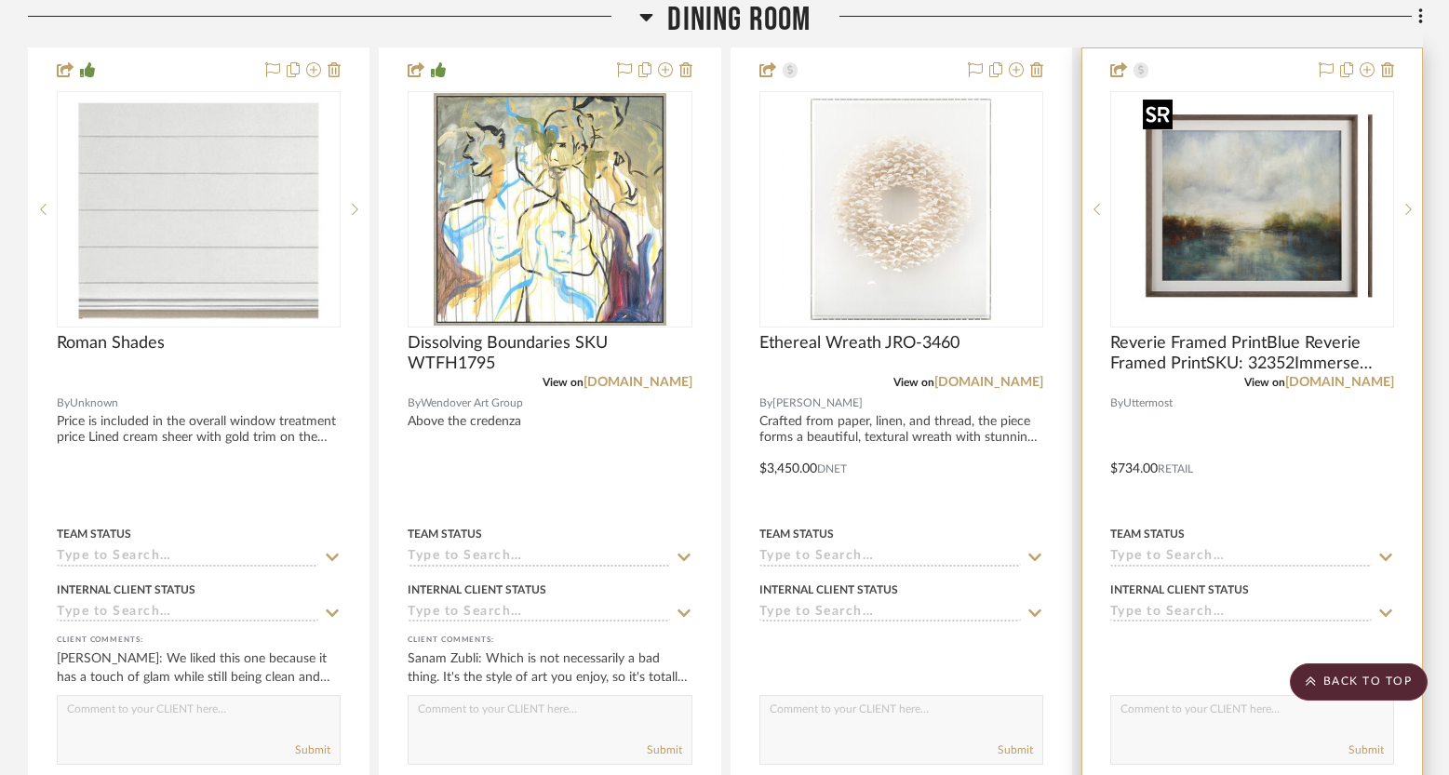
click at [1179, 246] on div at bounding box center [1252, 209] width 284 height 236
click at [1233, 204] on img "0" at bounding box center [1251, 209] width 233 height 233
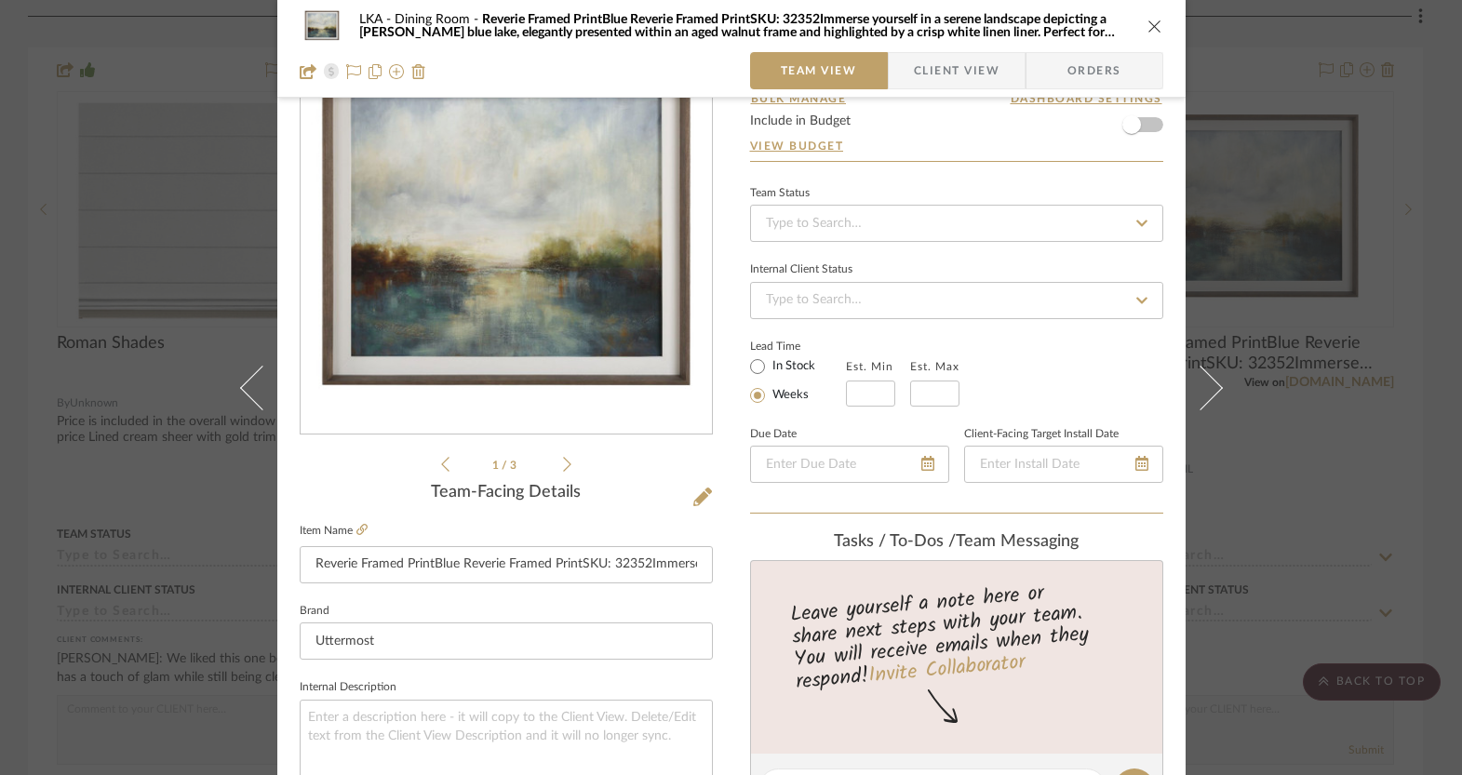
scroll to position [322, 0]
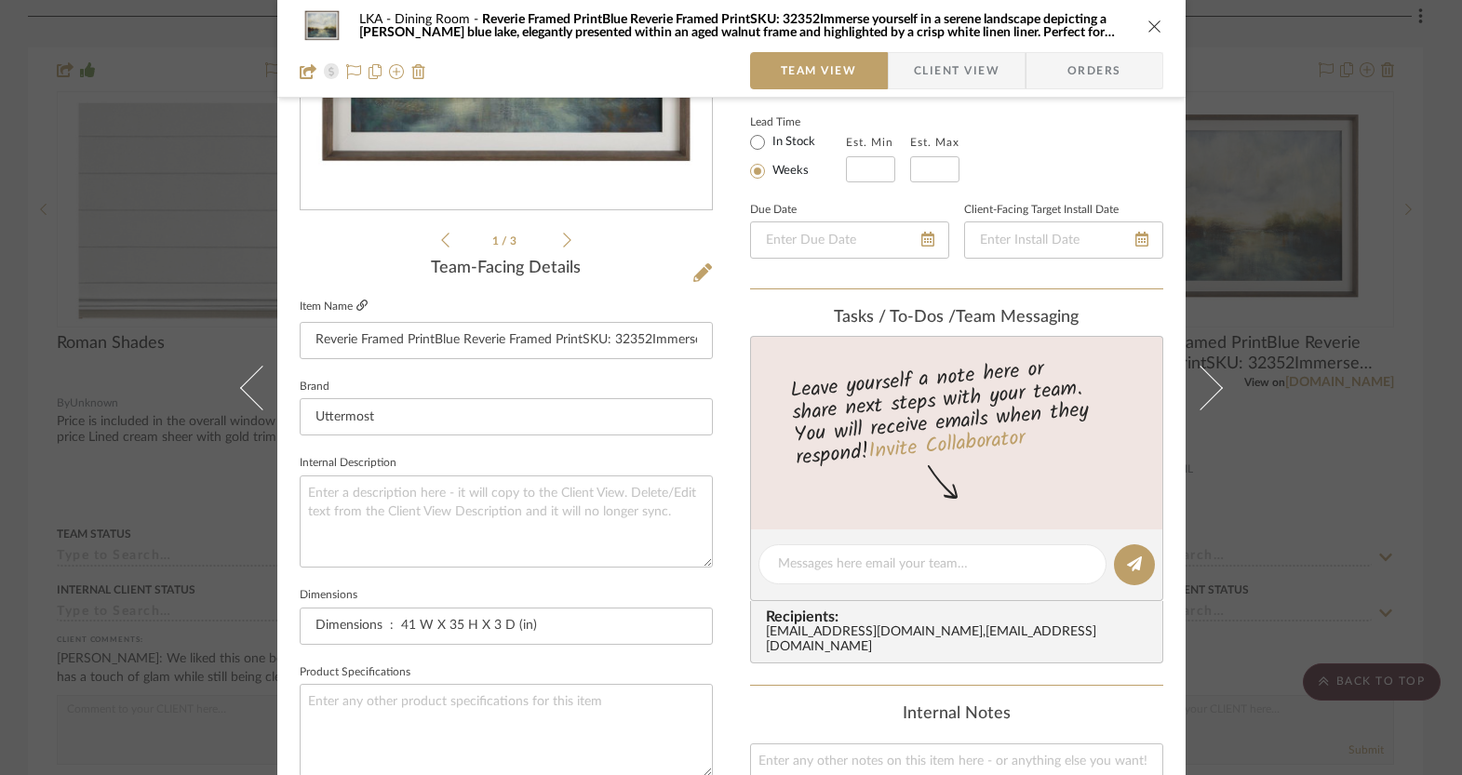
click at [357, 307] on icon at bounding box center [361, 305] width 11 height 11
click at [432, 496] on textarea at bounding box center [506, 522] width 413 height 92
paste textarea "Immerse yourself in a serene landscape depicting a [PERSON_NAME] blue lake, ele…"
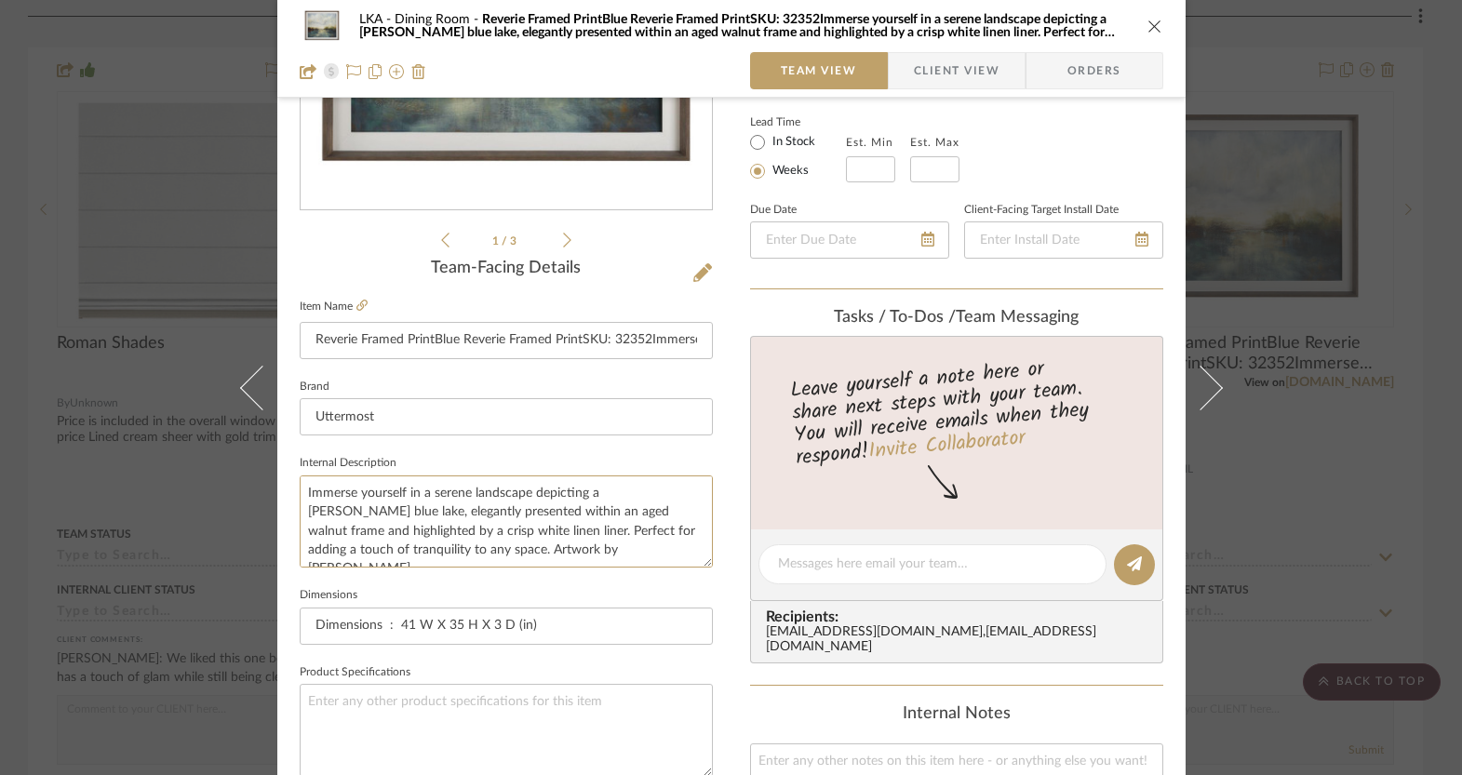
type textarea "Immerse yourself in a serene landscape depicting a [PERSON_NAME] blue lake, ele…"
click at [711, 473] on div "LKA Dining Room Reverie Framed PrintBlue Reverie Framed PrintSKU: 32352Immerse …" at bounding box center [731, 551] width 908 height 1719
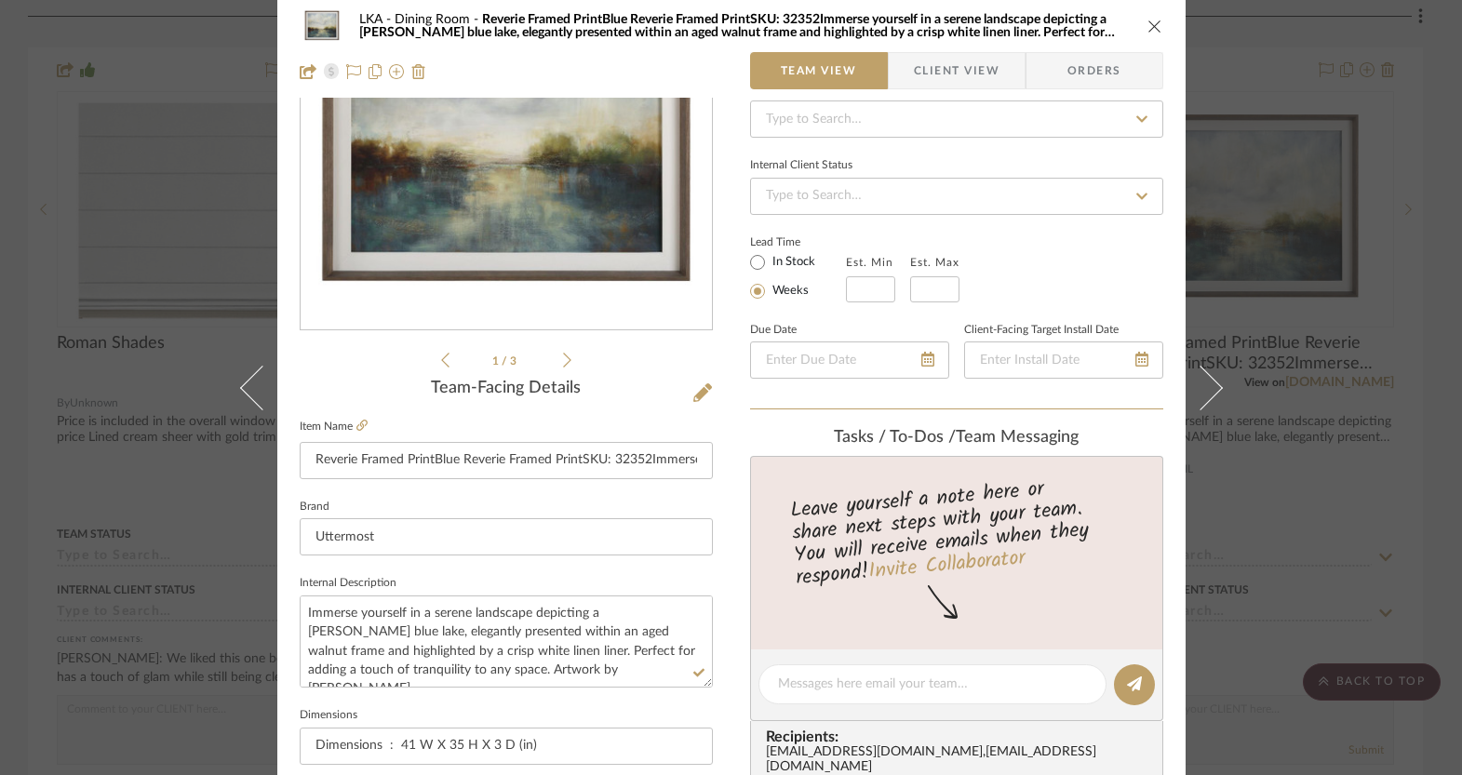
scroll to position [0, 0]
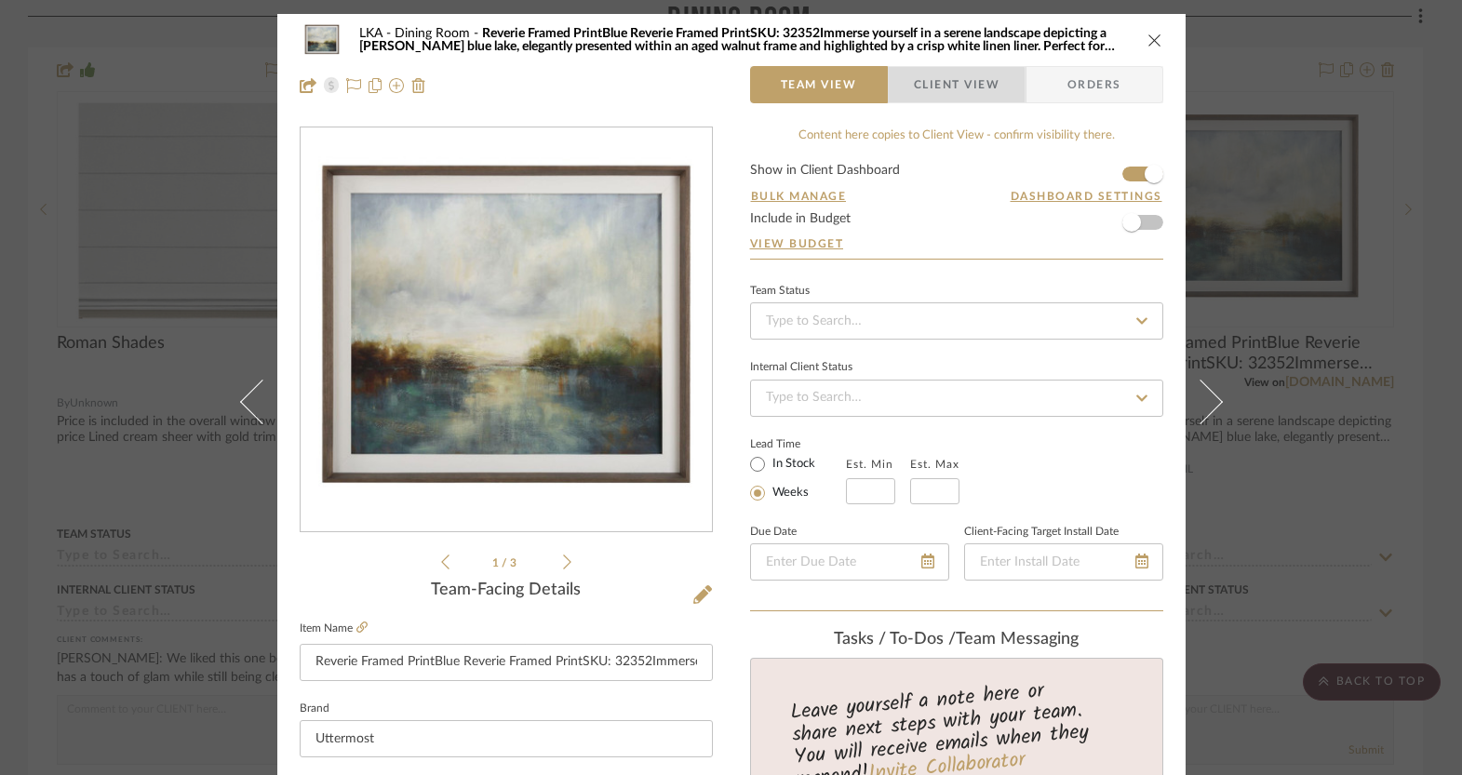
click at [904, 88] on span "button" at bounding box center [901, 84] width 25 height 37
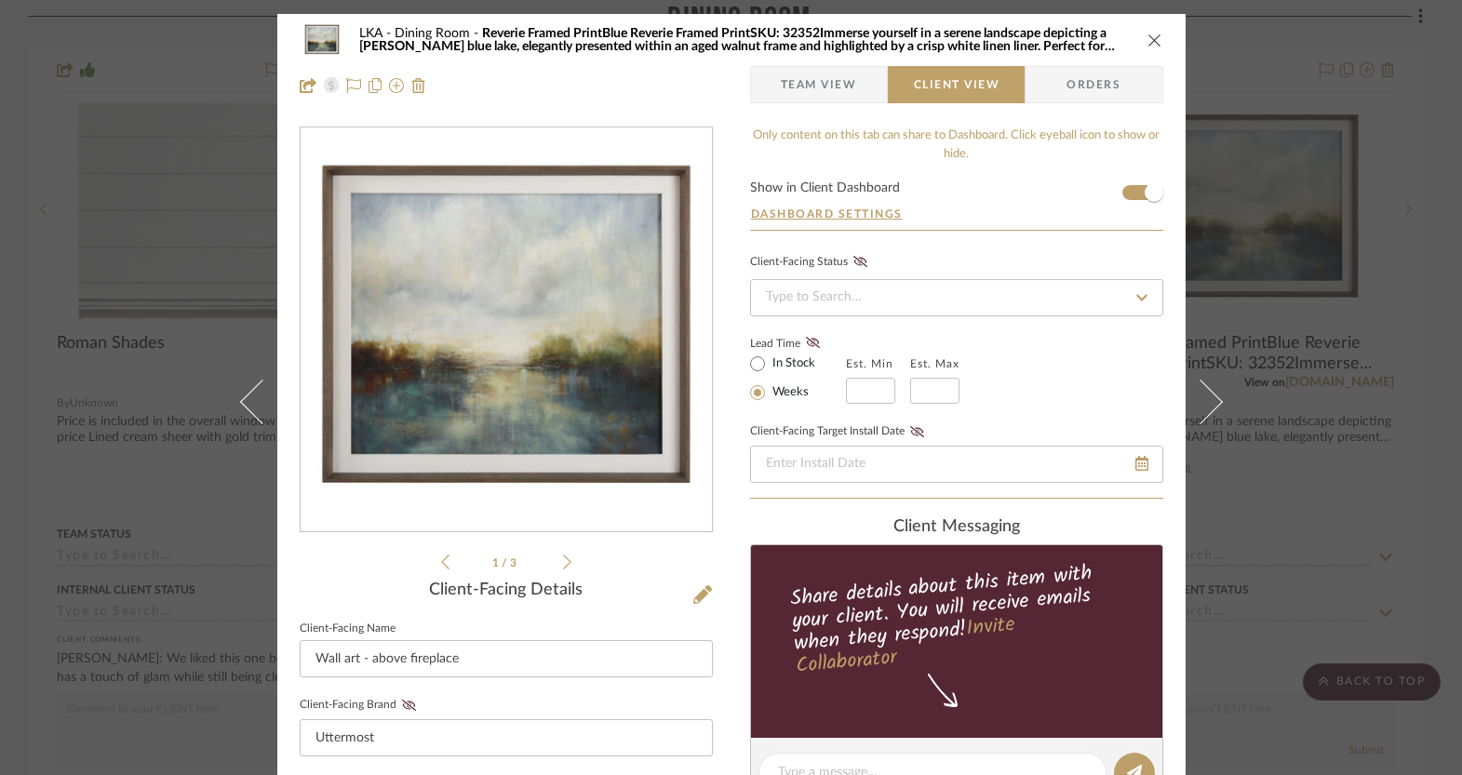
click at [1148, 34] on icon "close" at bounding box center [1154, 40] width 15 height 15
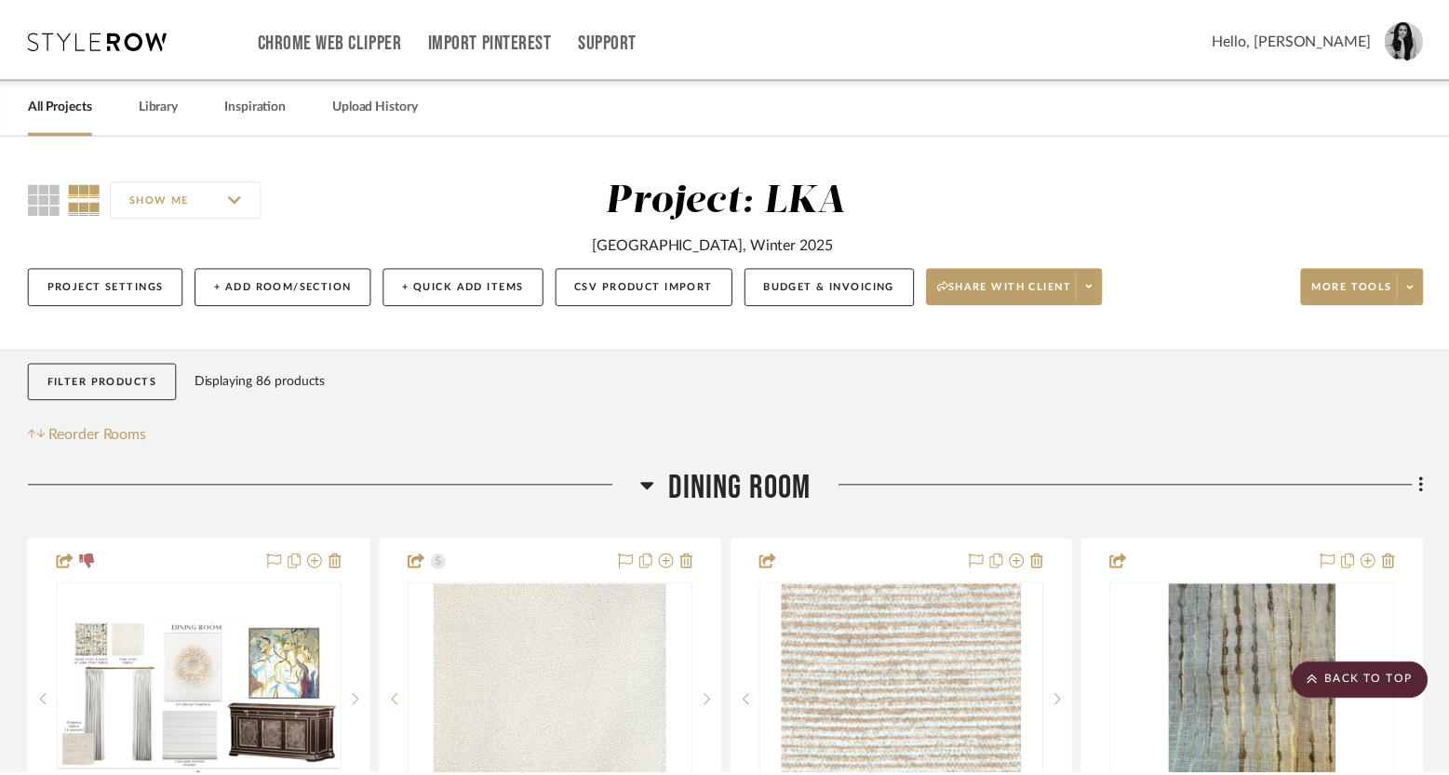
scroll to position [1321, 0]
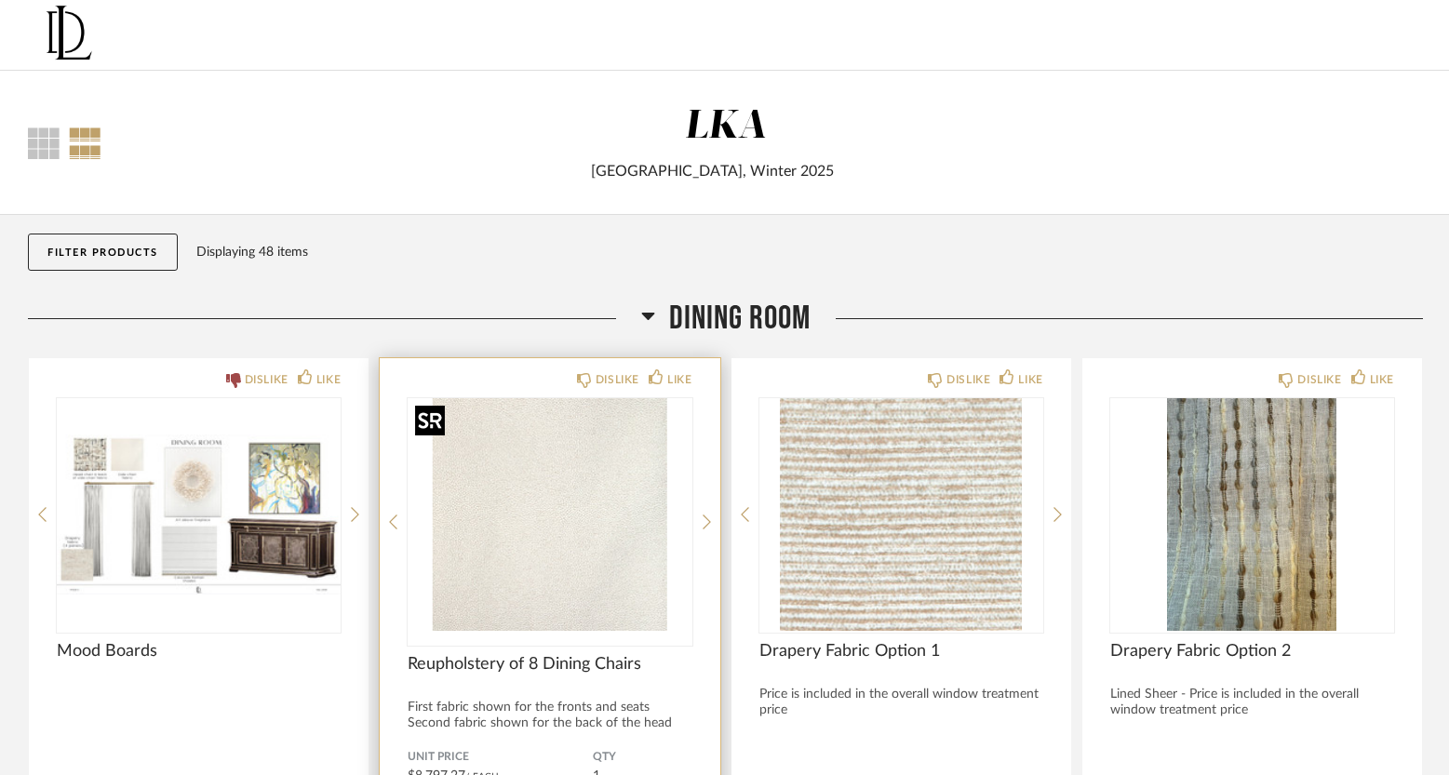
scroll to position [610, 0]
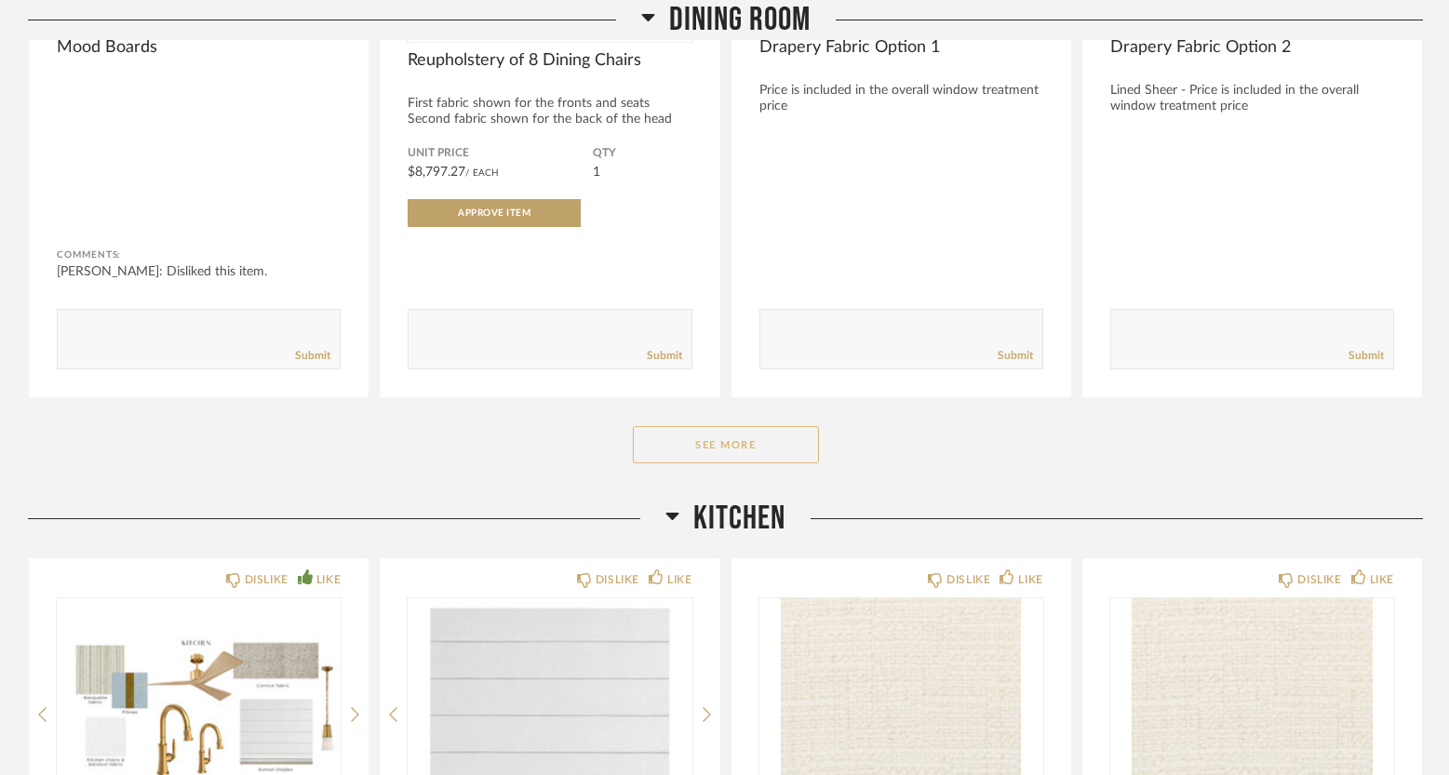
click at [707, 451] on button "See More" at bounding box center [726, 444] width 186 height 37
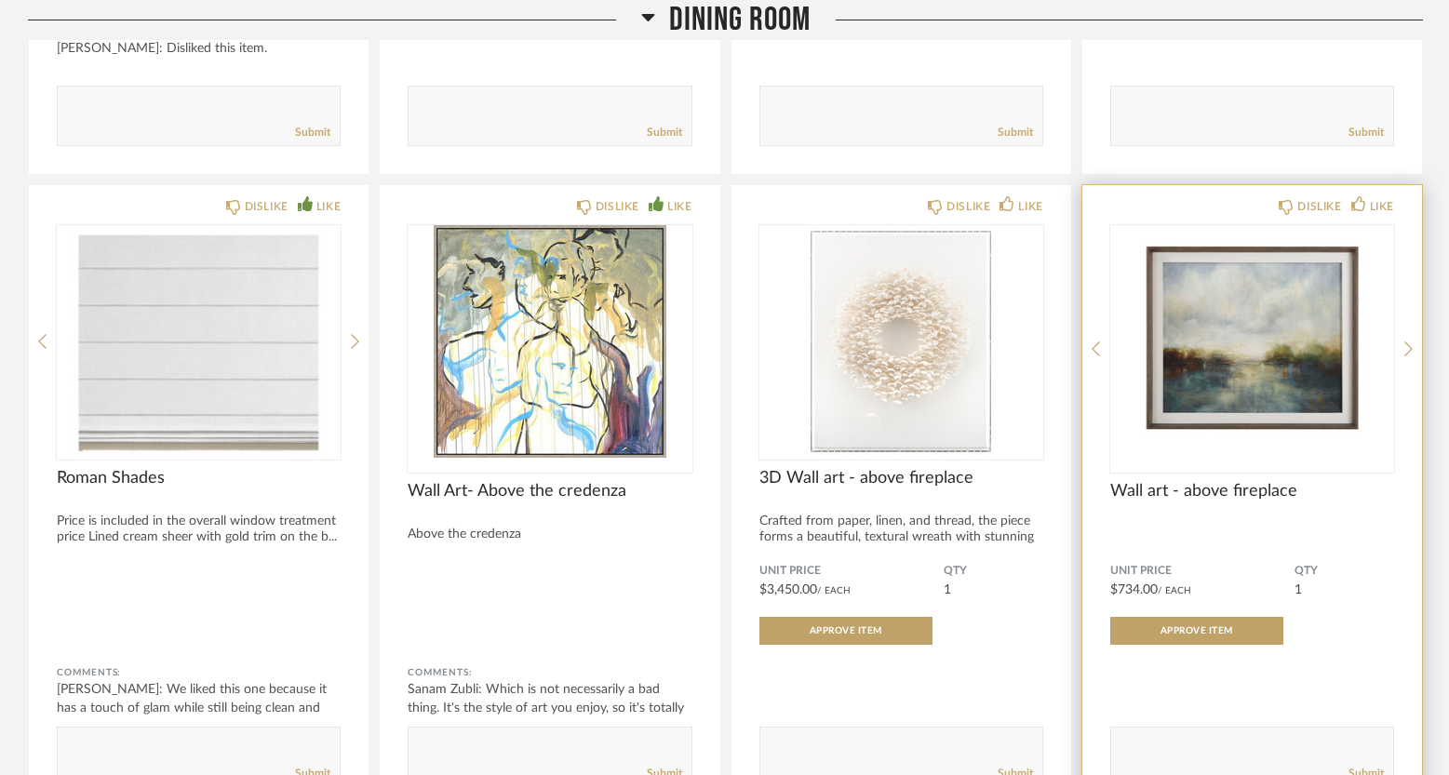
scroll to position [1008, 0]
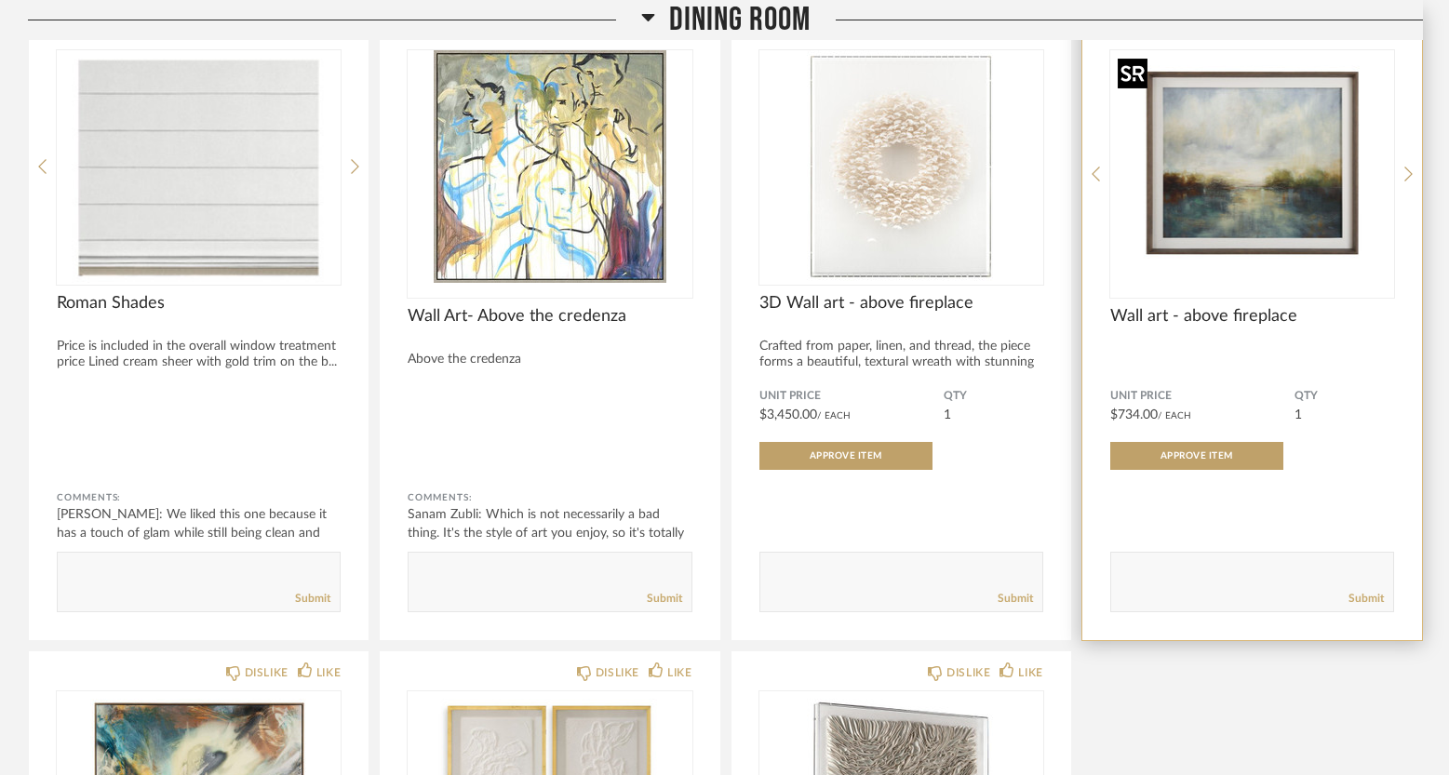
click at [1274, 250] on img "0" at bounding box center [1252, 166] width 284 height 233
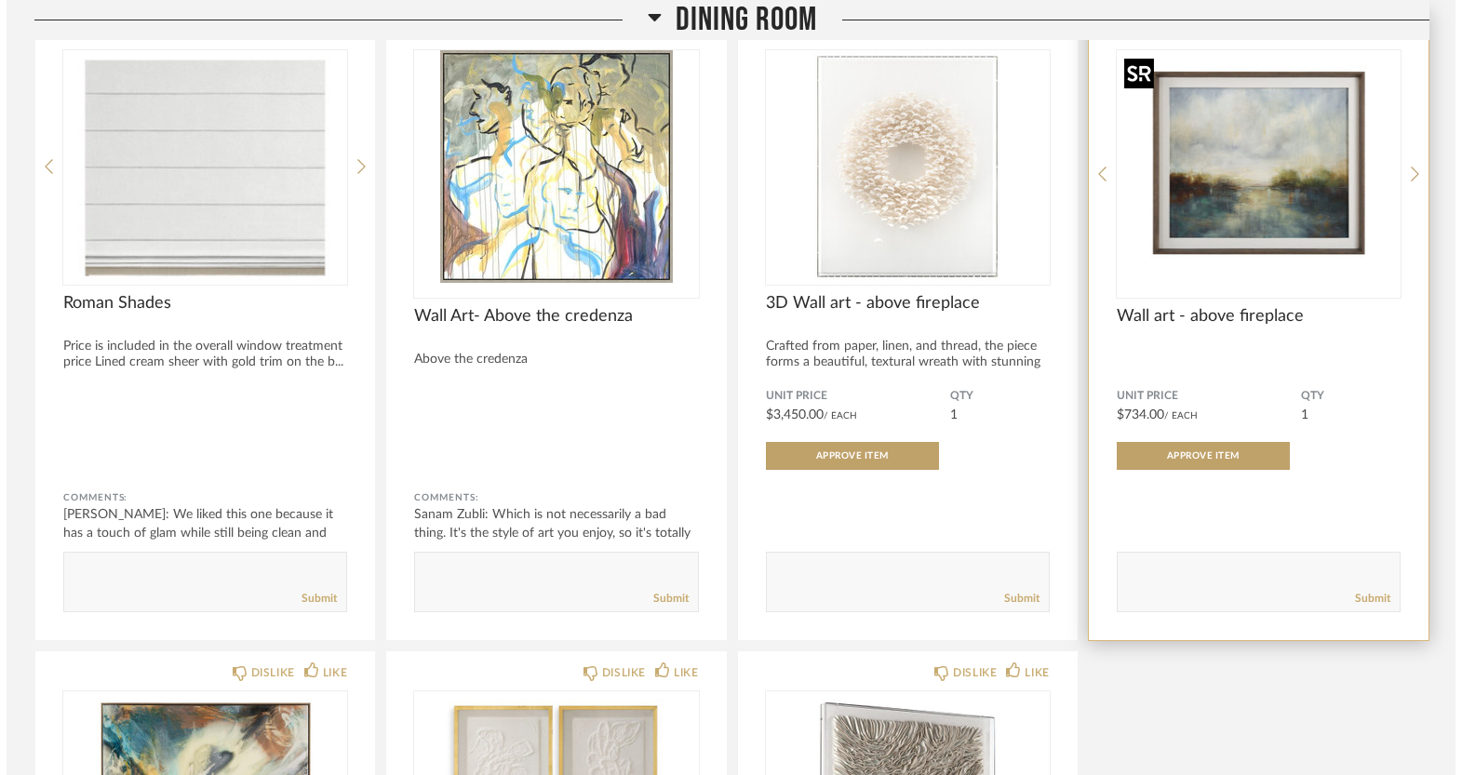
scroll to position [0, 0]
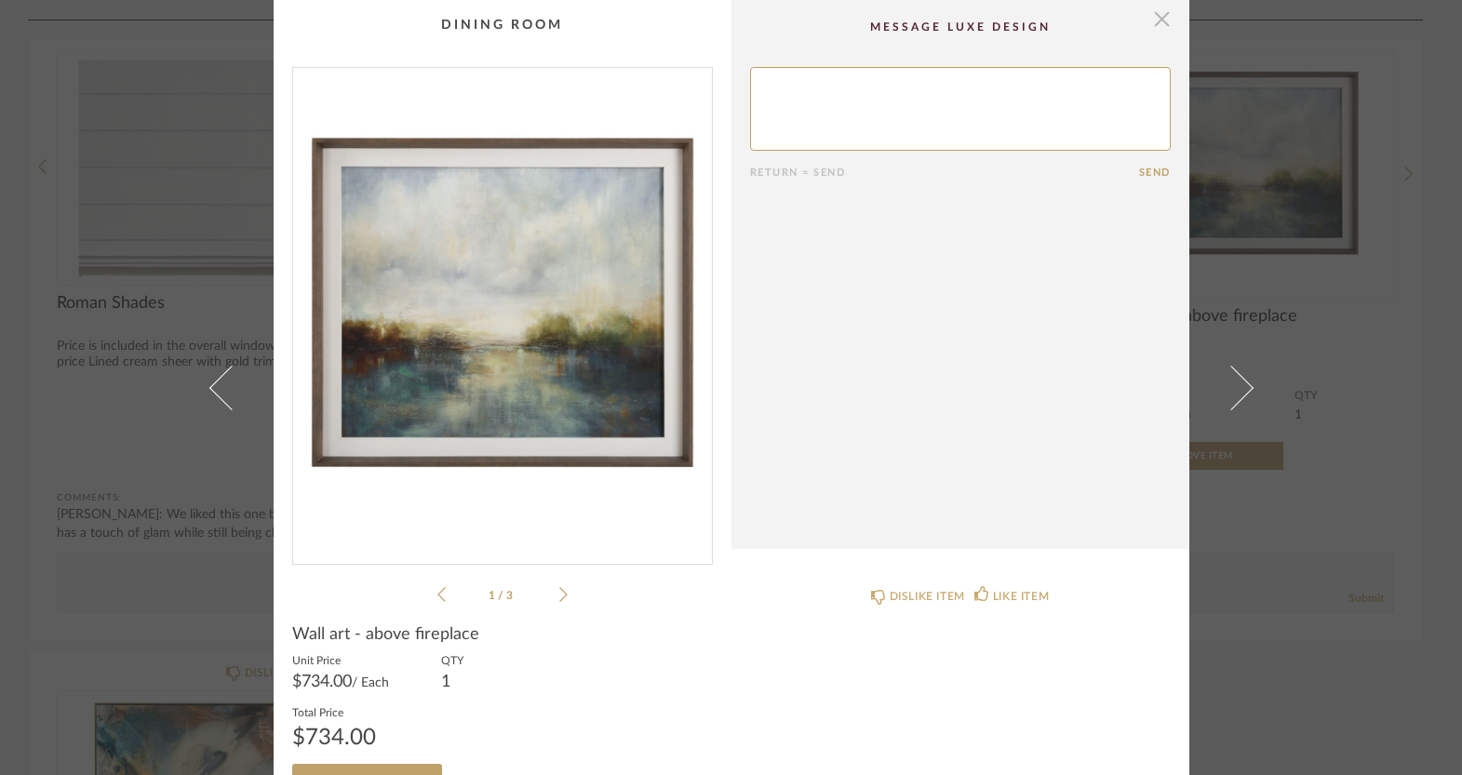
click at [1154, 18] on span "button" at bounding box center [1162, 18] width 37 height 37
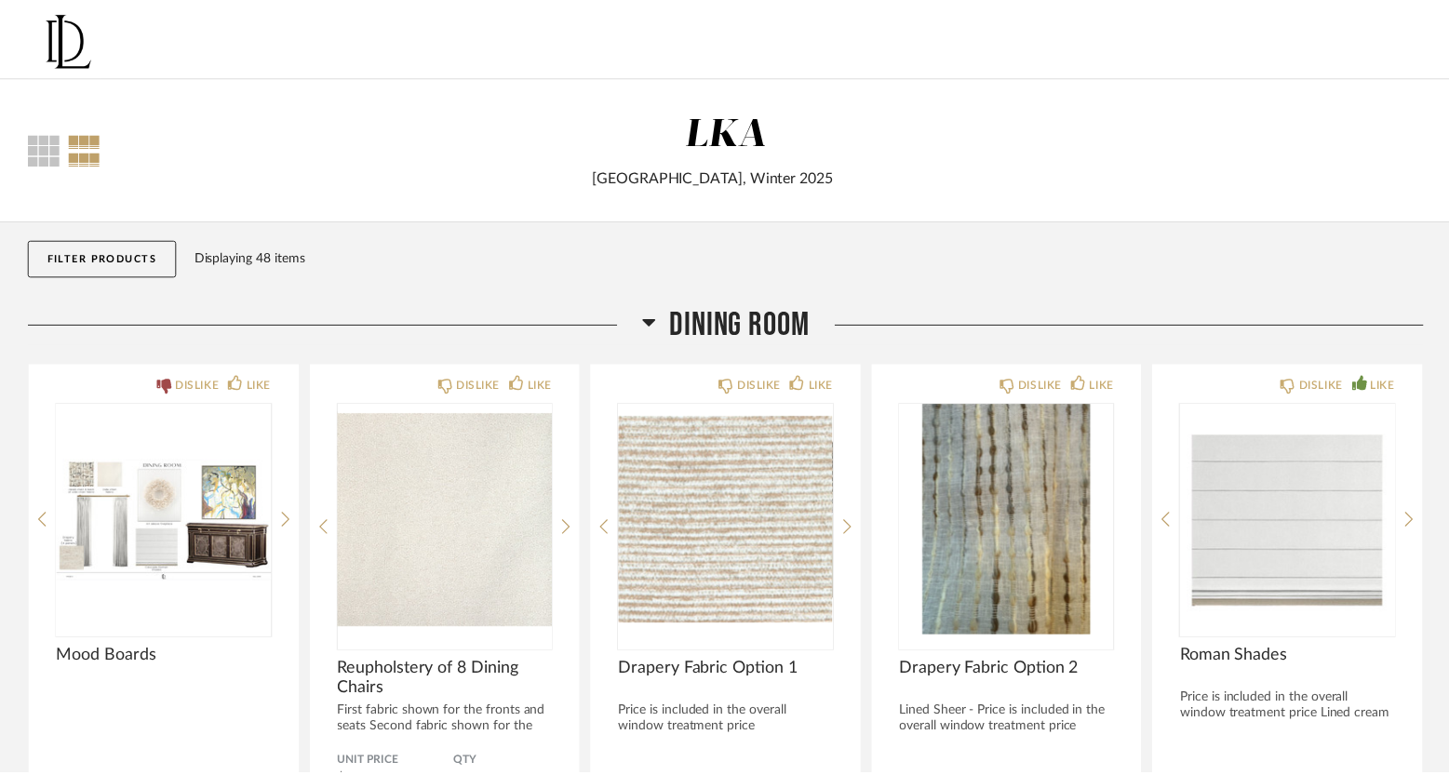
scroll to position [1008, 0]
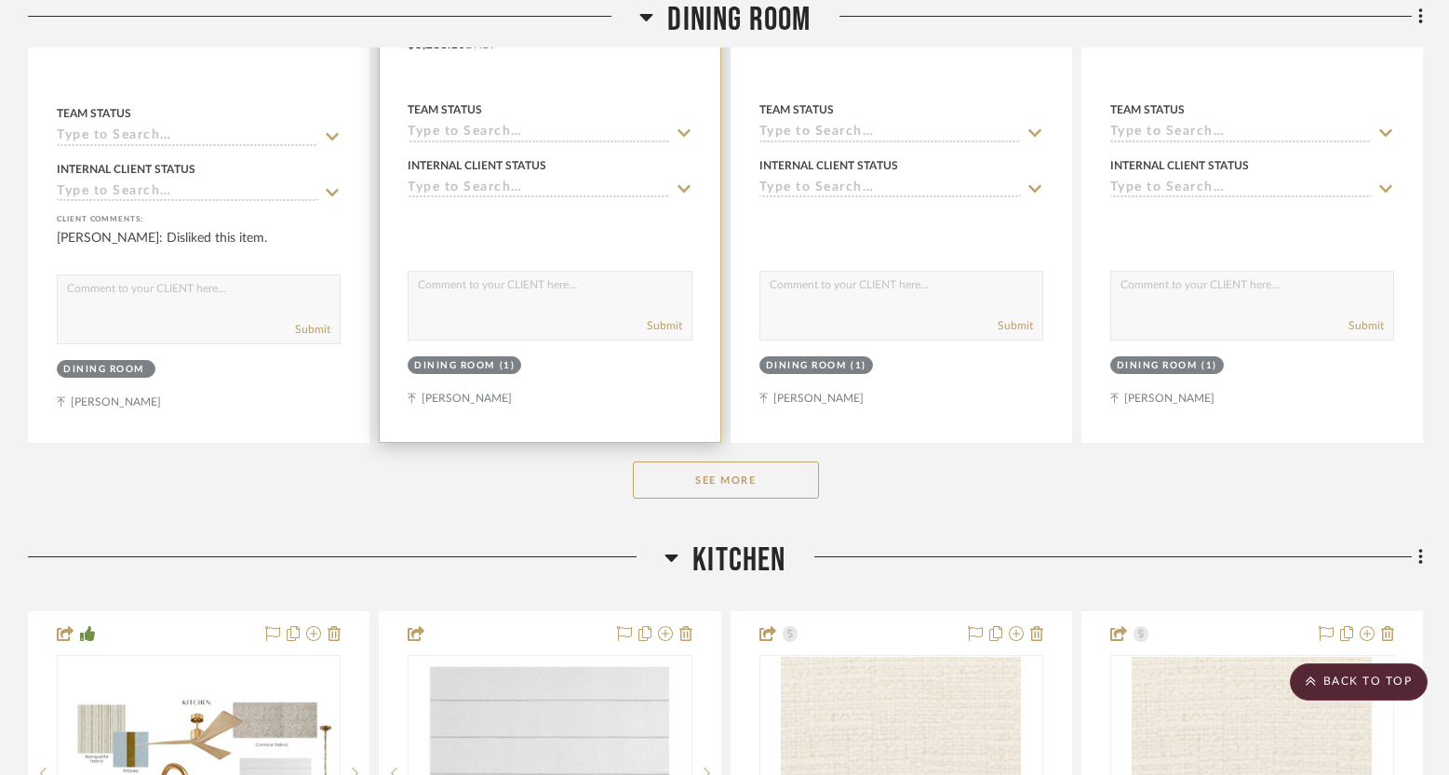
scroll to position [913, 0]
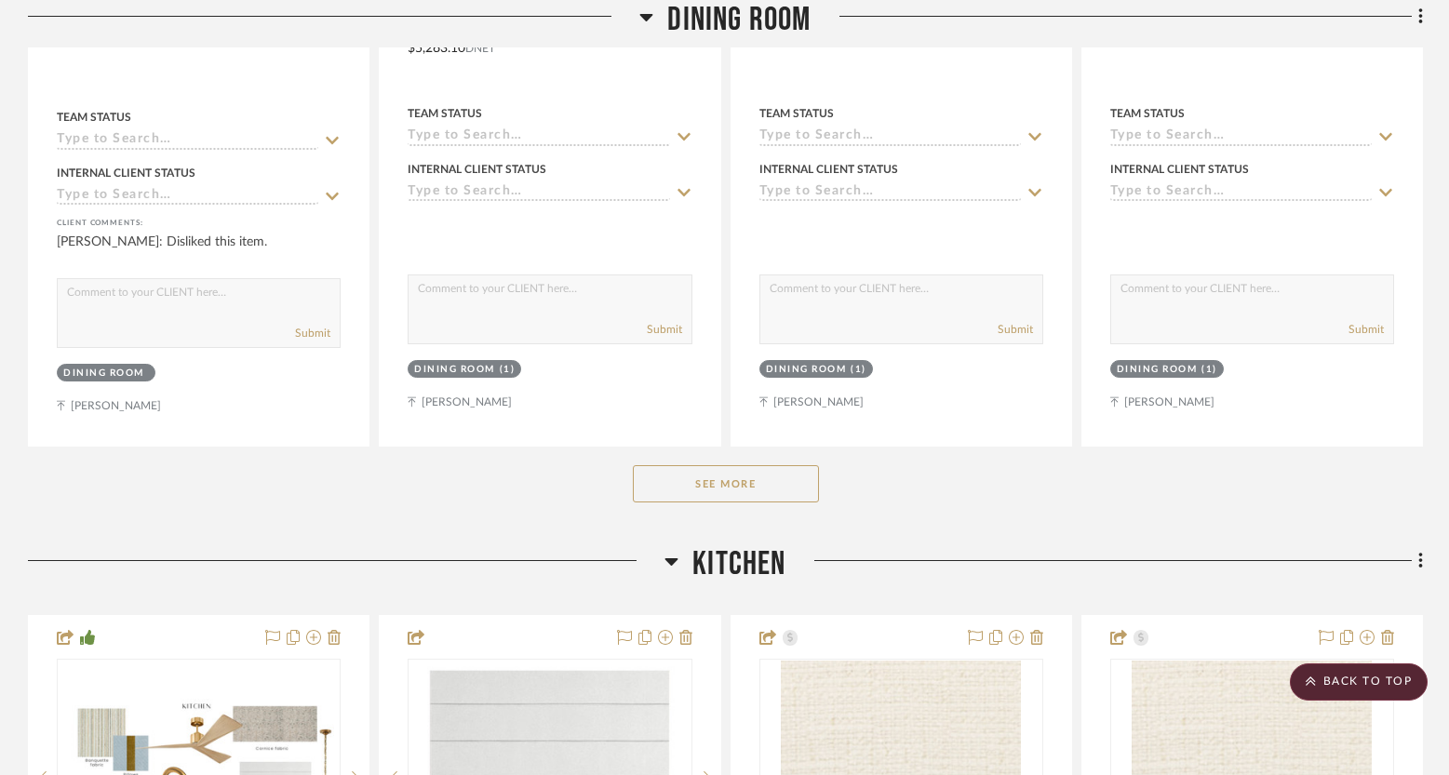
click at [686, 479] on button "See More" at bounding box center [726, 483] width 186 height 37
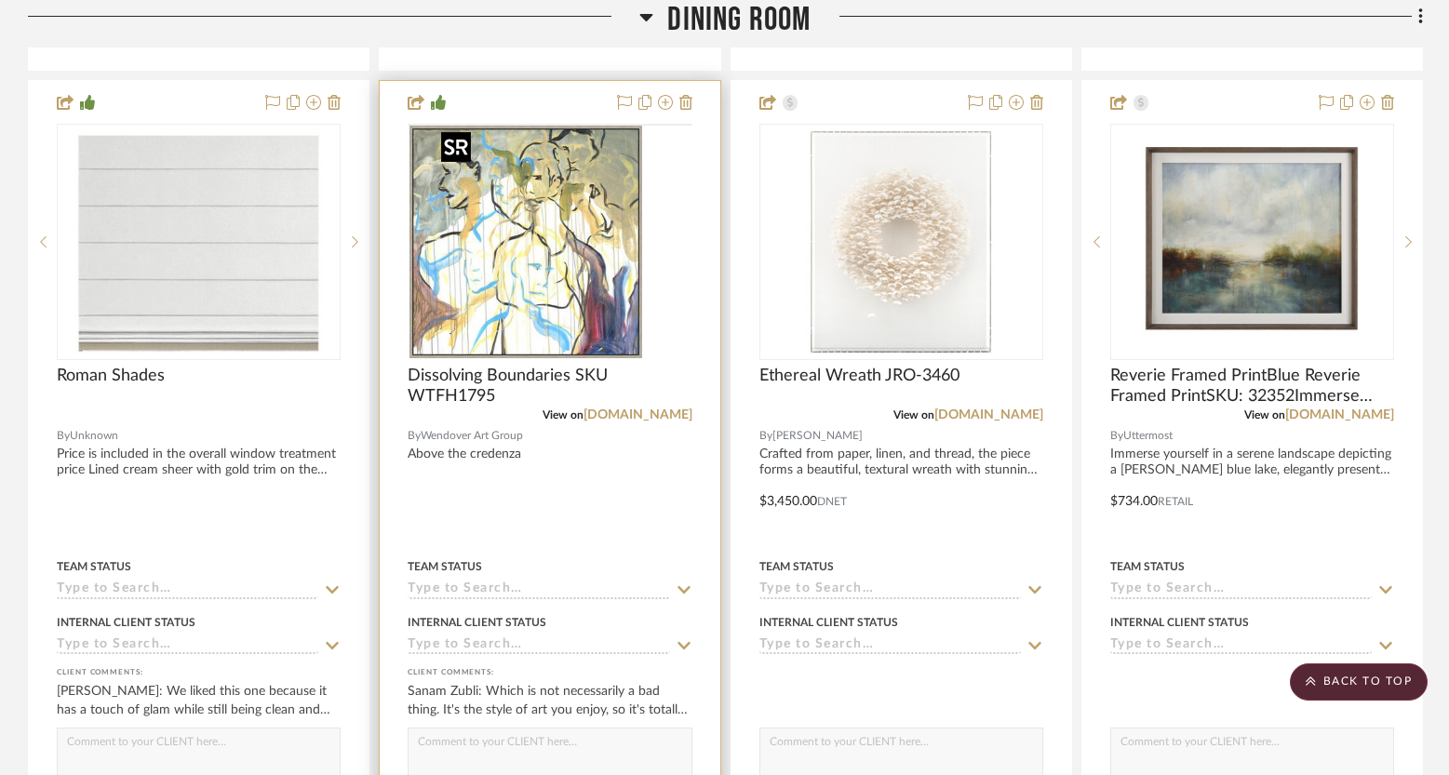
scroll to position [1297, 0]
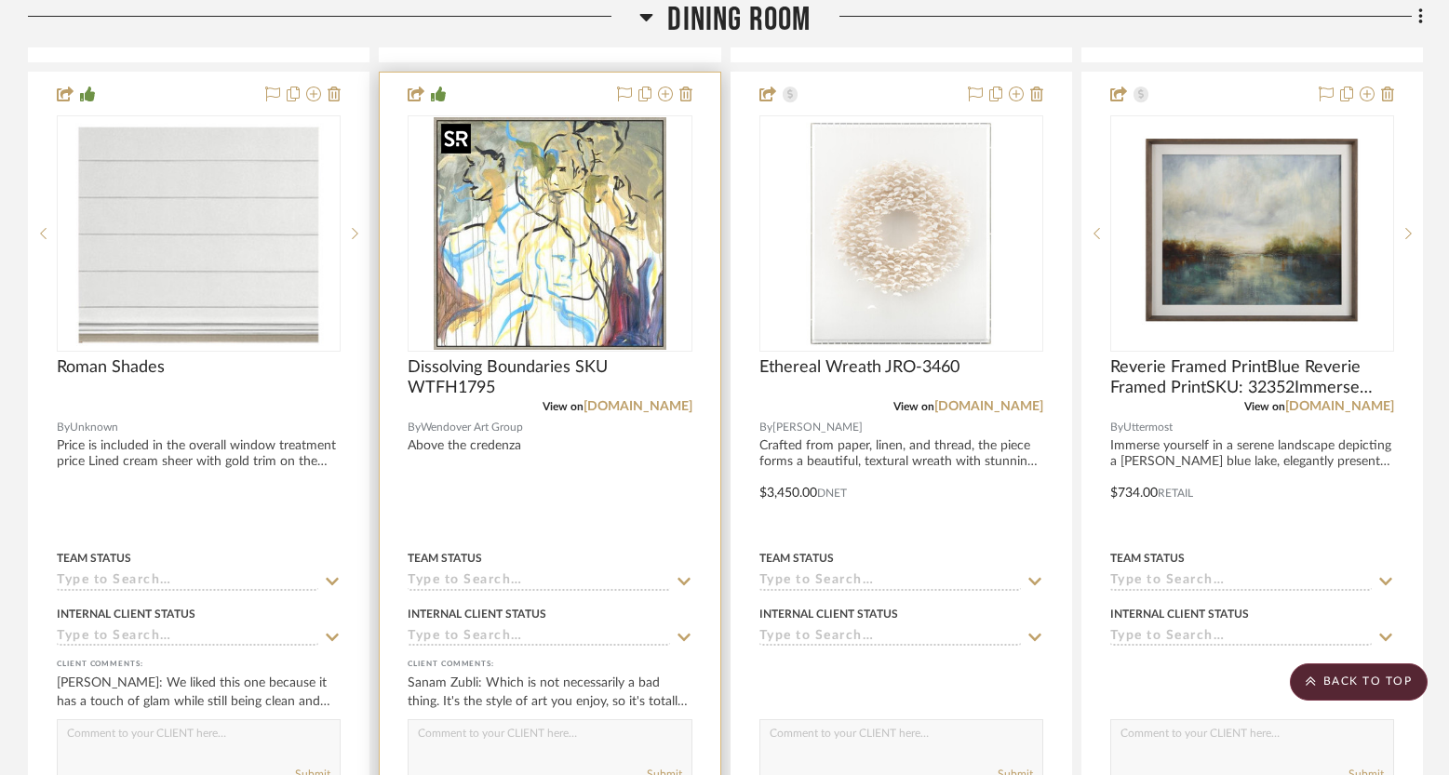
click at [526, 302] on img "0" at bounding box center [550, 233] width 233 height 233
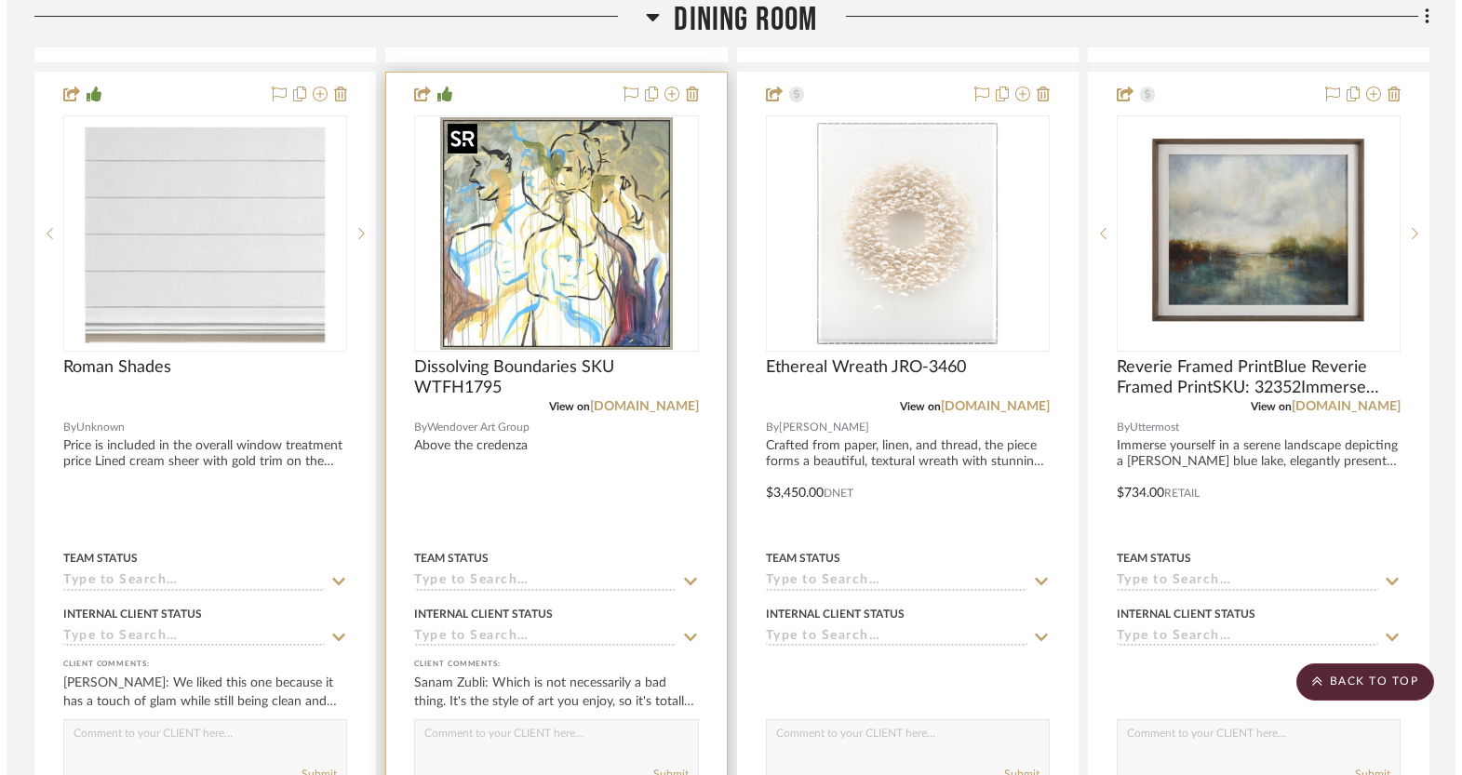
scroll to position [0, 0]
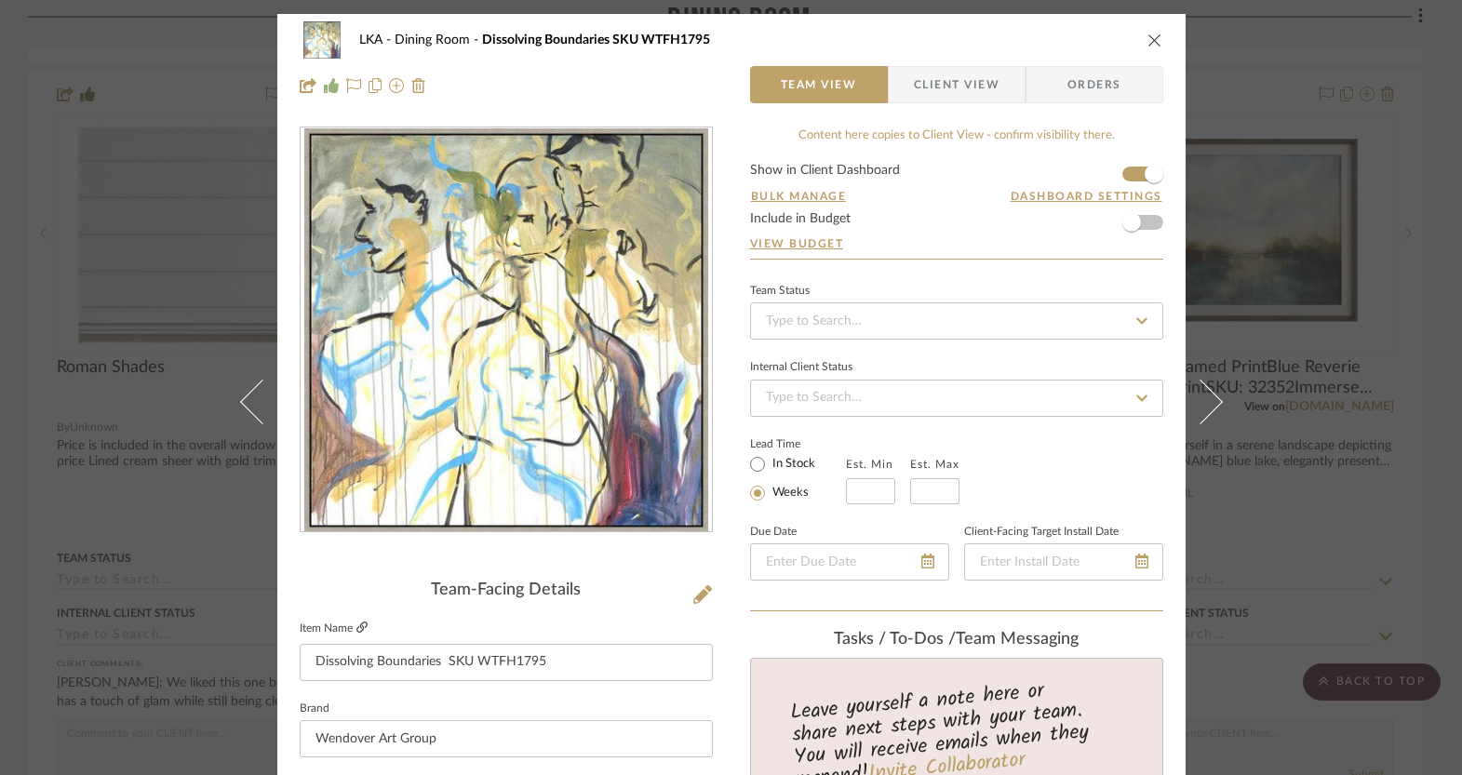
click at [359, 626] on icon at bounding box center [361, 627] width 11 height 11
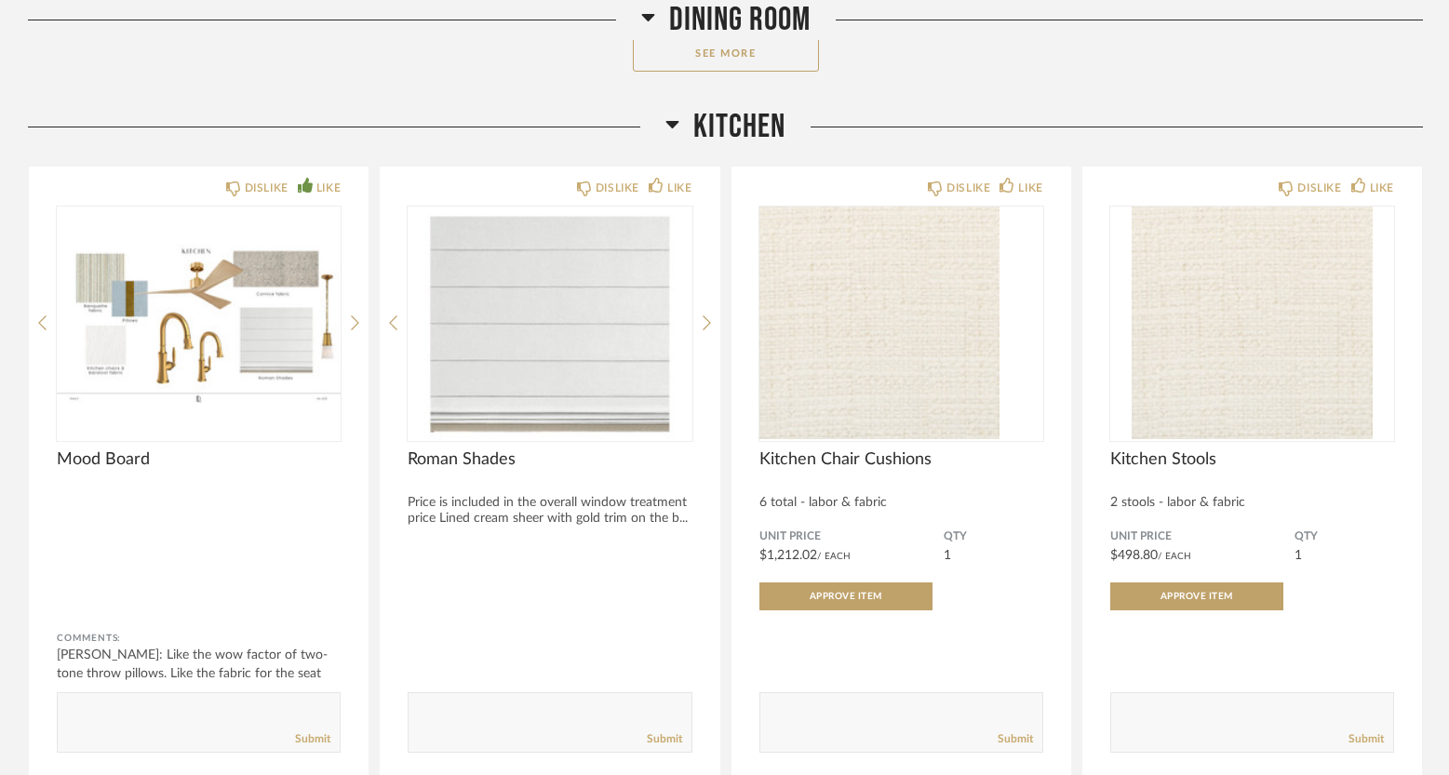
scroll to position [375, 0]
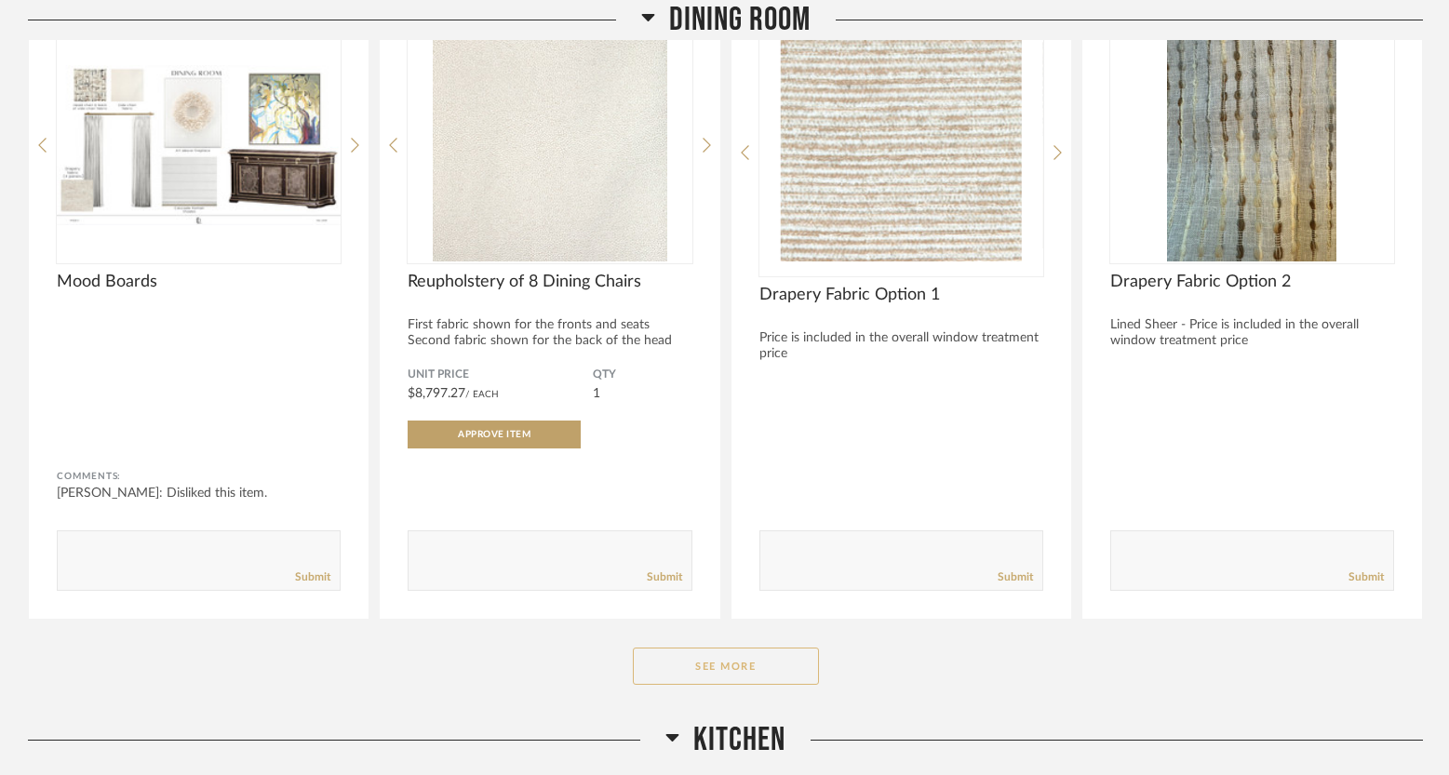
click at [713, 659] on button "See More" at bounding box center [726, 666] width 186 height 37
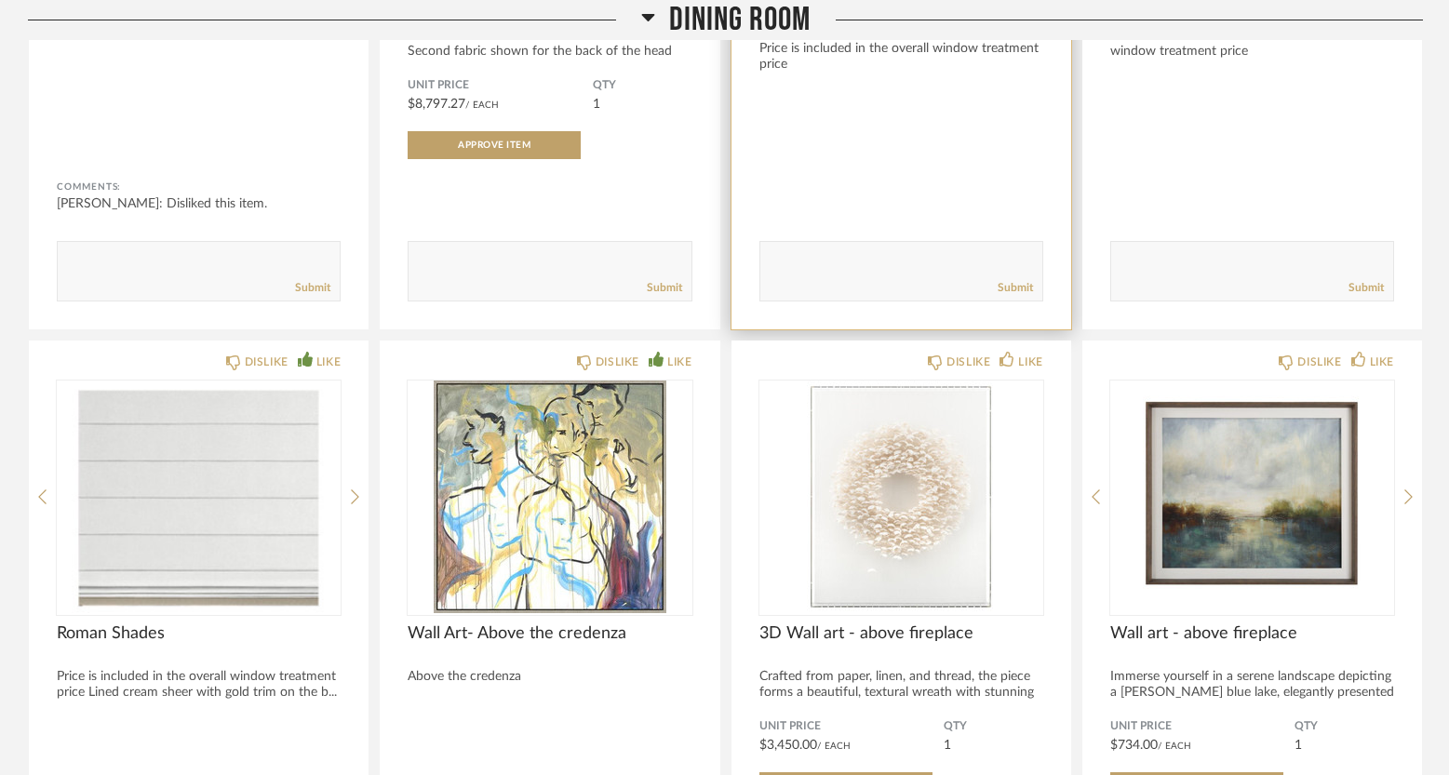
scroll to position [757, 0]
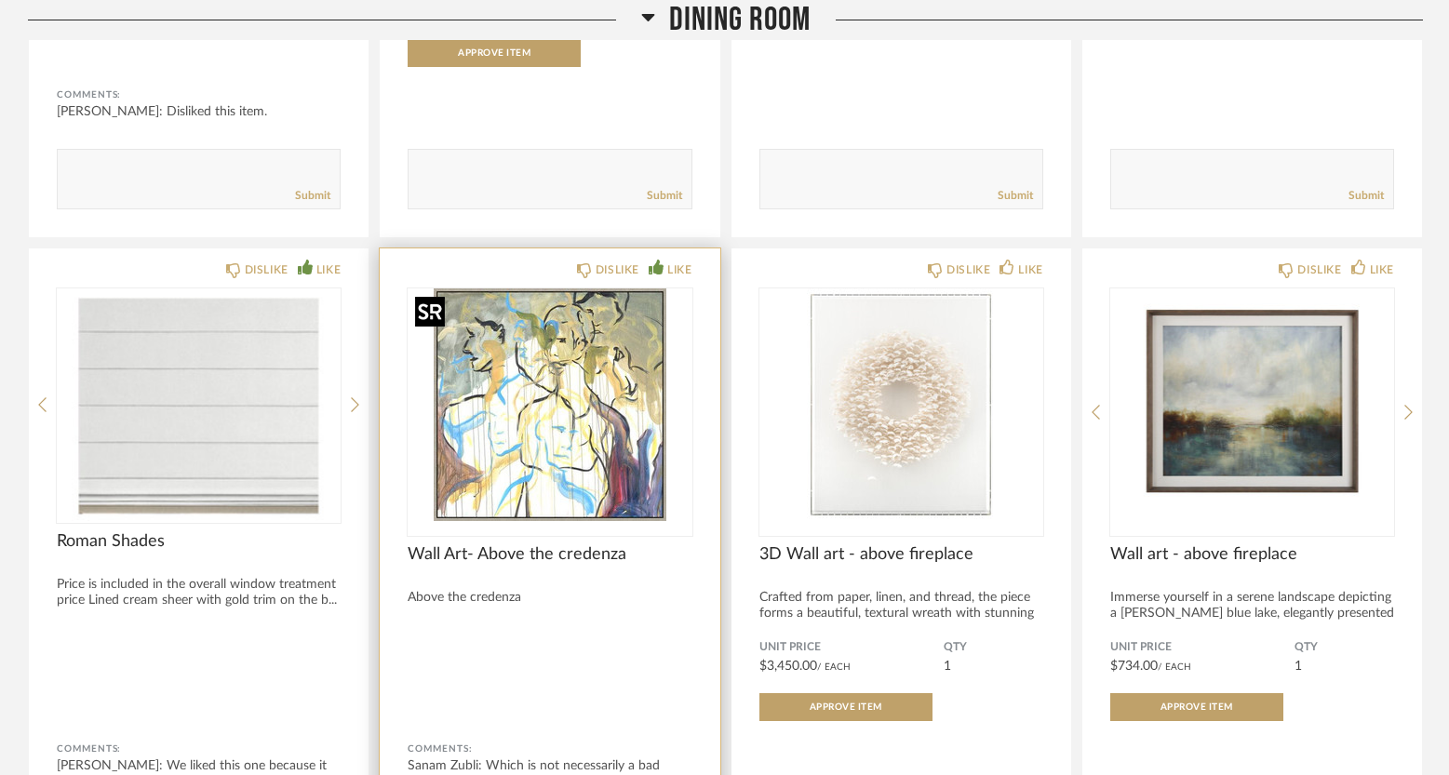
click at [552, 451] on img "0" at bounding box center [550, 404] width 284 height 233
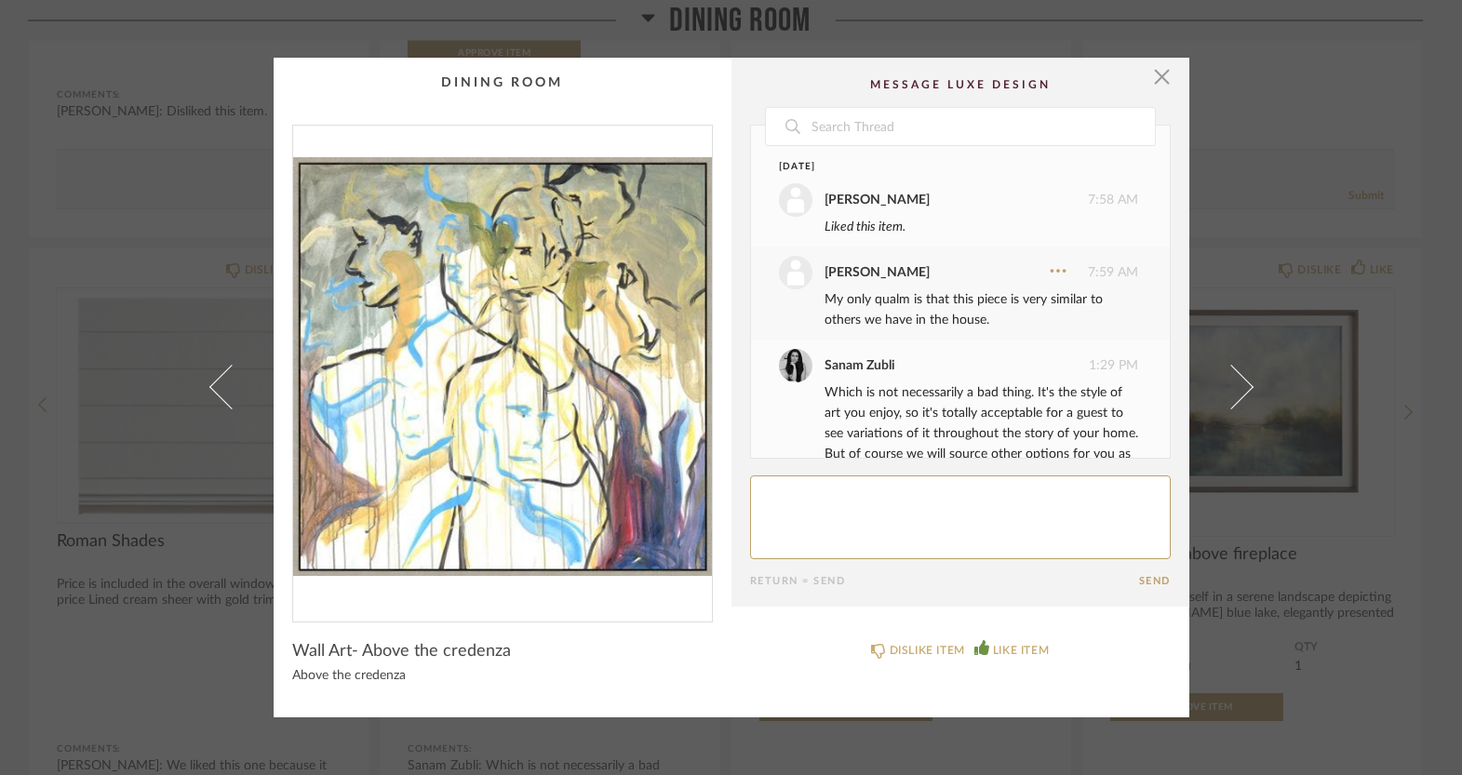
scroll to position [51, 0]
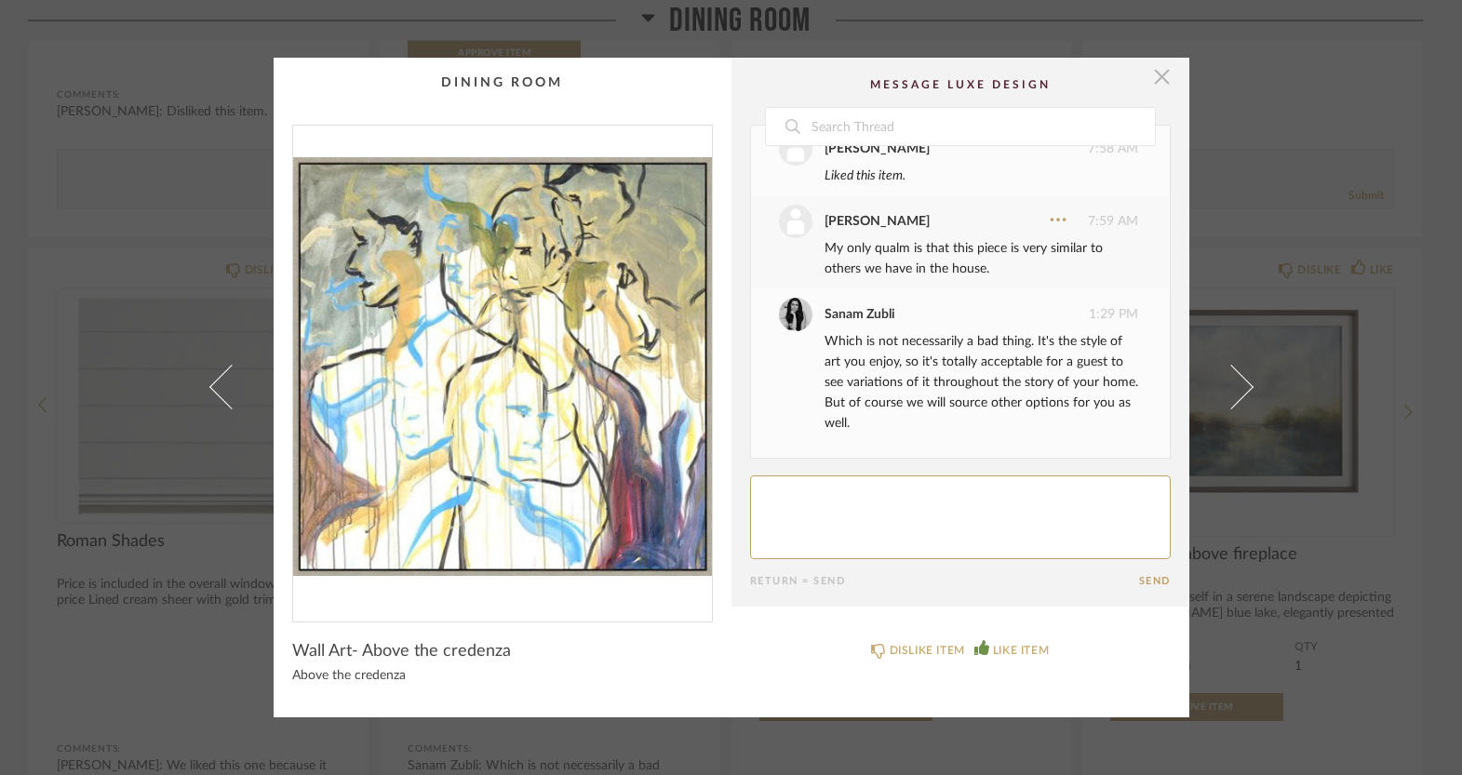
click at [1152, 80] on span "button" at bounding box center [1162, 76] width 37 height 37
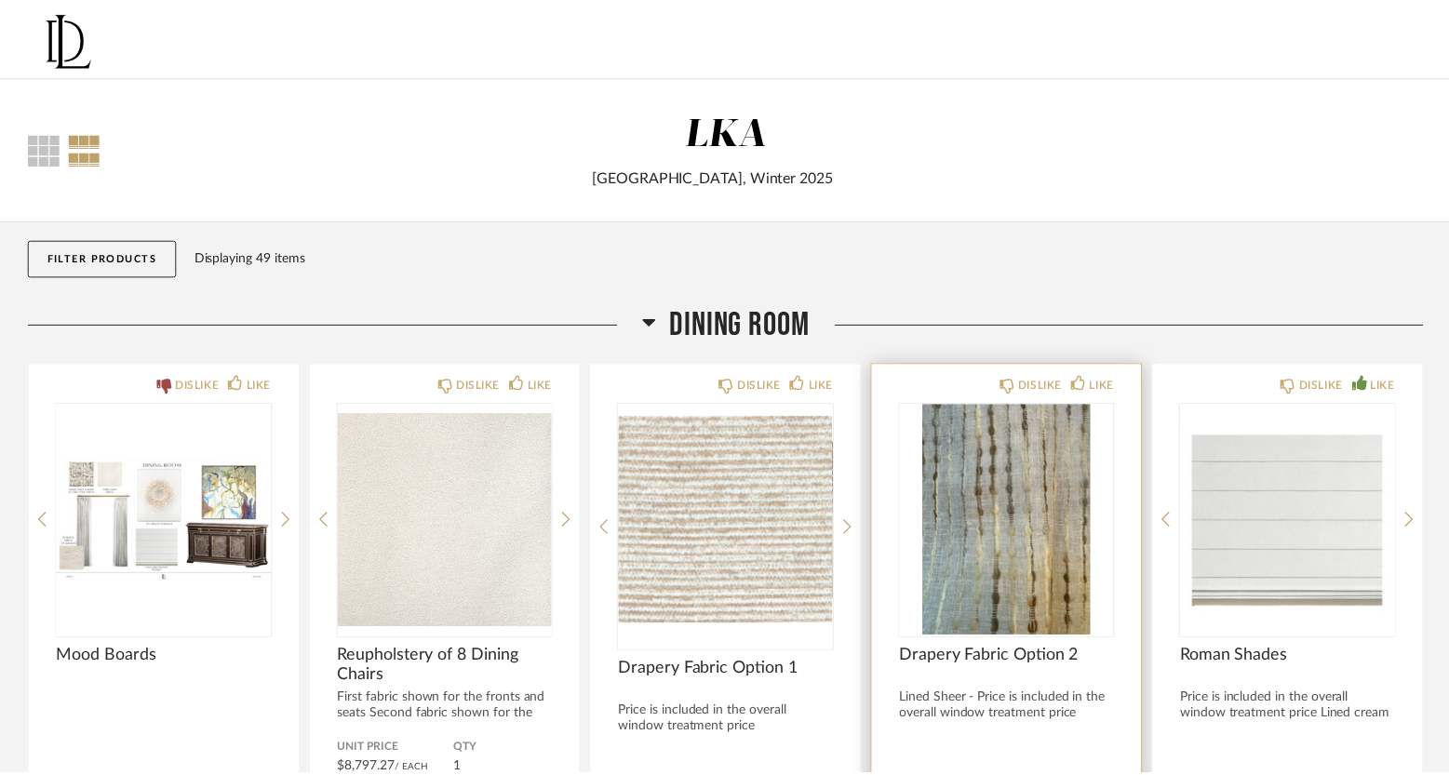
scroll to position [757, 0]
